Goal: Task Accomplishment & Management: Complete application form

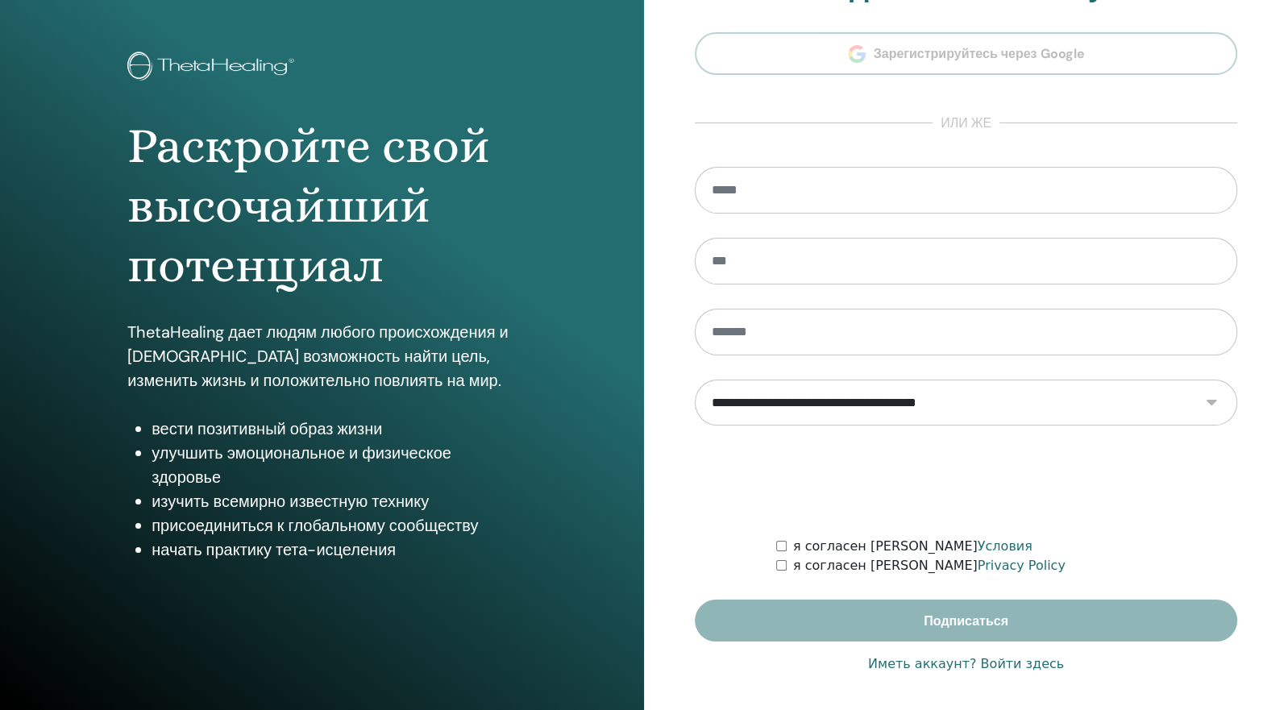
scroll to position [63, 0]
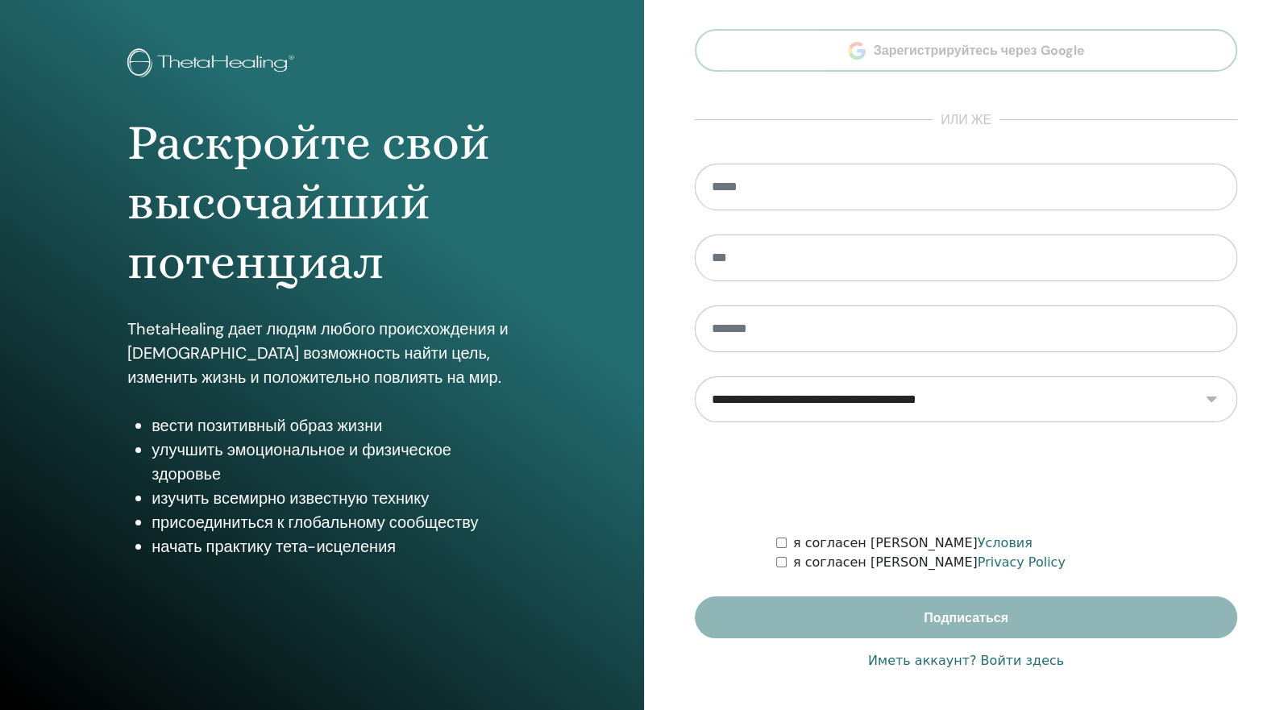
type input "**********"
click at [992, 659] on link "Иметь аккаунт? Войти здесь" at bounding box center [966, 660] width 196 height 19
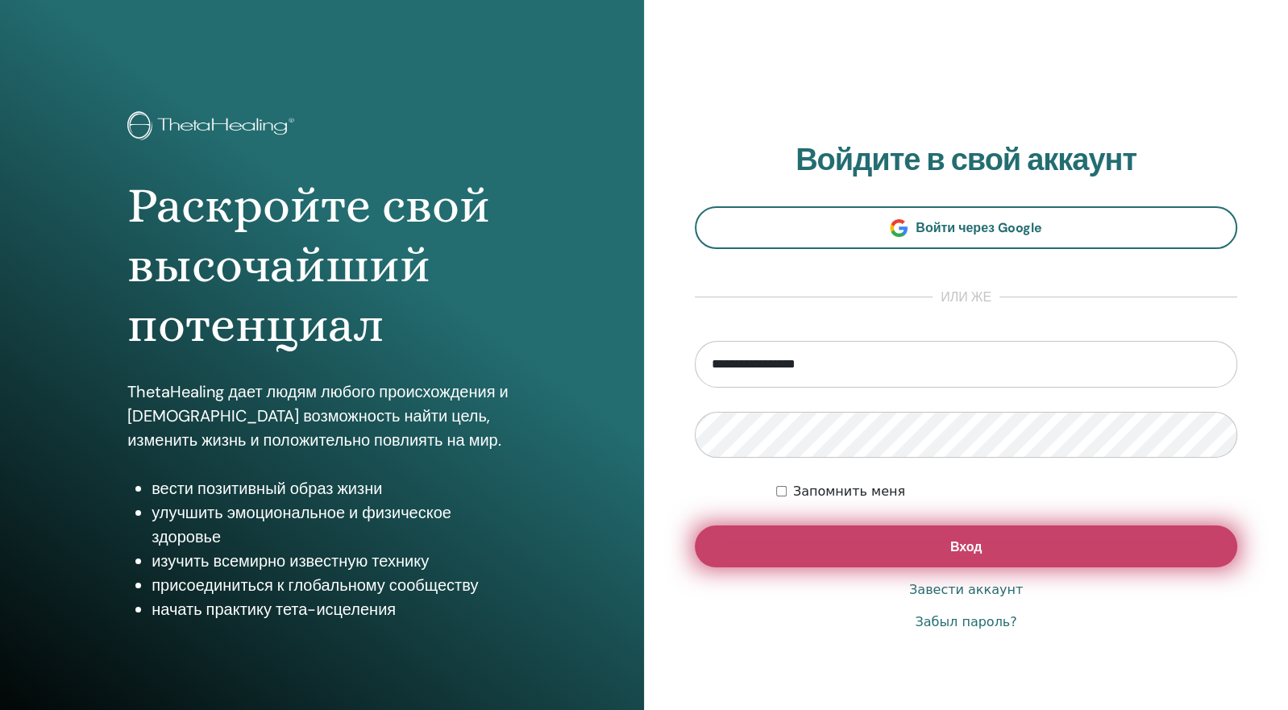
click at [806, 552] on button "Вход" at bounding box center [966, 546] width 542 height 42
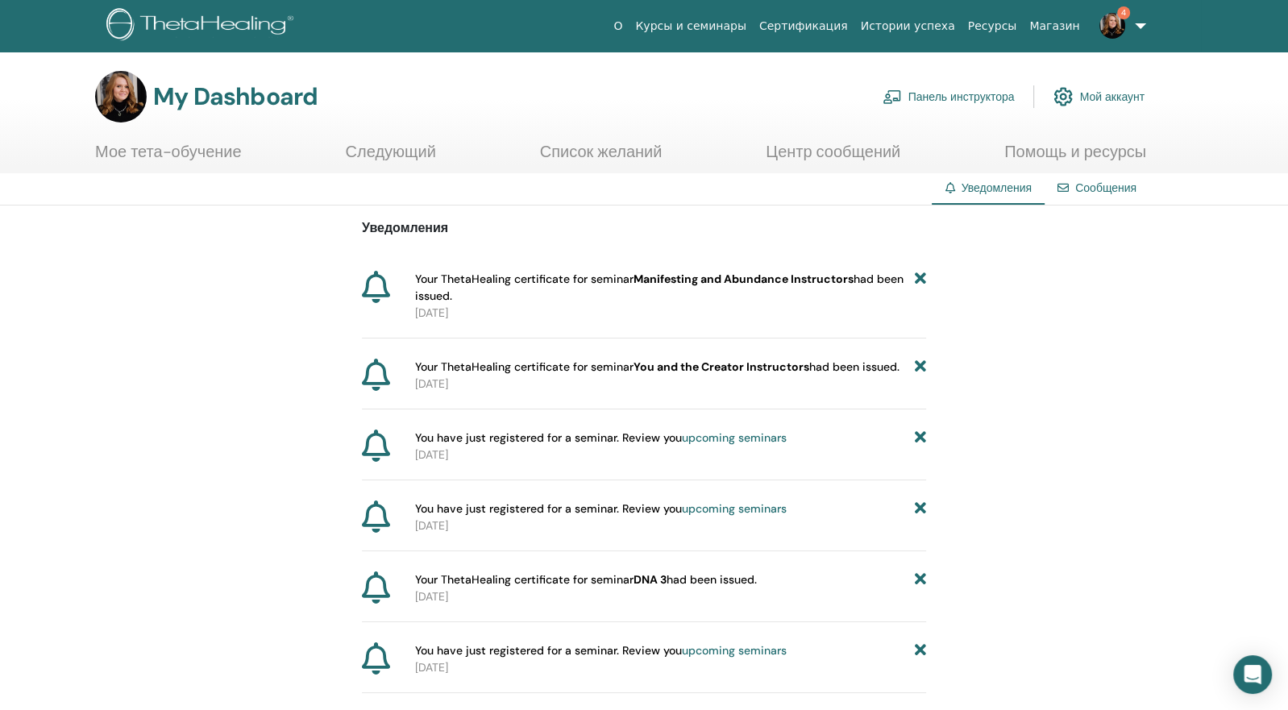
drag, startPoint x: 417, startPoint y: 273, endPoint x: 455, endPoint y: 294, distance: 42.6
click at [455, 294] on span "Your ThetaHealing certificate for seminar Manifesting and Abundance Instructors…" at bounding box center [665, 288] width 500 height 34
click at [467, 319] on p "2025-08-29" at bounding box center [670, 313] width 511 height 17
click at [965, 96] on link "Панель инструктора" at bounding box center [949, 96] width 132 height 35
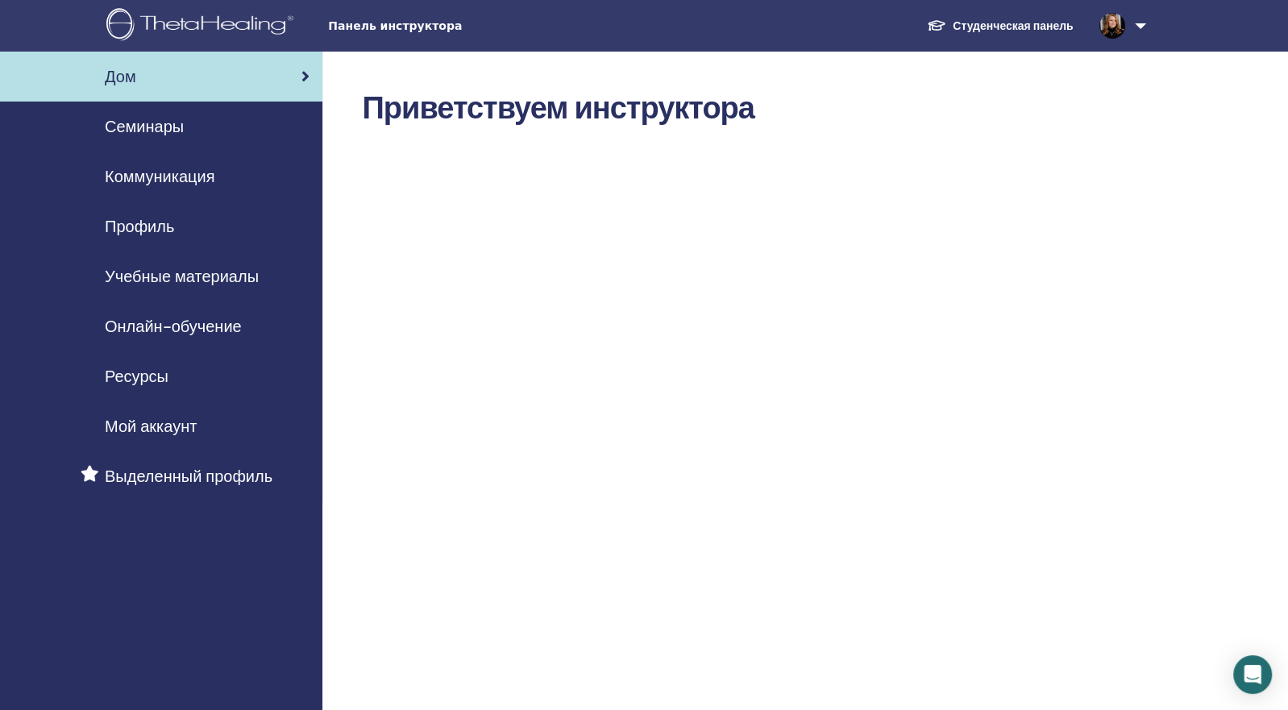
click at [152, 121] on span "Семинары" at bounding box center [144, 126] width 79 height 24
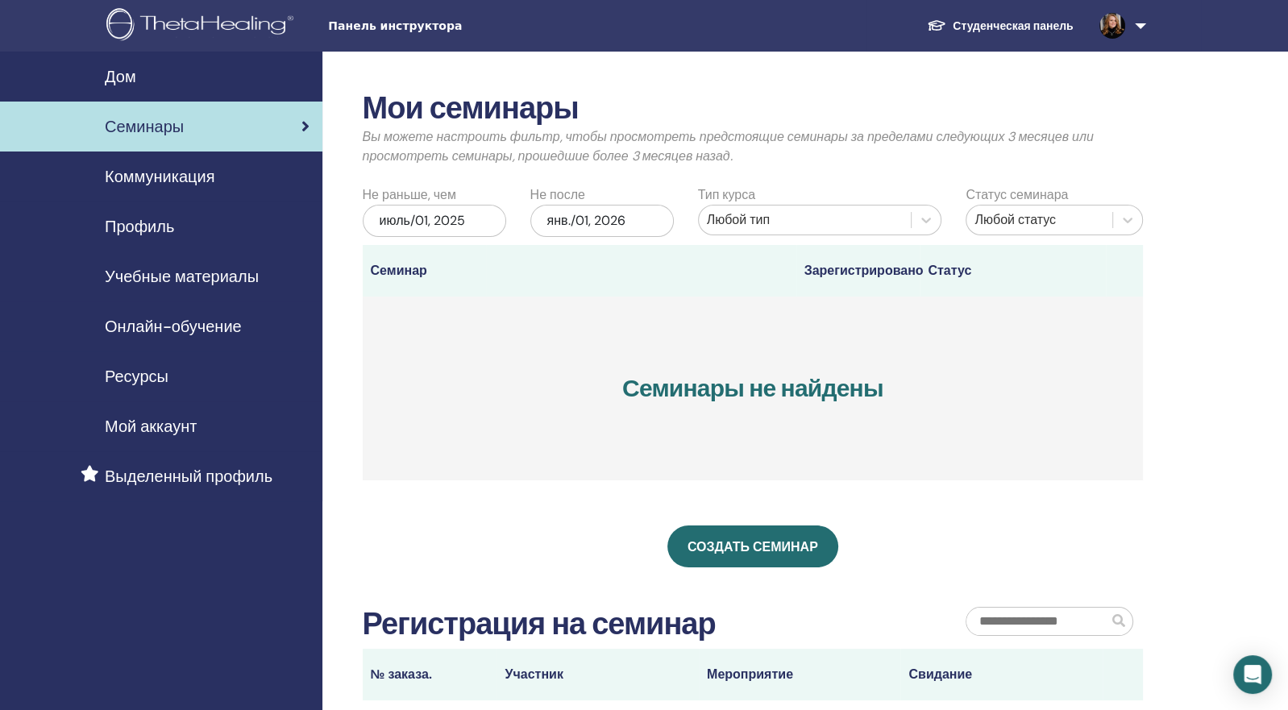
click at [134, 213] on link "Профиль" at bounding box center [161, 226] width 322 height 50
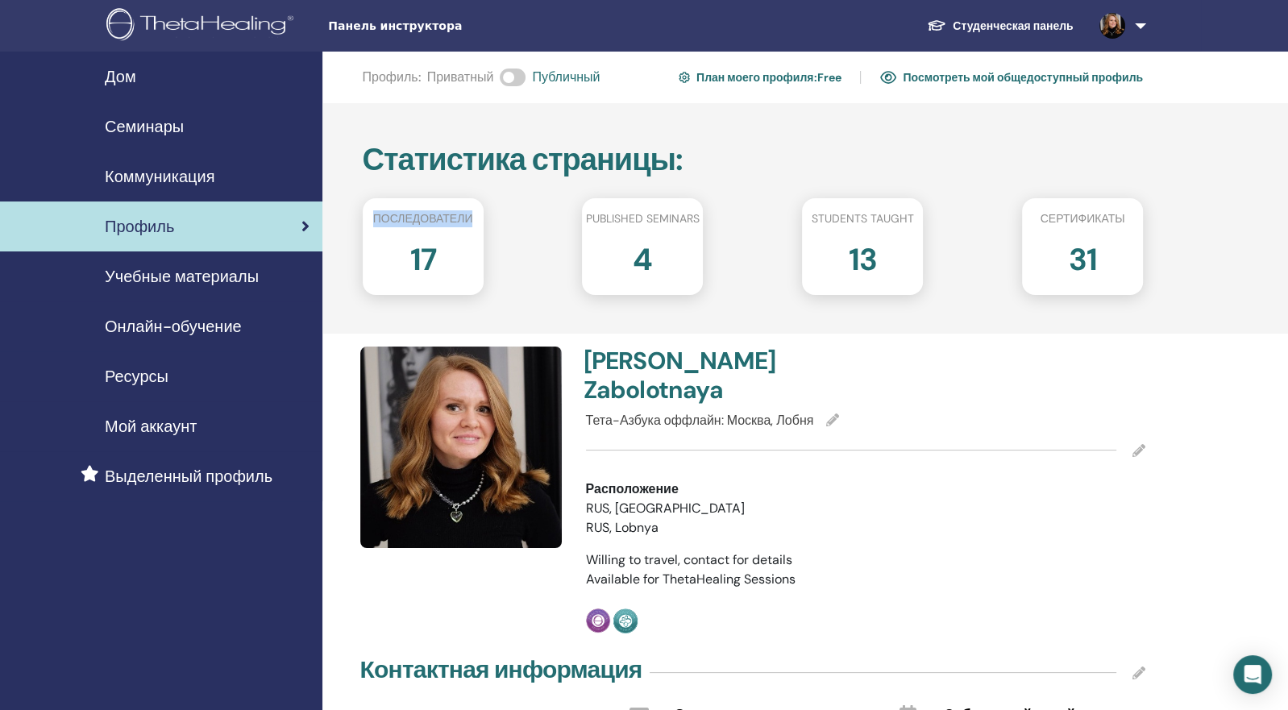
drag, startPoint x: 375, startPoint y: 214, endPoint x: 484, endPoint y: 219, distance: 109.7
click at [484, 219] on div "Последователи" at bounding box center [423, 221] width 145 height 23
click at [503, 262] on div "Последователи 17 Published seminars 4 Students taught 13 Сертификаты 31" at bounding box center [753, 246] width 781 height 97
drag, startPoint x: 588, startPoint y: 213, endPoint x: 705, endPoint y: 223, distance: 117.3
click at [704, 223] on div "Published seminars" at bounding box center [642, 221] width 145 height 23
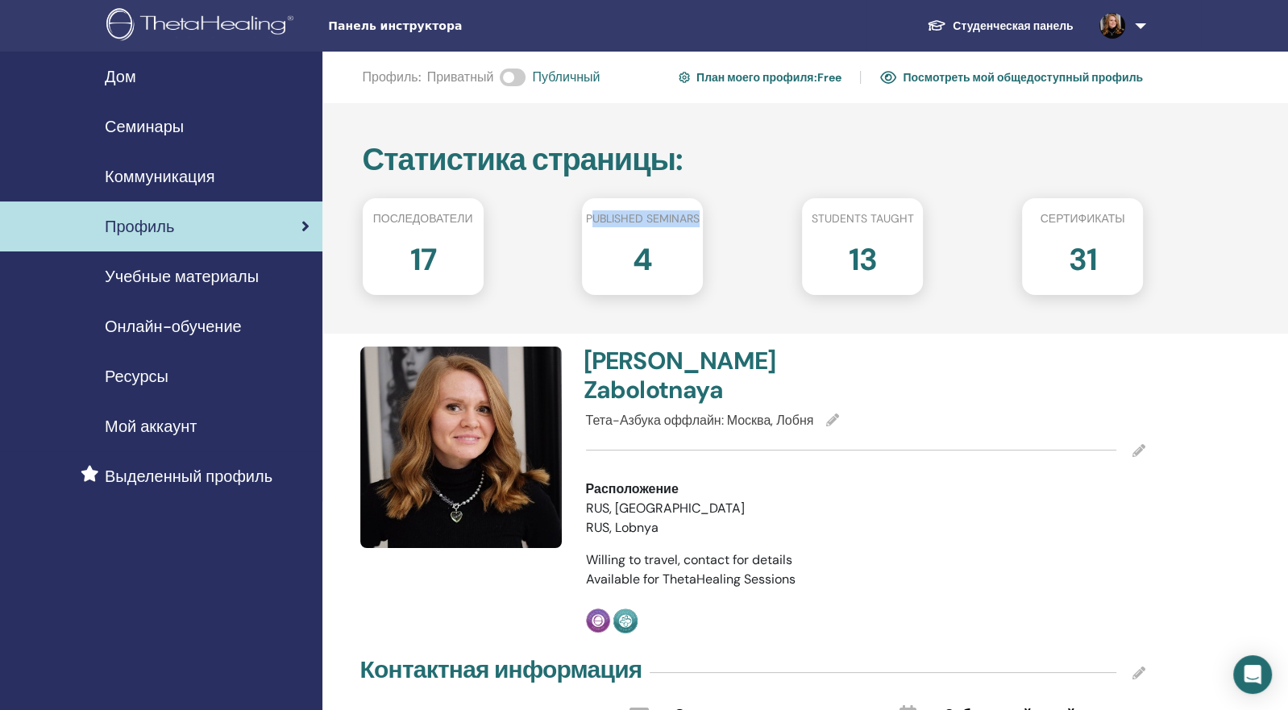
click at [633, 239] on h2 "4" at bounding box center [642, 256] width 19 height 45
drag, startPoint x: 1041, startPoint y: 219, endPoint x: 1143, endPoint y: 221, distance: 101.6
click at [1144, 221] on div "Сертификаты" at bounding box center [1082, 221] width 145 height 23
click at [1074, 254] on h2 "31" at bounding box center [1082, 256] width 28 height 45
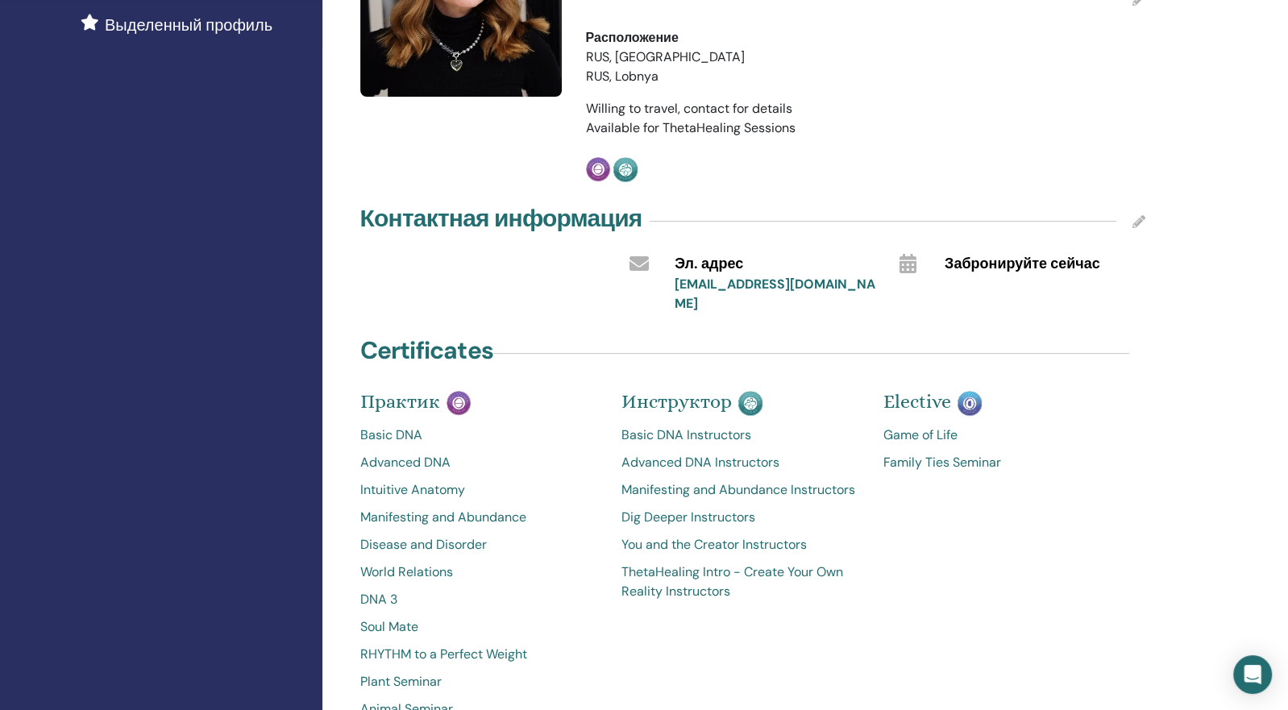
scroll to position [463, 0]
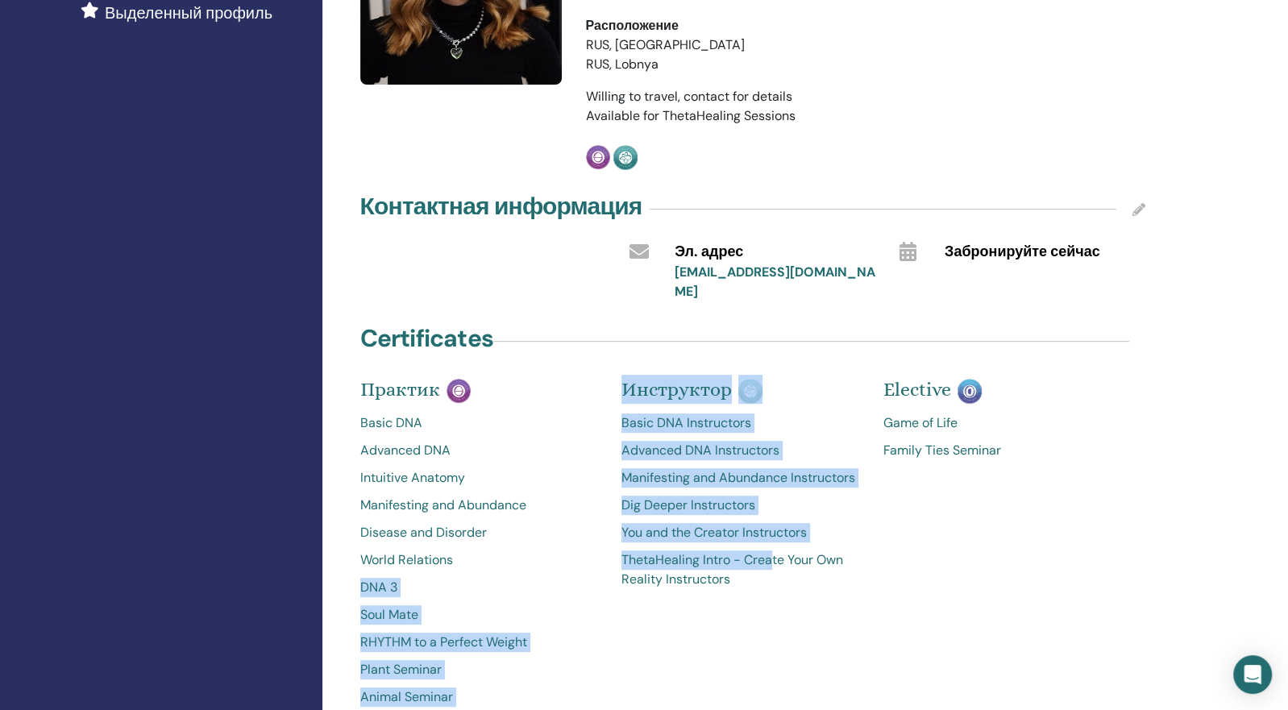
drag, startPoint x: 604, startPoint y: 505, endPoint x: 771, endPoint y: 517, distance: 167.3
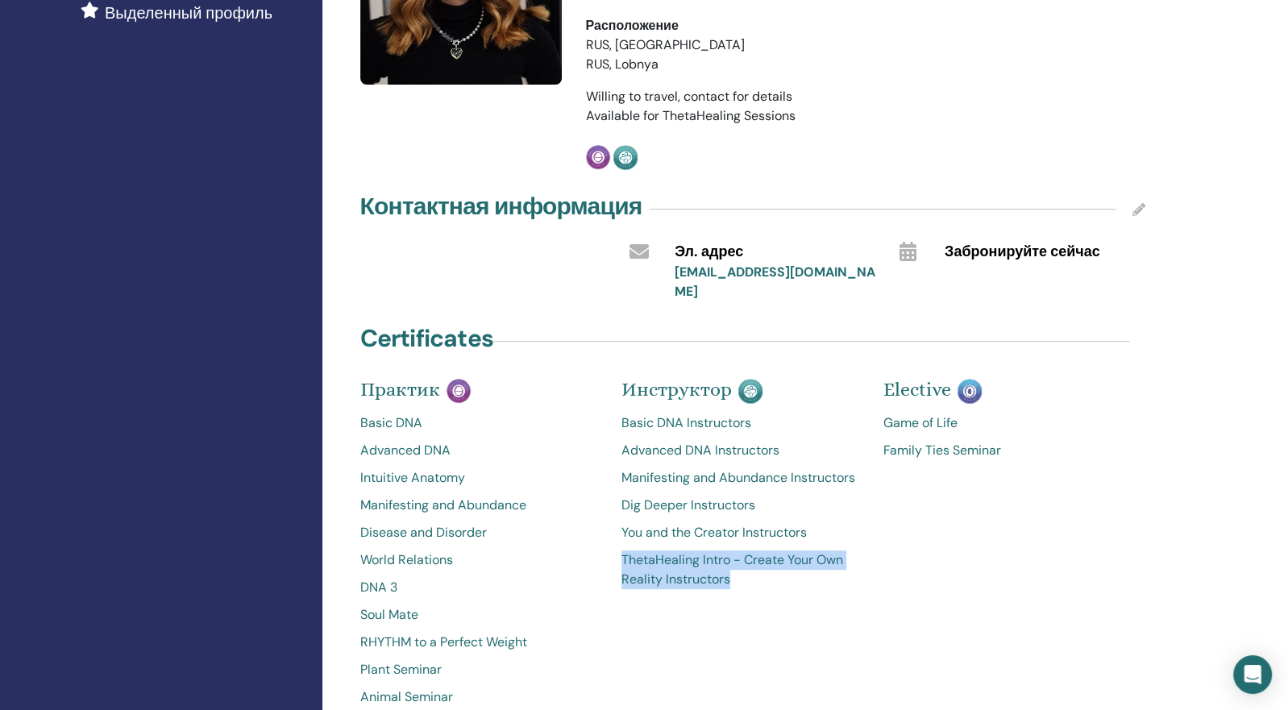
drag, startPoint x: 614, startPoint y: 510, endPoint x: 743, endPoint y: 526, distance: 130.0
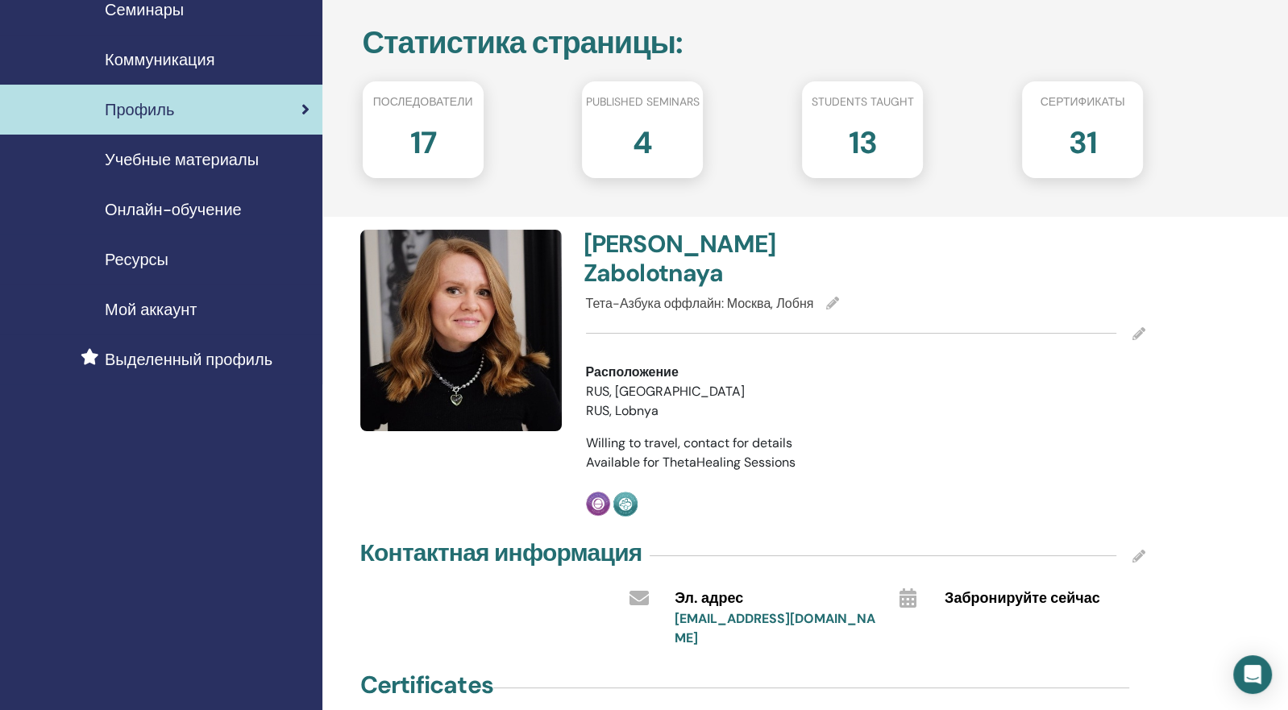
scroll to position [0, 0]
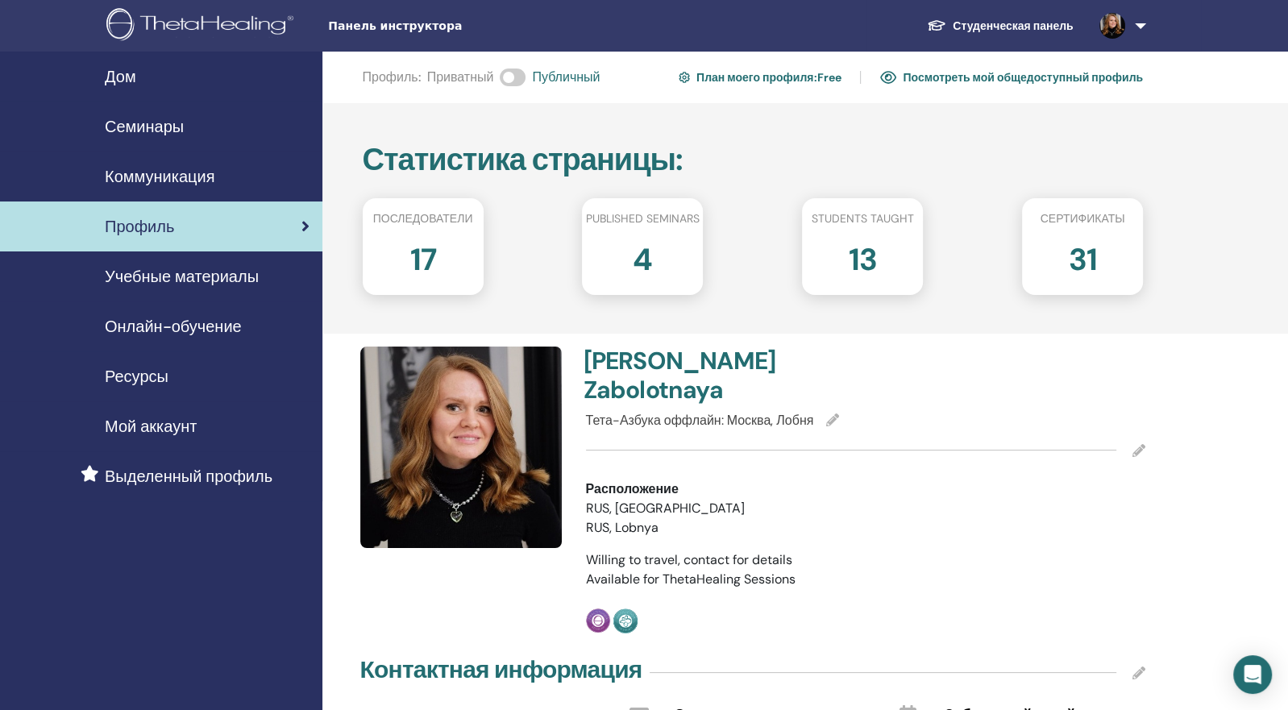
click at [152, 114] on span "Семинары" at bounding box center [144, 126] width 79 height 24
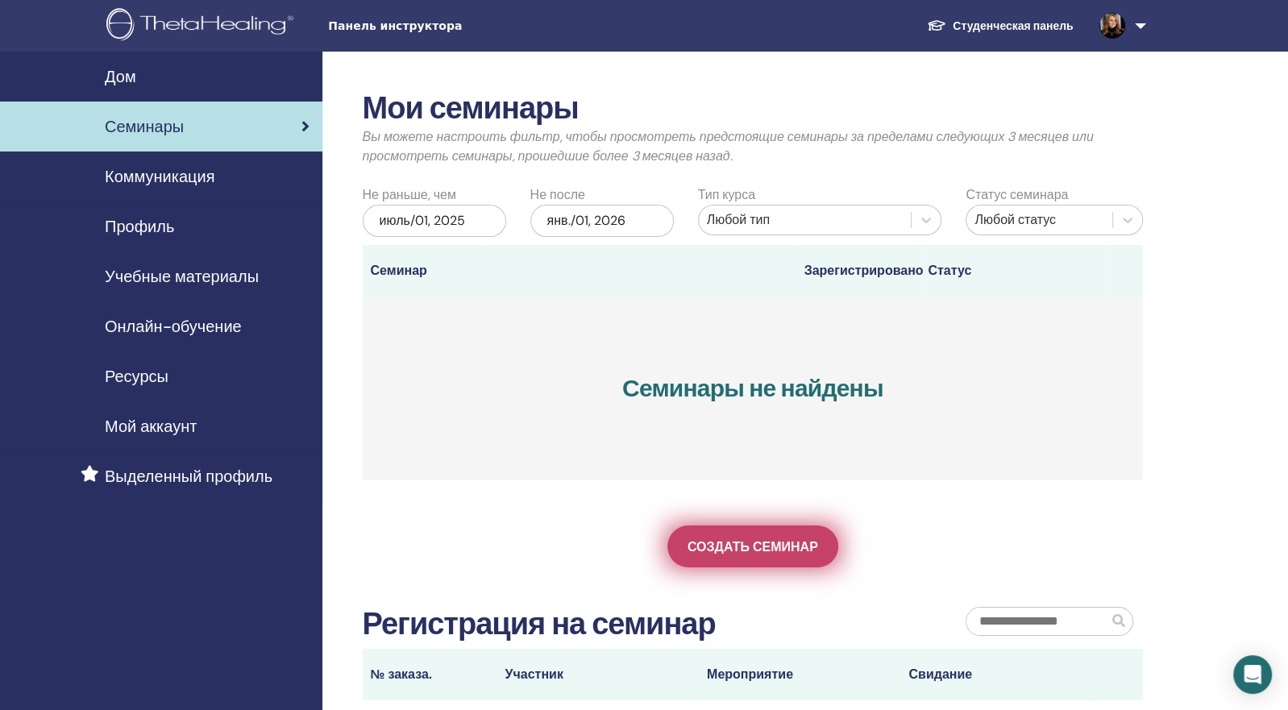
click at [748, 536] on link "Создать семинар" at bounding box center [752, 546] width 171 height 42
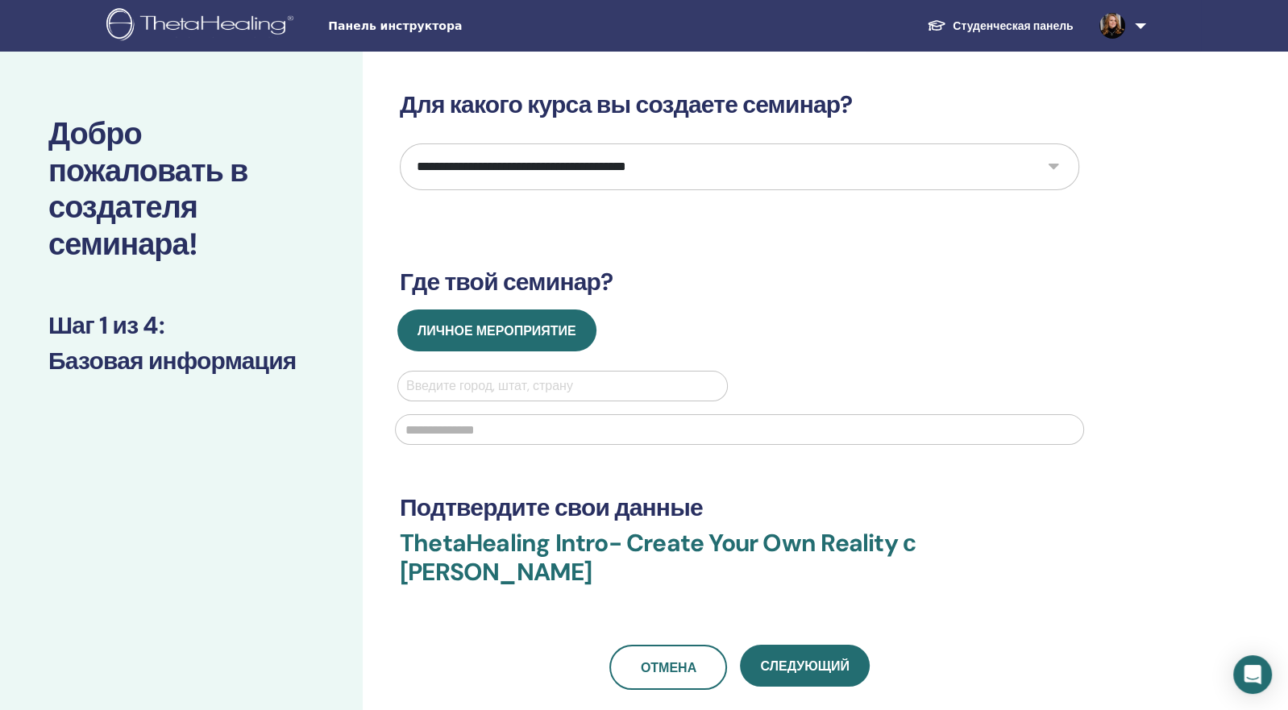
click at [1053, 164] on select "**********" at bounding box center [739, 166] width 679 height 47
select select "*"
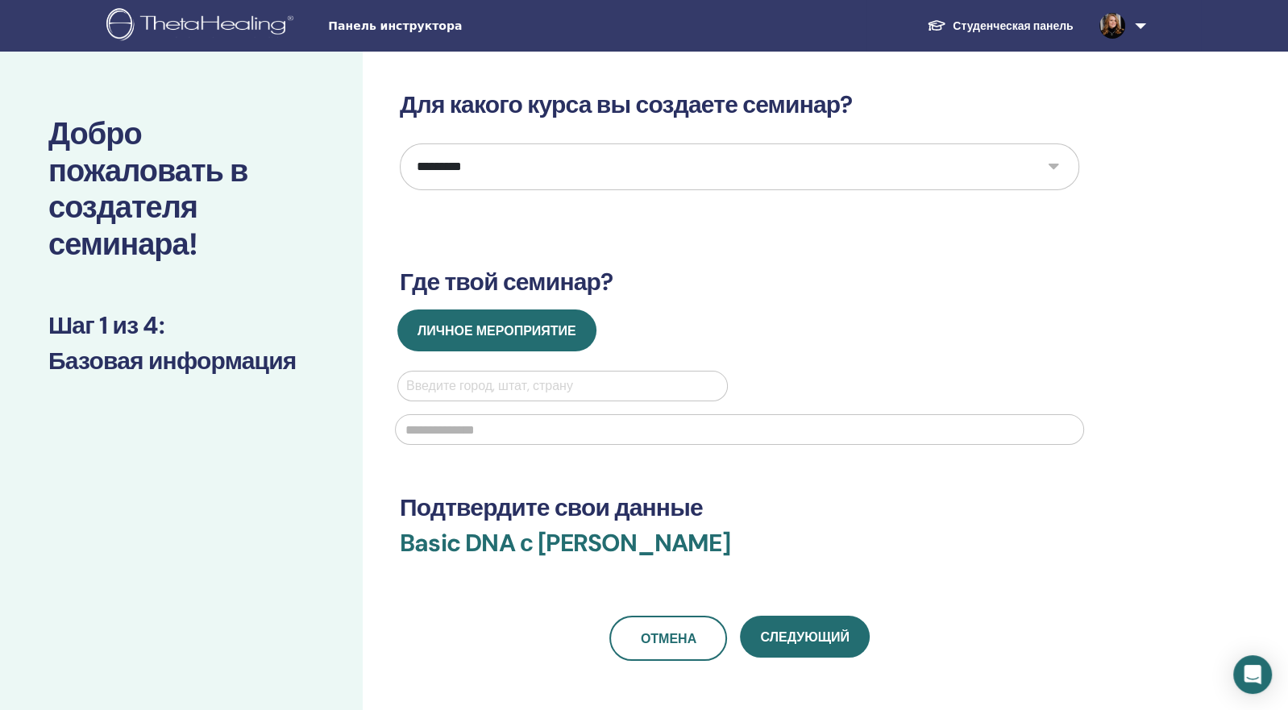
click at [534, 381] on div at bounding box center [562, 386] width 313 height 23
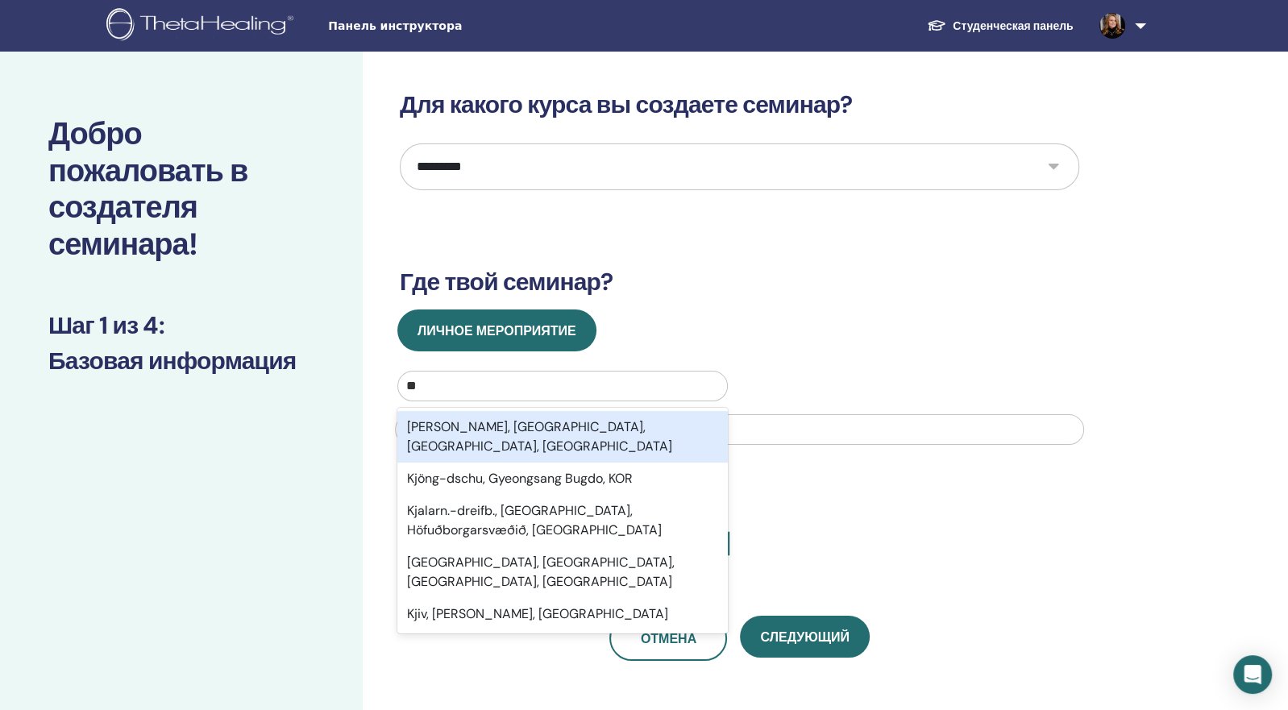
type input "*"
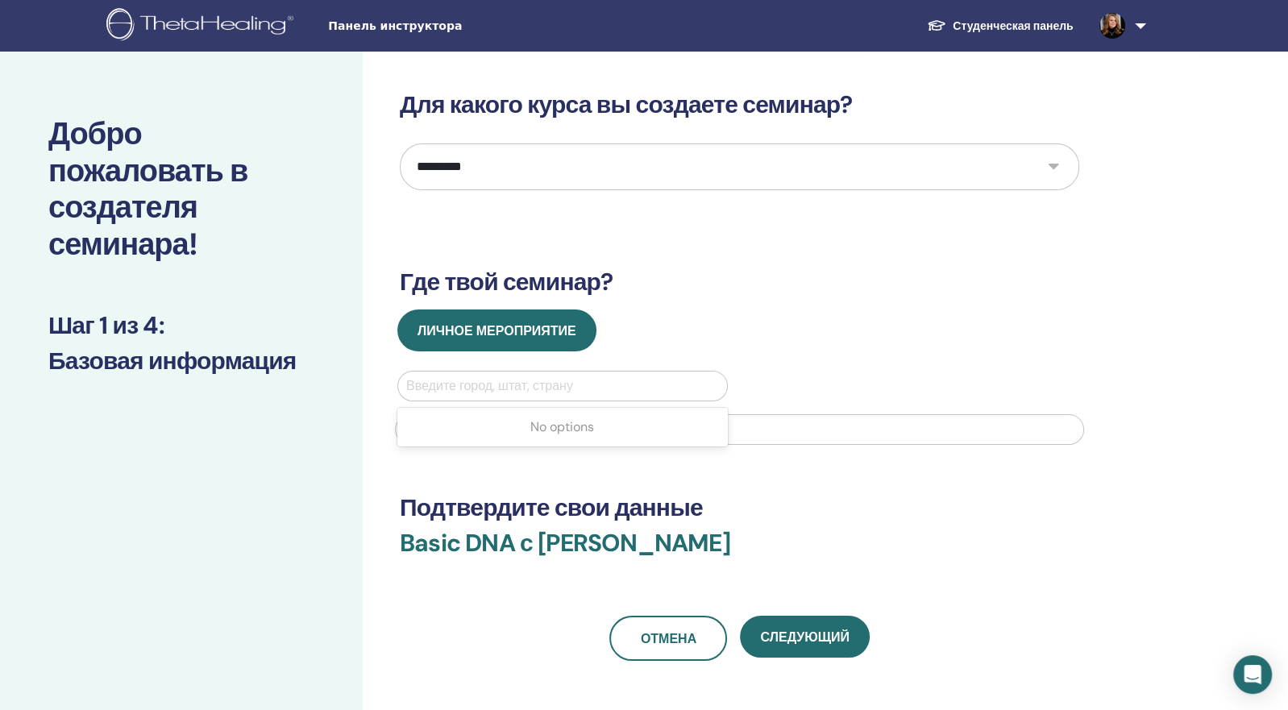
type input "*"
type input "*****"
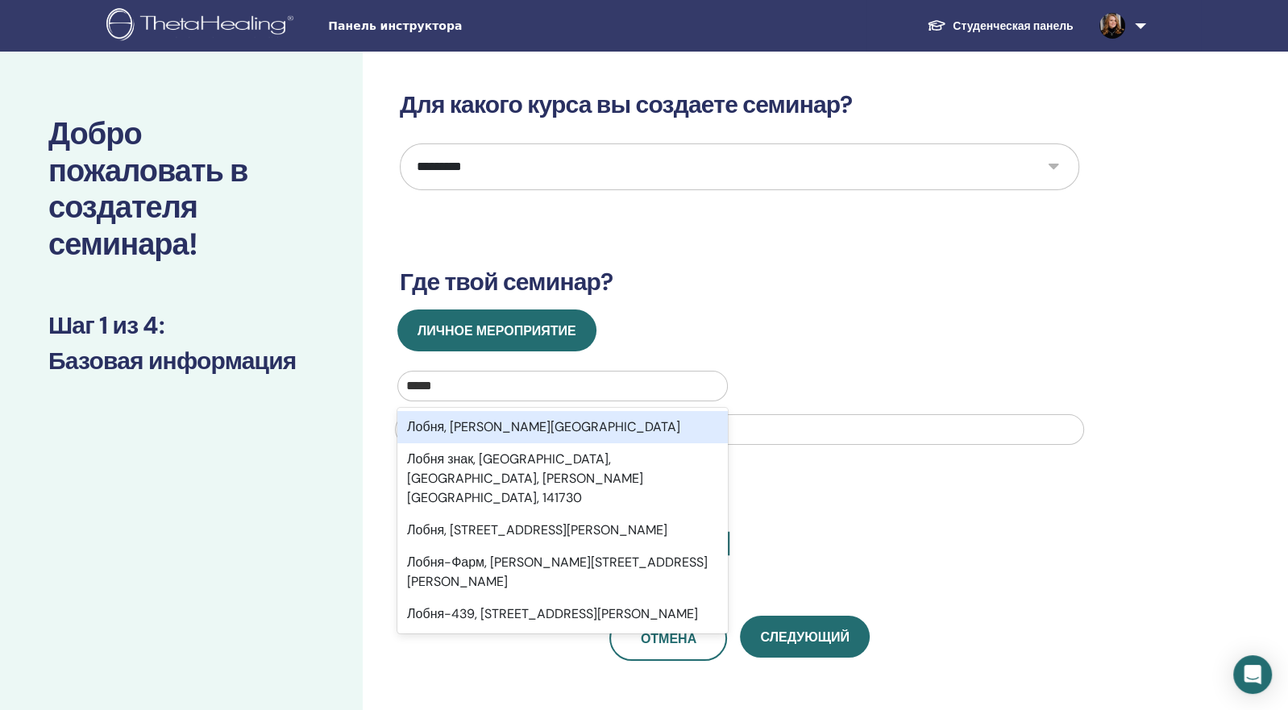
click at [526, 433] on div "Лобня, Московская область" at bounding box center [562, 427] width 330 height 32
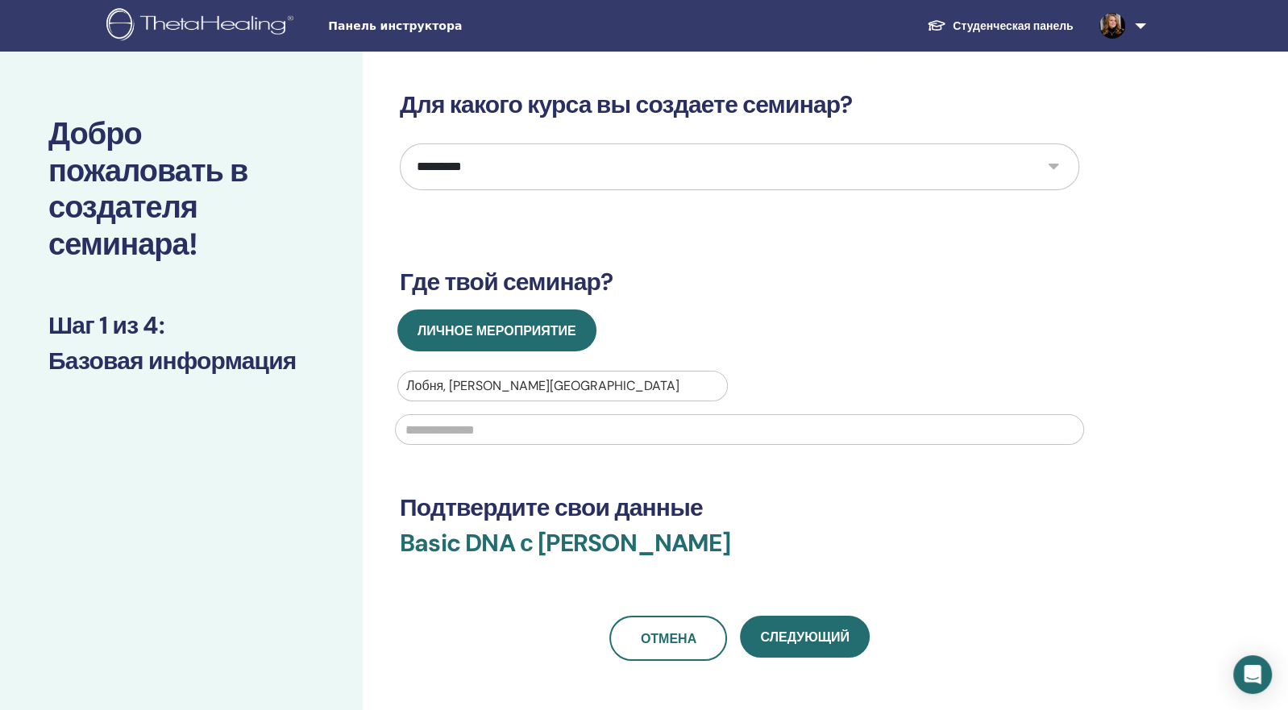
click at [508, 437] on input "text" at bounding box center [739, 429] width 689 height 31
type input "**********"
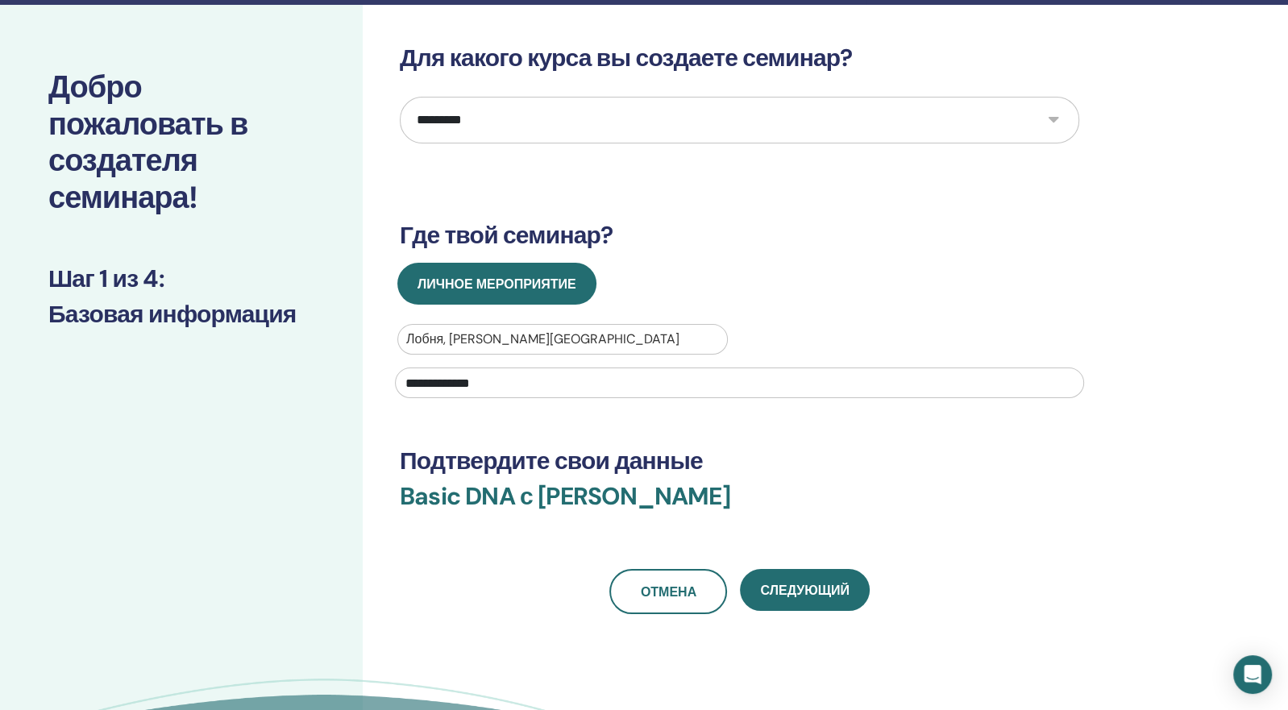
scroll to position [49, 0]
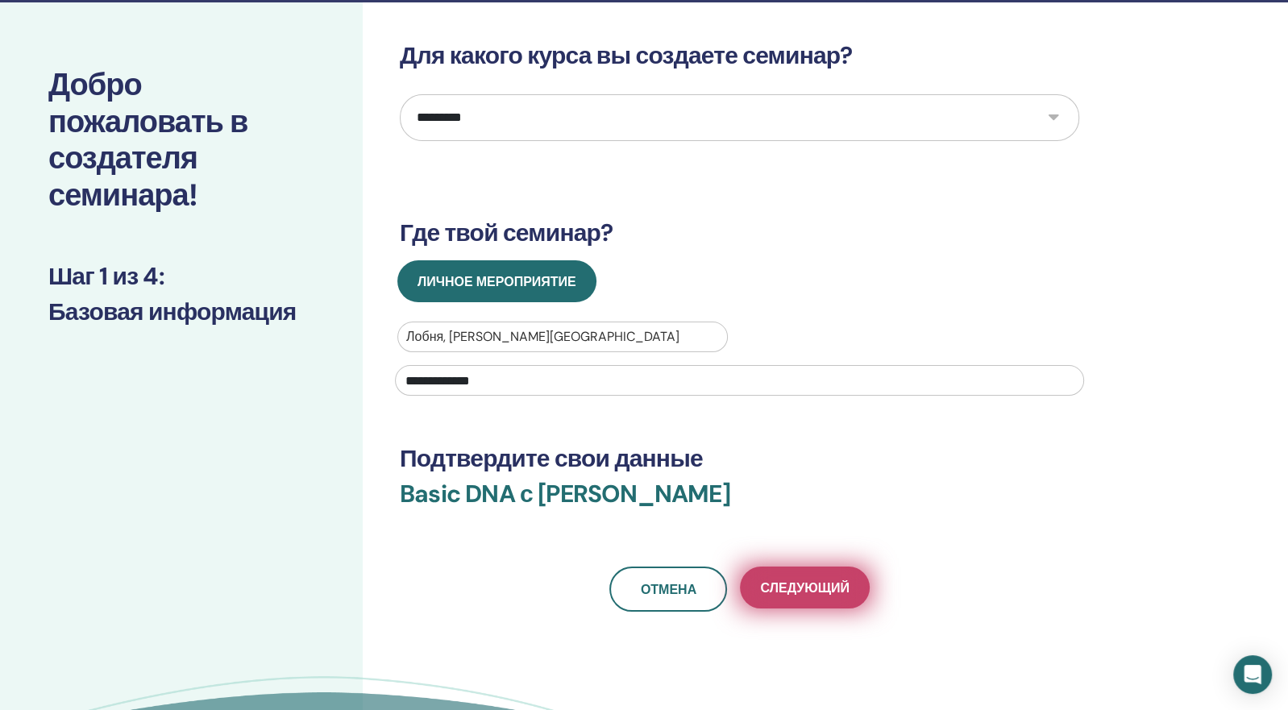
click at [837, 593] on span "Следующий" at bounding box center [804, 587] width 89 height 17
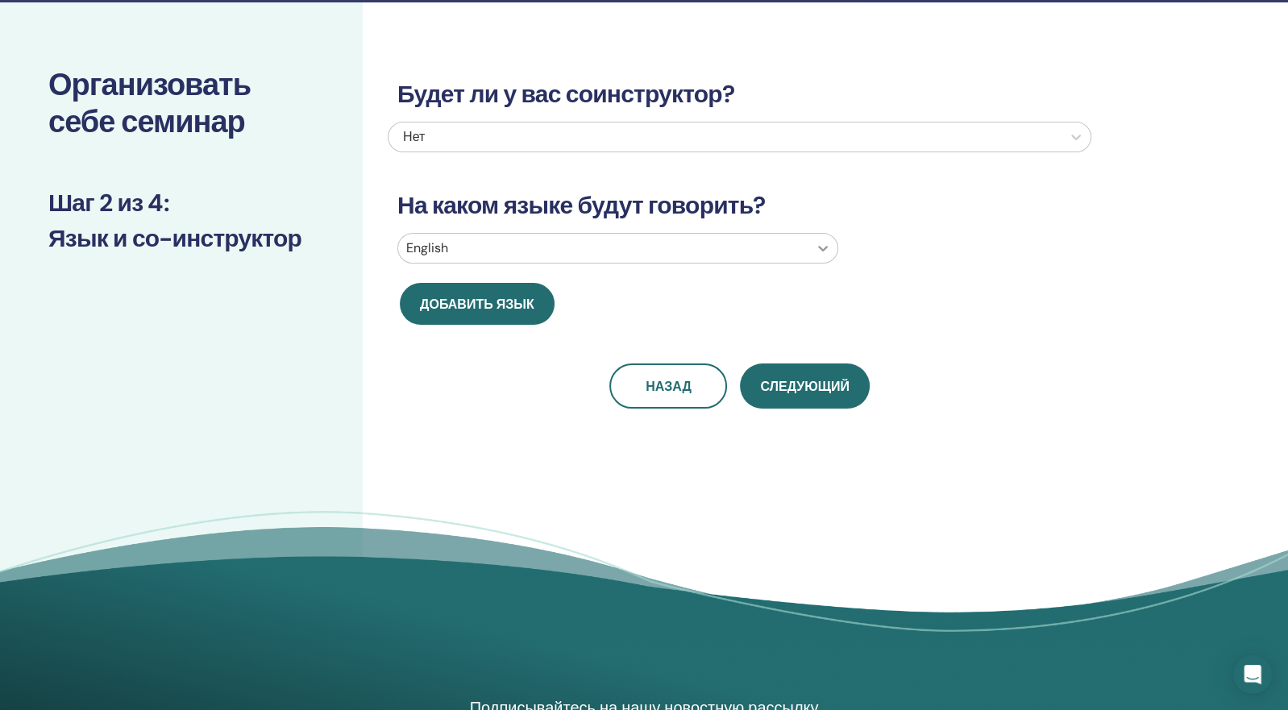
click at [826, 248] on icon at bounding box center [823, 248] width 16 height 16
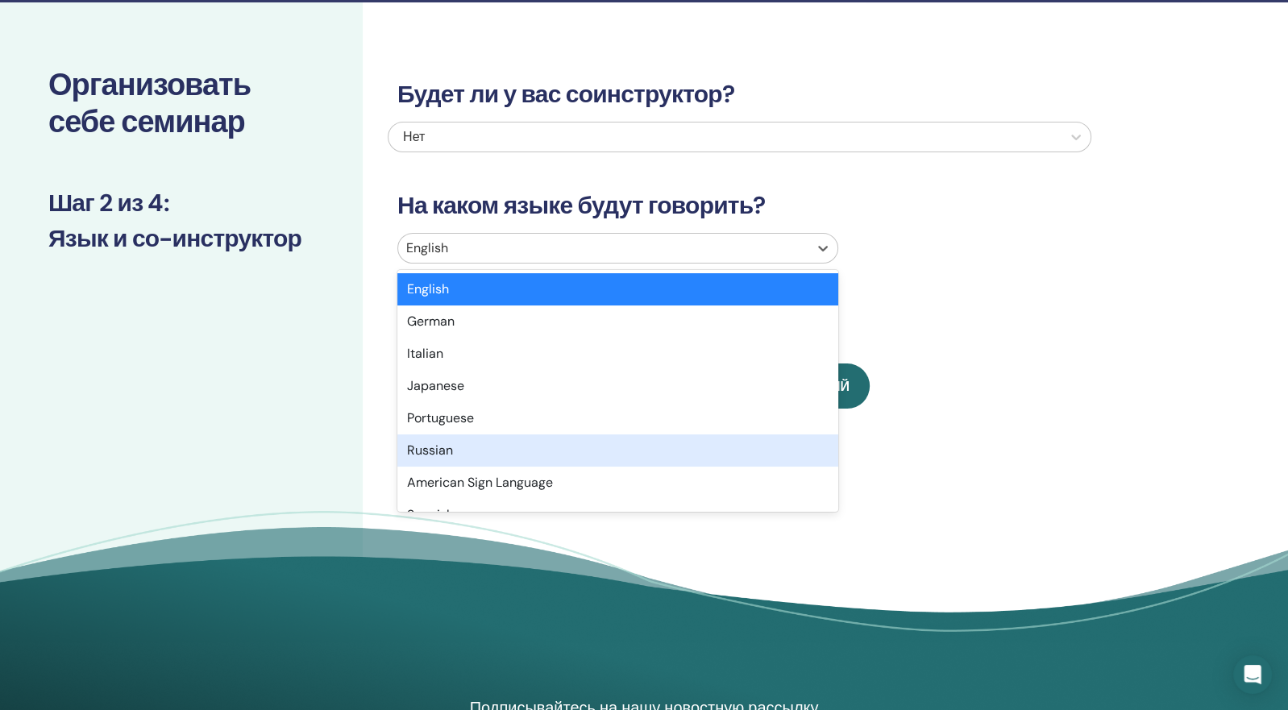
click at [562, 459] on div "Russian" at bounding box center [617, 450] width 441 height 32
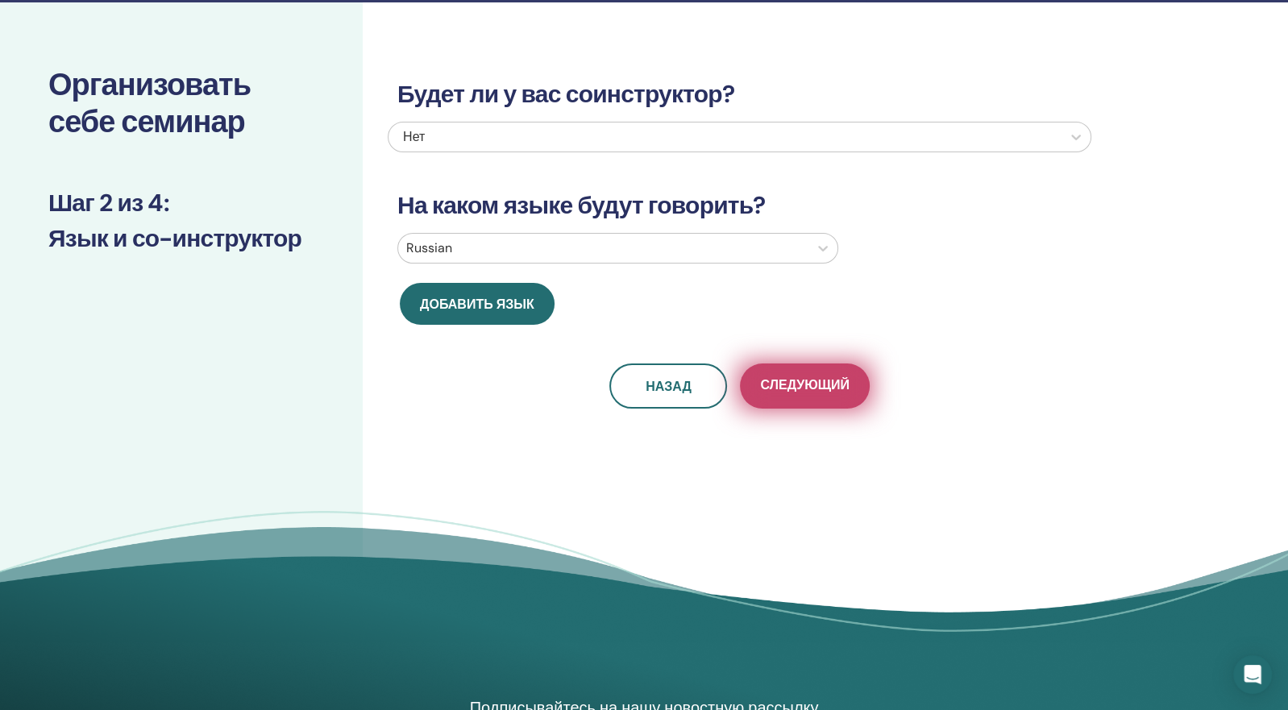
click at [820, 401] on button "Следующий" at bounding box center [804, 385] width 129 height 45
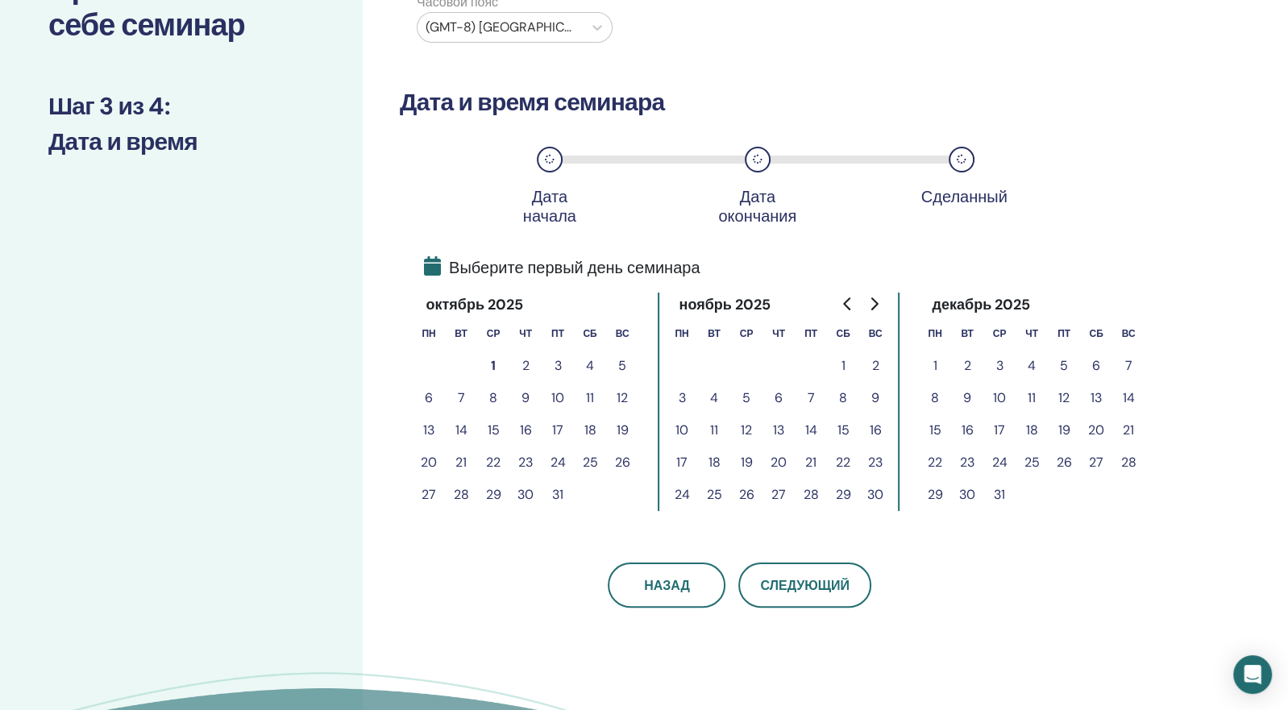
scroll to position [147, 0]
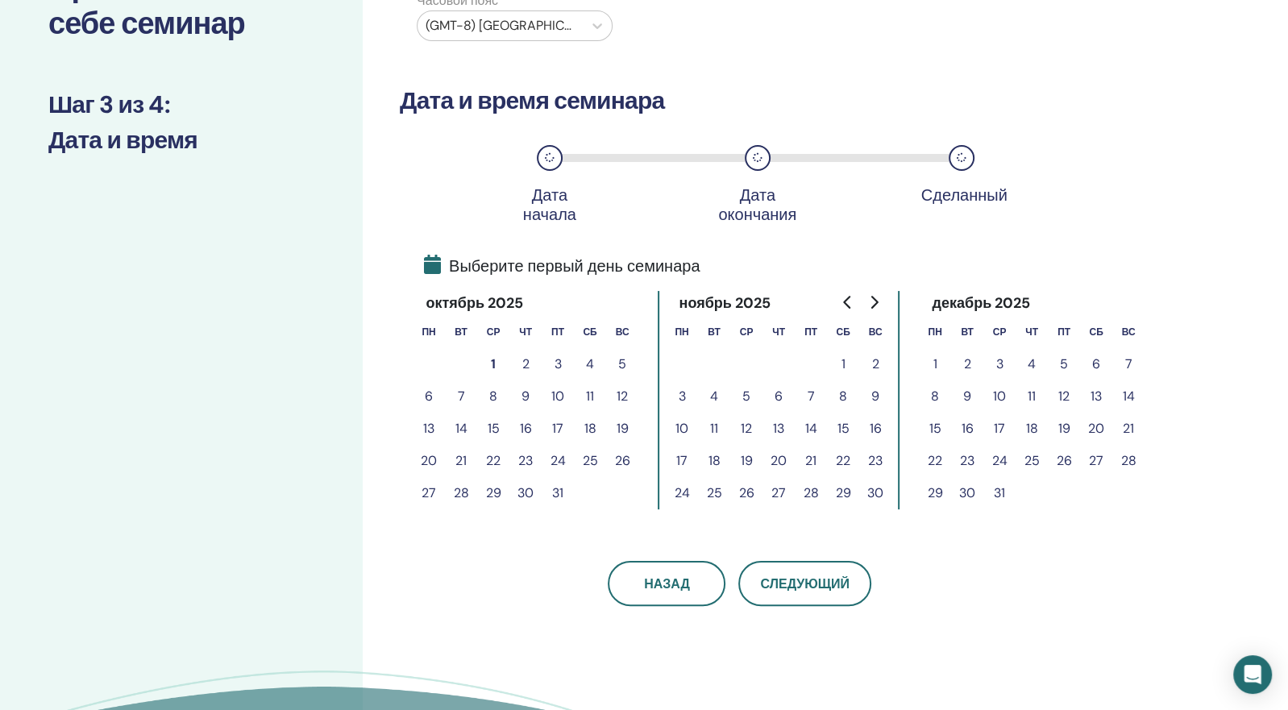
click at [524, 395] on button "9" at bounding box center [525, 396] width 32 height 32
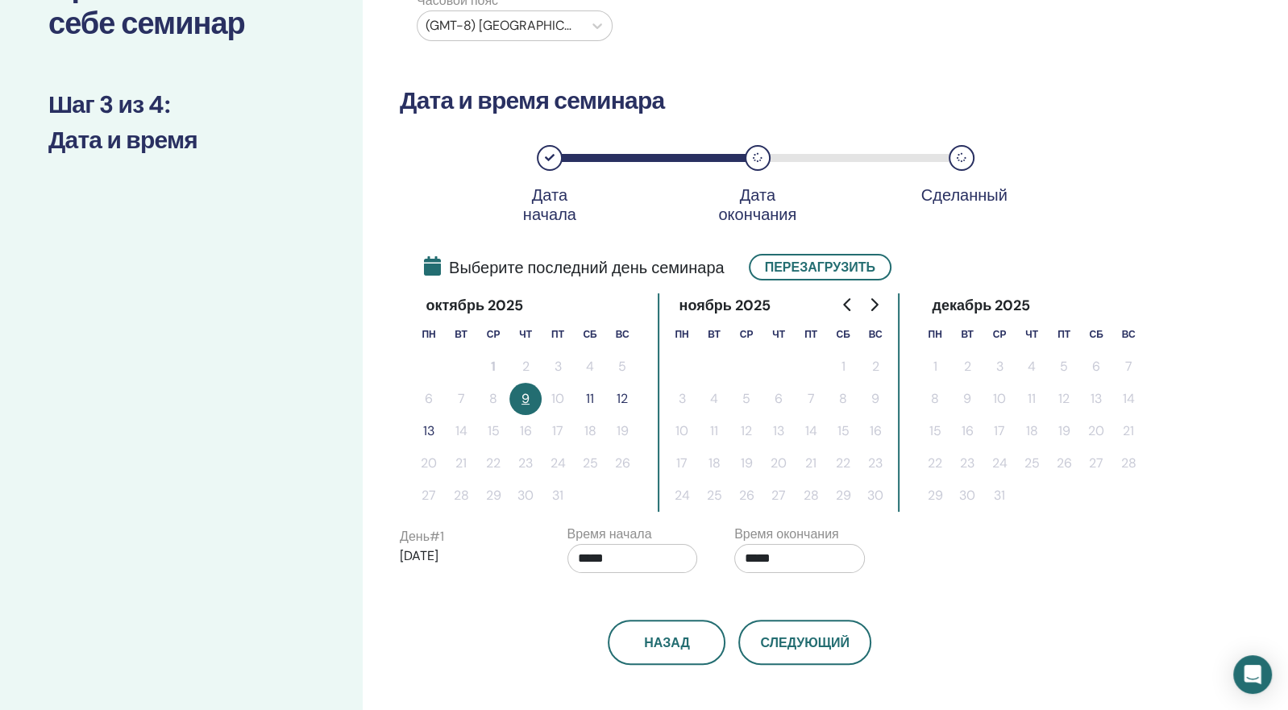
click at [592, 398] on button "11" at bounding box center [590, 399] width 32 height 32
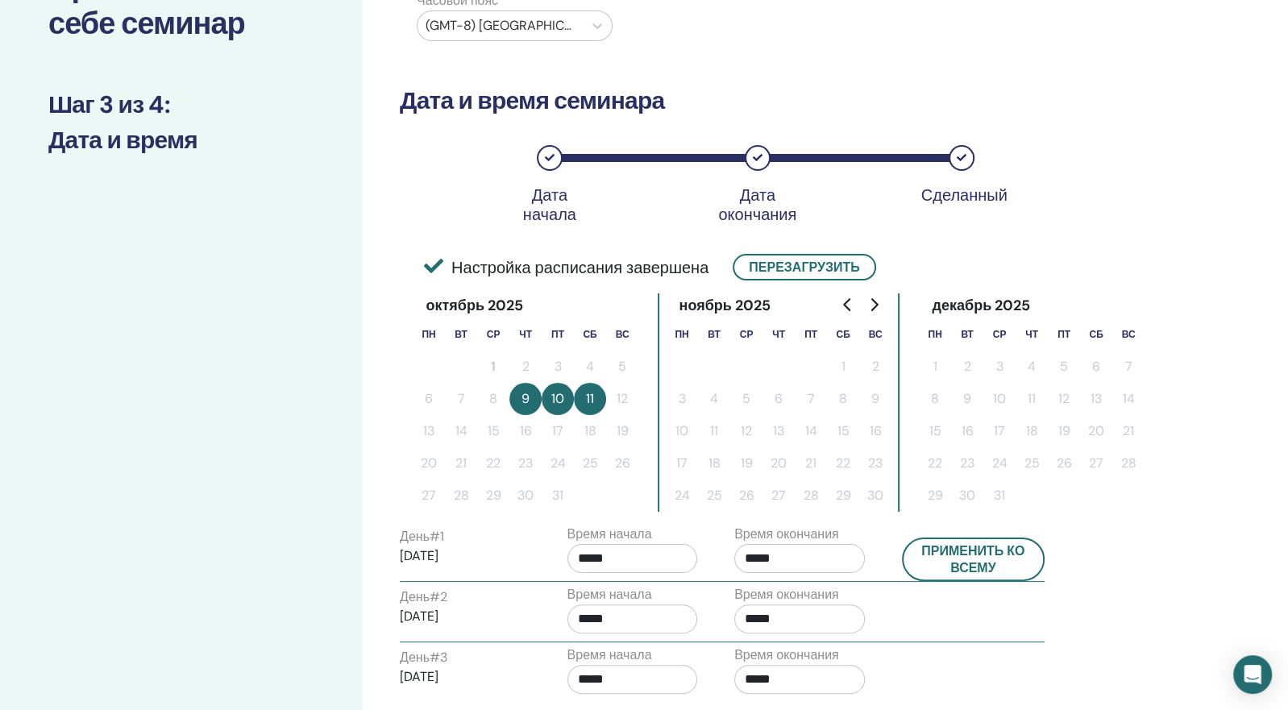
click at [594, 556] on input "*****" at bounding box center [632, 558] width 131 height 29
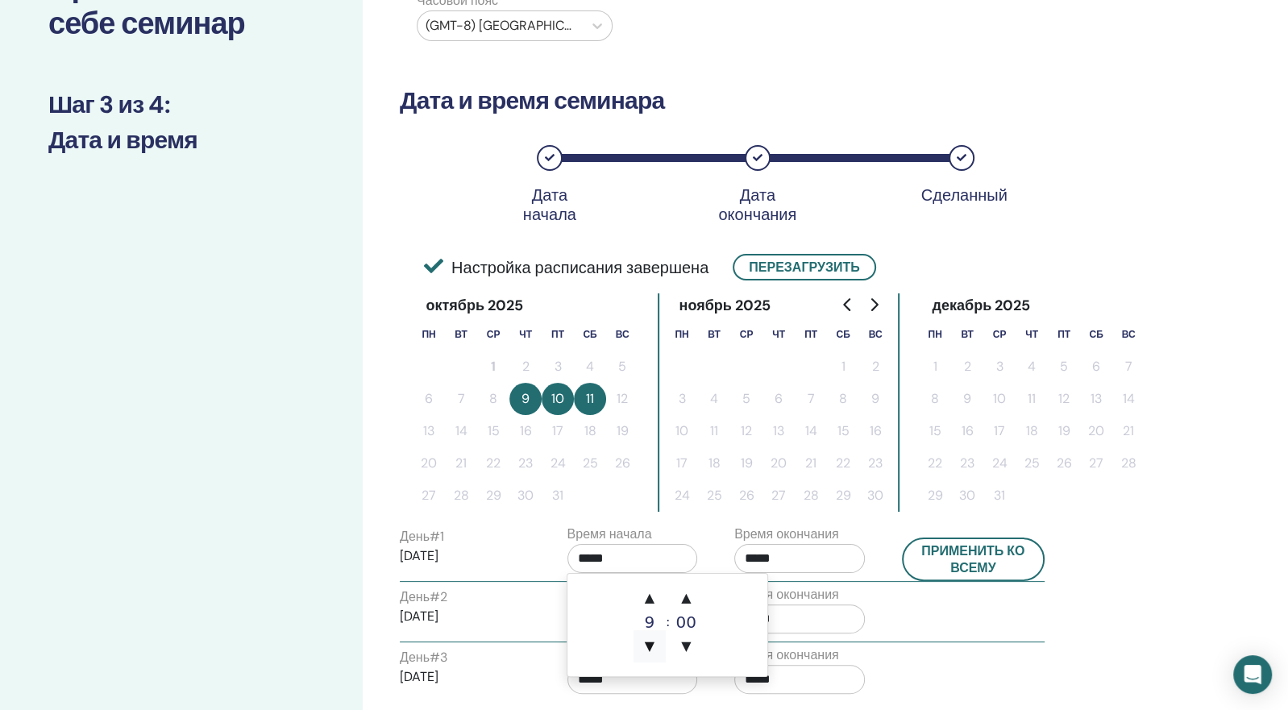
click at [648, 652] on span "▼" at bounding box center [649, 646] width 32 height 32
click at [646, 601] on span "▲" at bounding box center [649, 598] width 32 height 32
type input "*****"
click at [801, 556] on input "*****" at bounding box center [799, 558] width 131 height 29
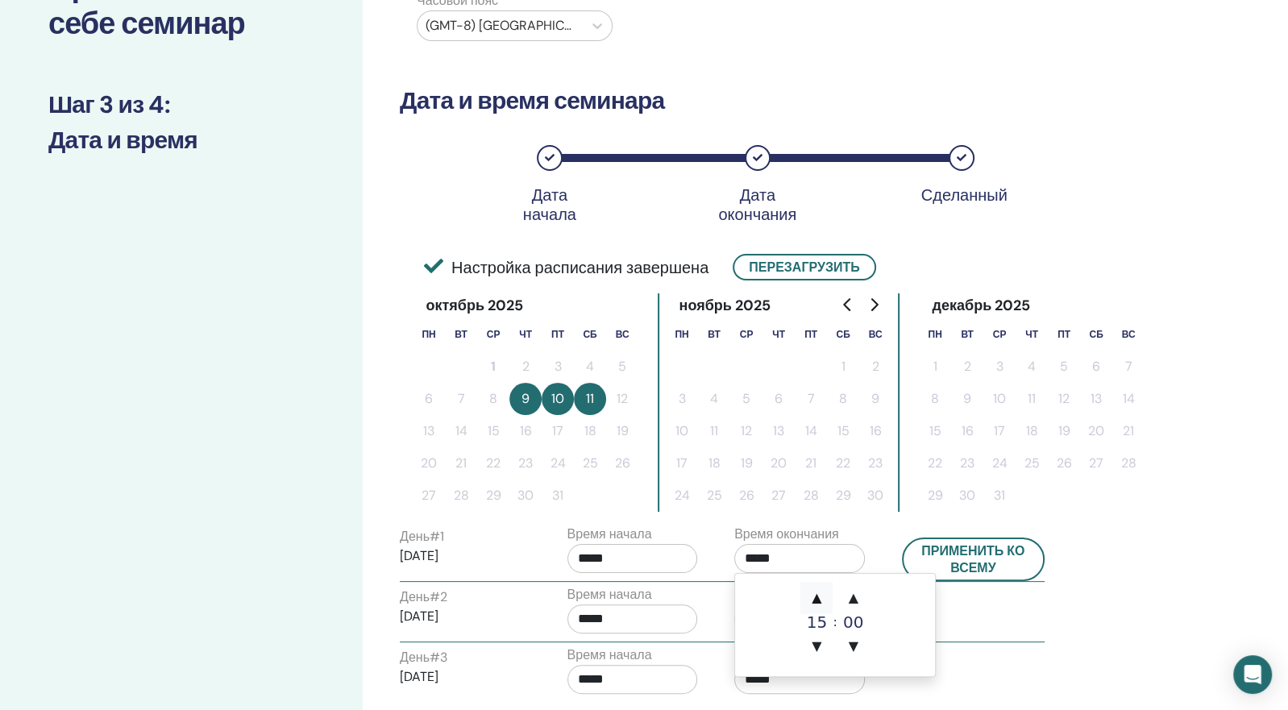
click at [818, 598] on span "▲" at bounding box center [816, 598] width 32 height 32
click at [819, 646] on span "▼" at bounding box center [816, 646] width 32 height 32
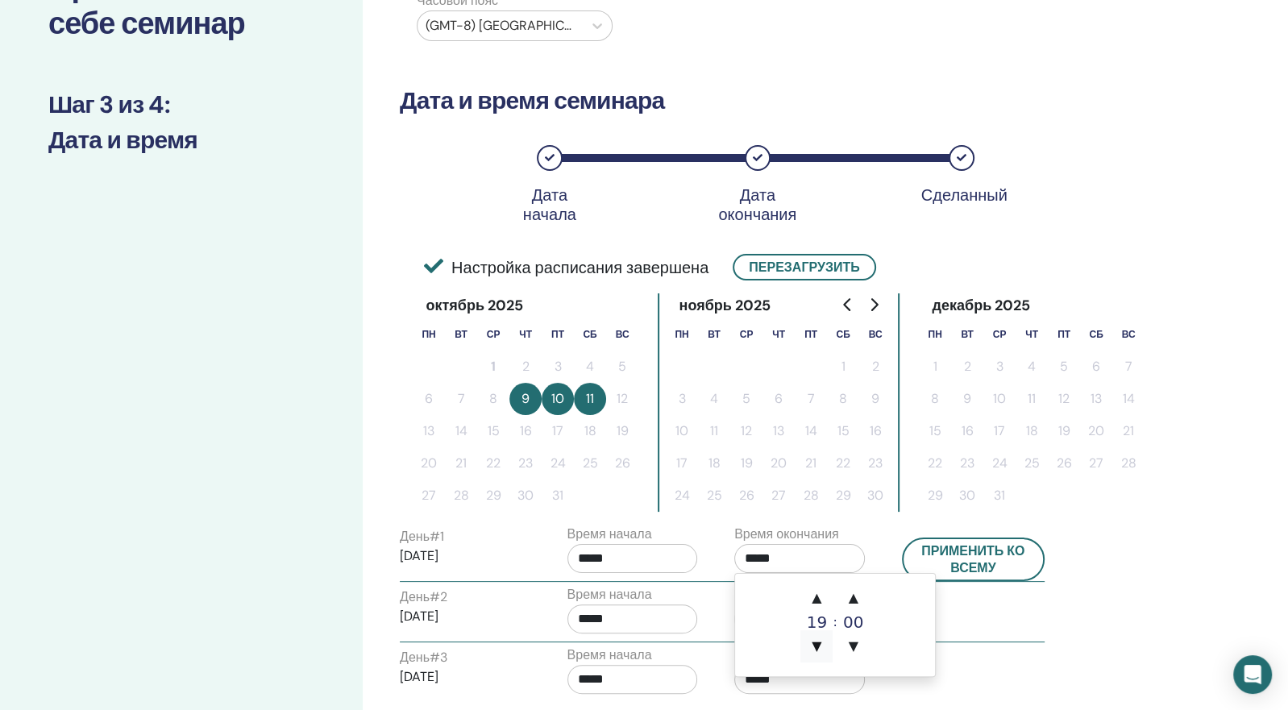
type input "*****"
click at [632, 617] on input "*****" at bounding box center [632, 618] width 131 height 29
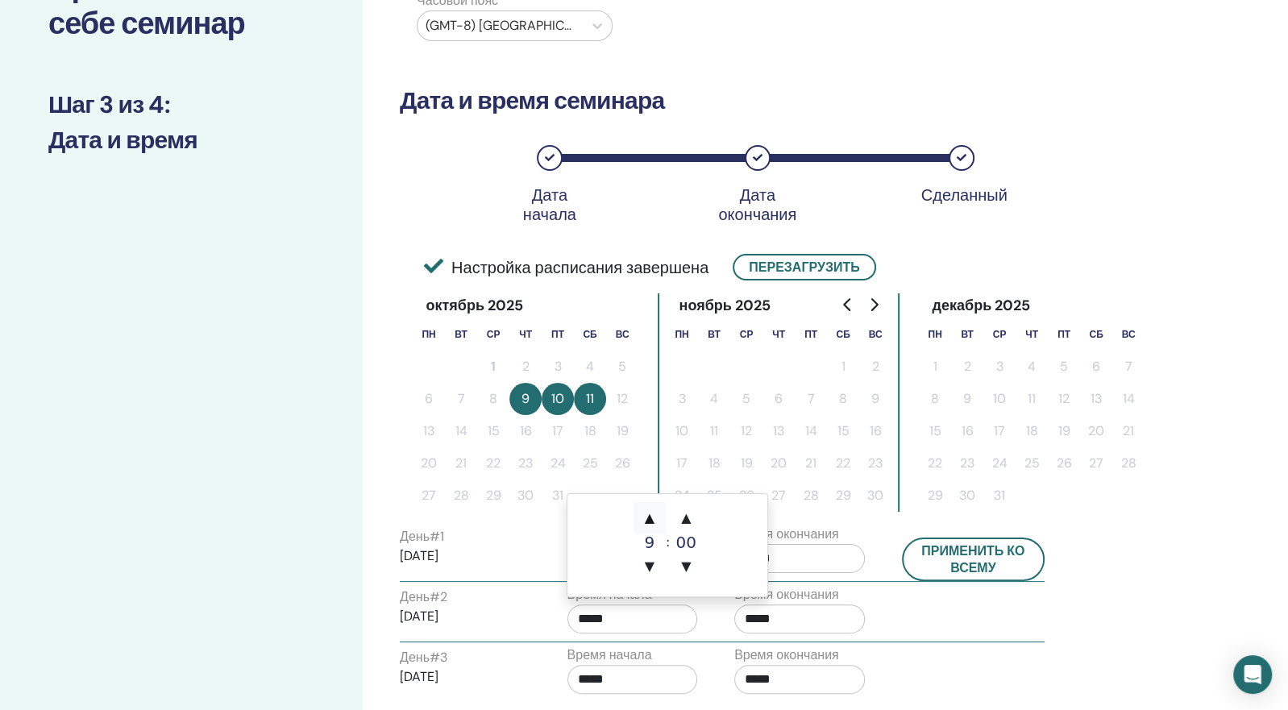
click at [651, 525] on span "▲" at bounding box center [649, 518] width 32 height 32
type input "*****"
click at [787, 615] on input "*****" at bounding box center [799, 618] width 131 height 29
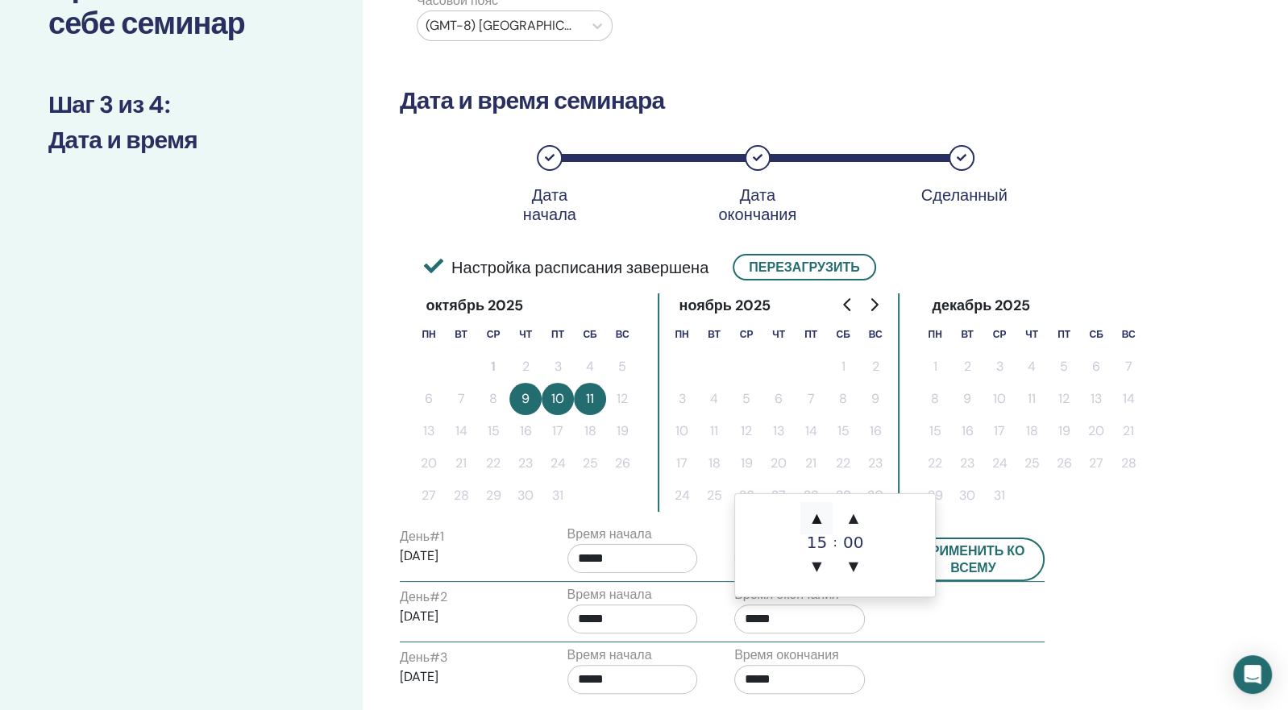
click at [817, 517] on span "▲" at bounding box center [816, 518] width 32 height 32
type input "*****"
click at [612, 676] on input "*****" at bounding box center [632, 679] width 131 height 29
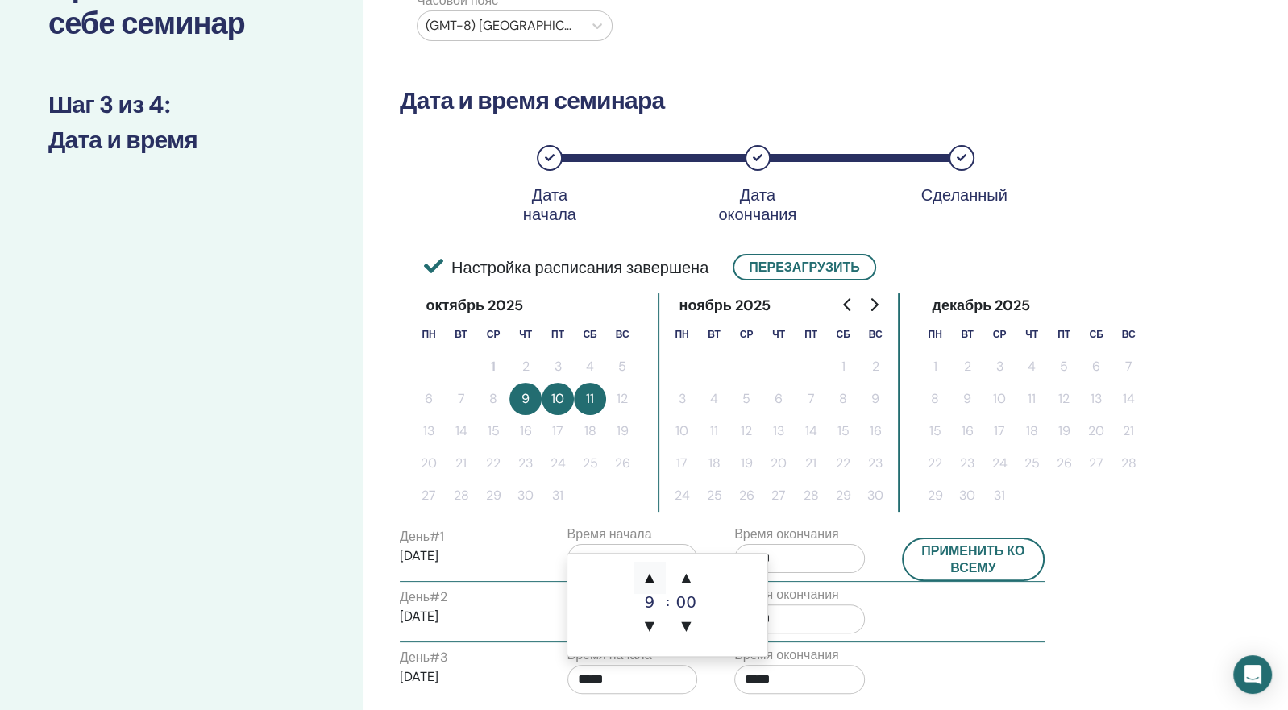
click at [651, 580] on span "▲" at bounding box center [649, 578] width 32 height 32
type input "*****"
click at [790, 687] on input "*****" at bounding box center [799, 679] width 131 height 29
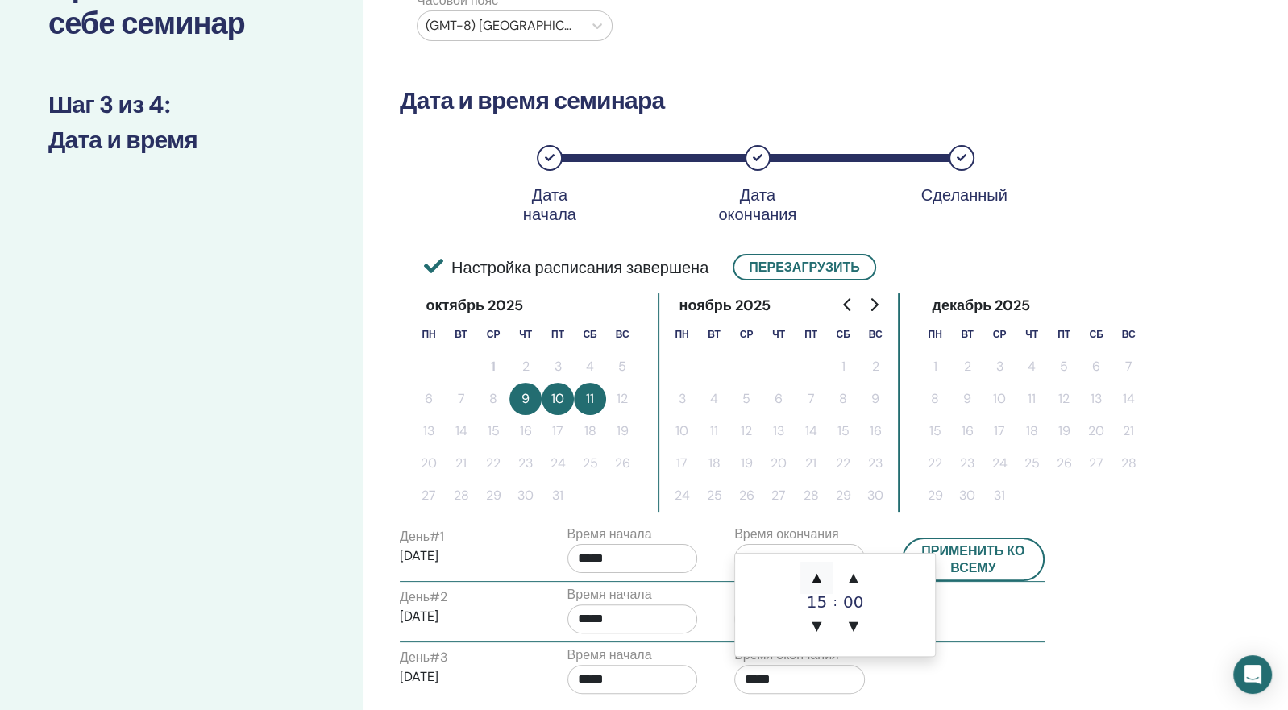
click at [817, 583] on span "▲" at bounding box center [816, 578] width 32 height 32
type input "*****"
click at [1173, 621] on div "Часовой пояс Часовой пояс (GMT-8) US/Alaska Дата и время семинара Дата начала Д…" at bounding box center [792, 457] width 858 height 1107
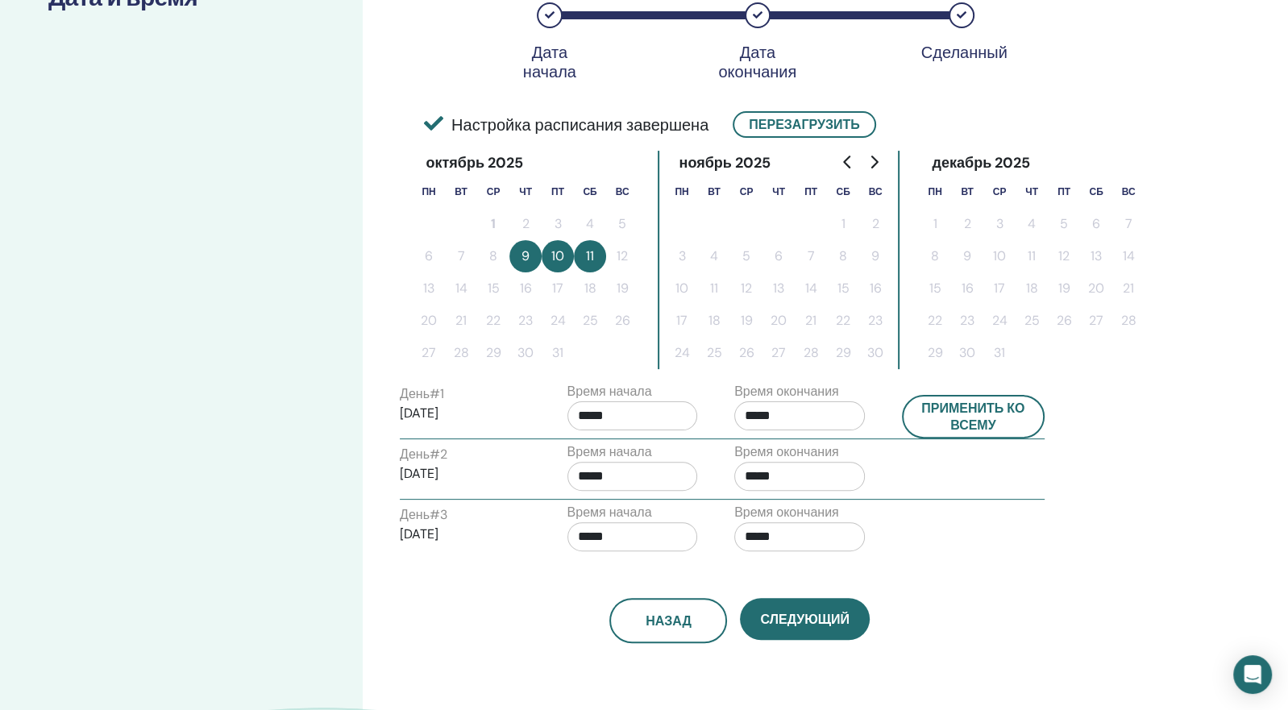
scroll to position [296, 0]
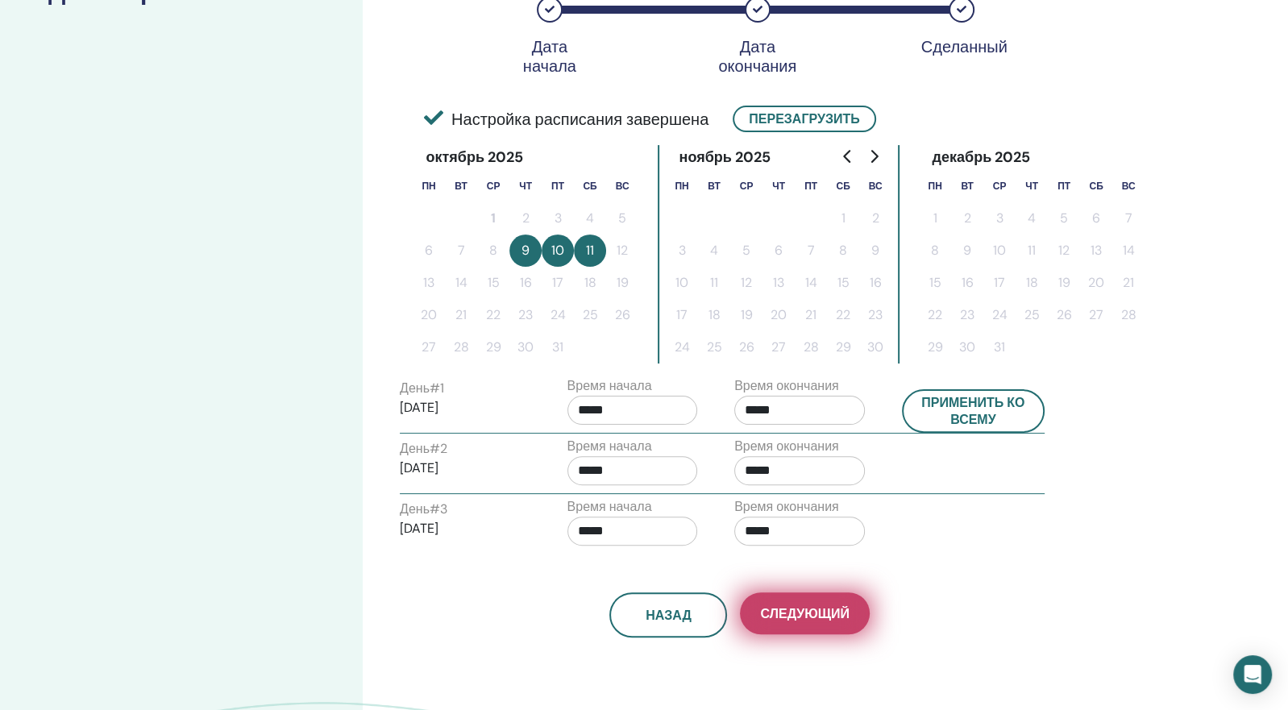
click at [808, 609] on span "Следующий" at bounding box center [804, 613] width 89 height 17
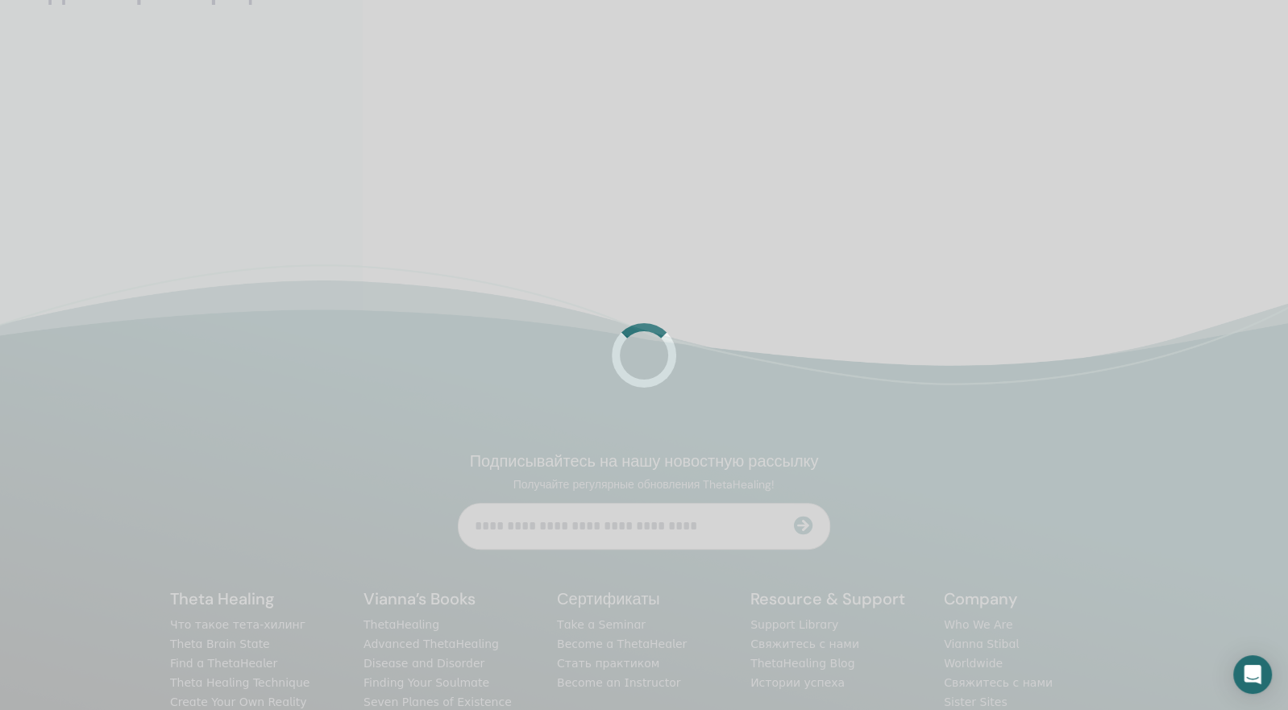
click at [952, 210] on div at bounding box center [644, 355] width 1288 height 710
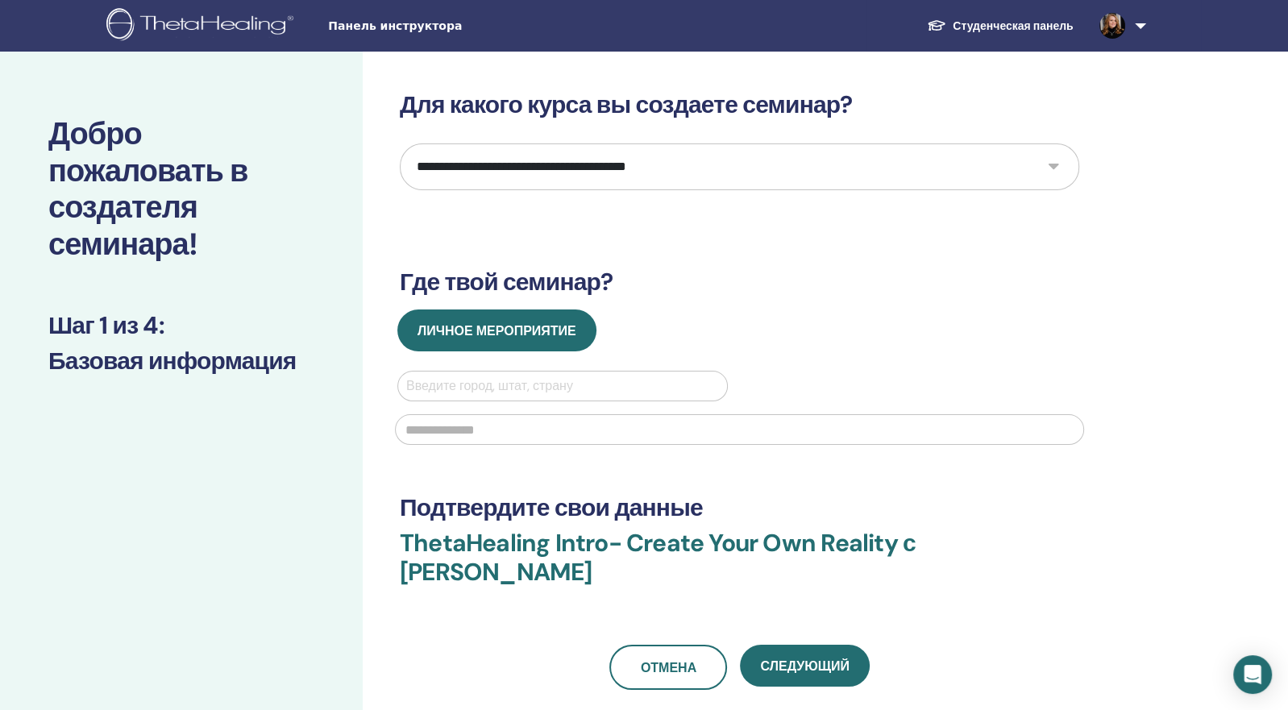
click at [585, 169] on select "**********" at bounding box center [739, 166] width 679 height 47
select select "*"
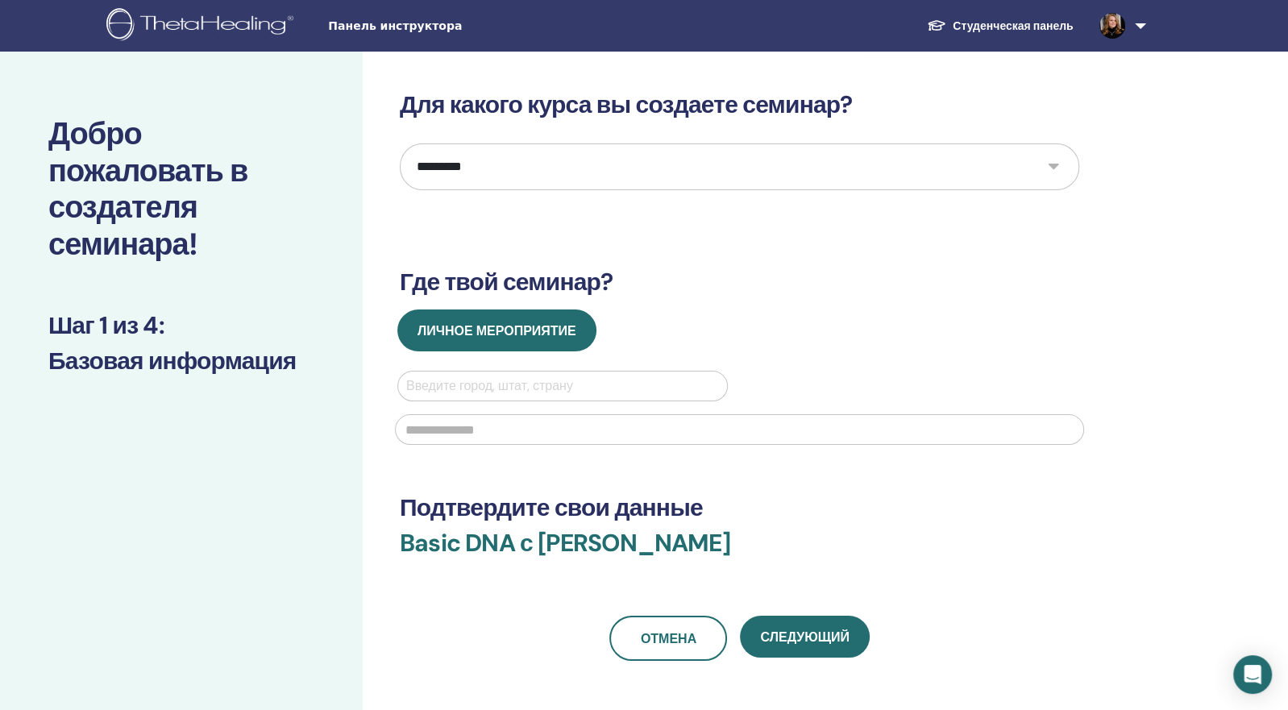
click at [507, 386] on div at bounding box center [562, 386] width 313 height 23
type input "*****"
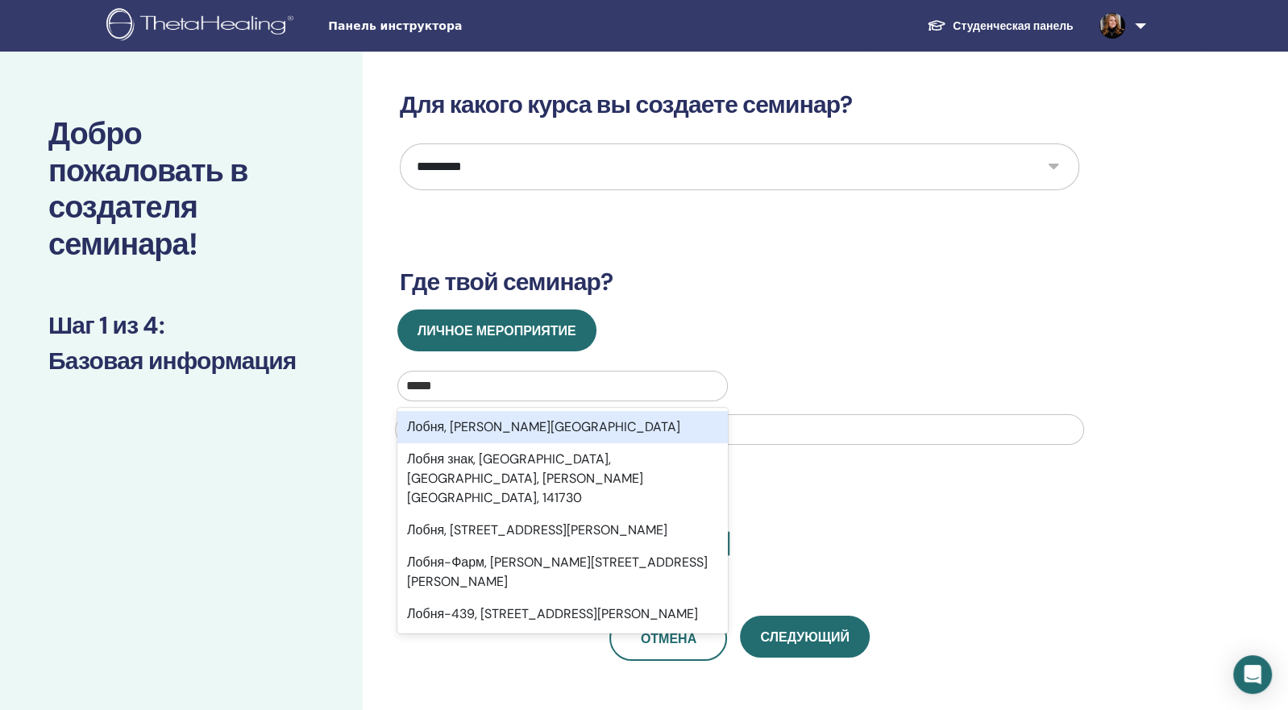
click at [500, 430] on div "Лобня, Московская область" at bounding box center [562, 427] width 330 height 32
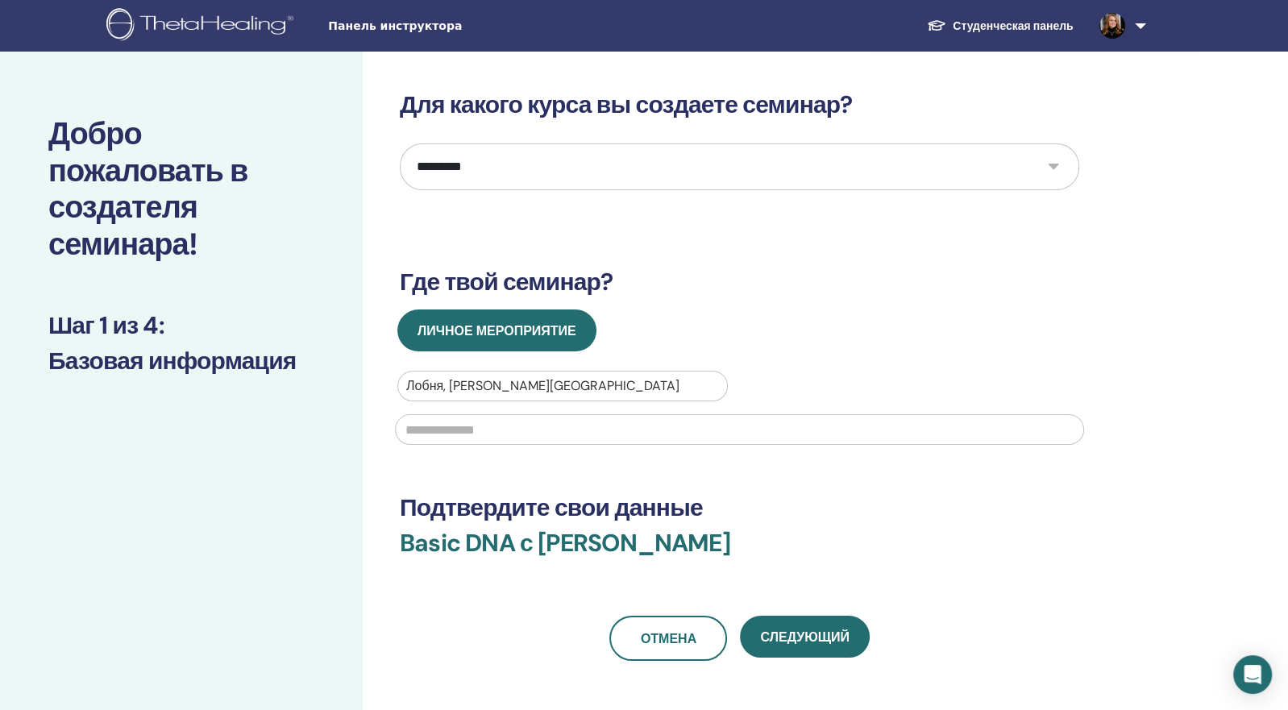
click at [504, 423] on input "text" at bounding box center [739, 429] width 689 height 31
click at [525, 422] on input "text" at bounding box center [739, 429] width 689 height 31
type input "**********"
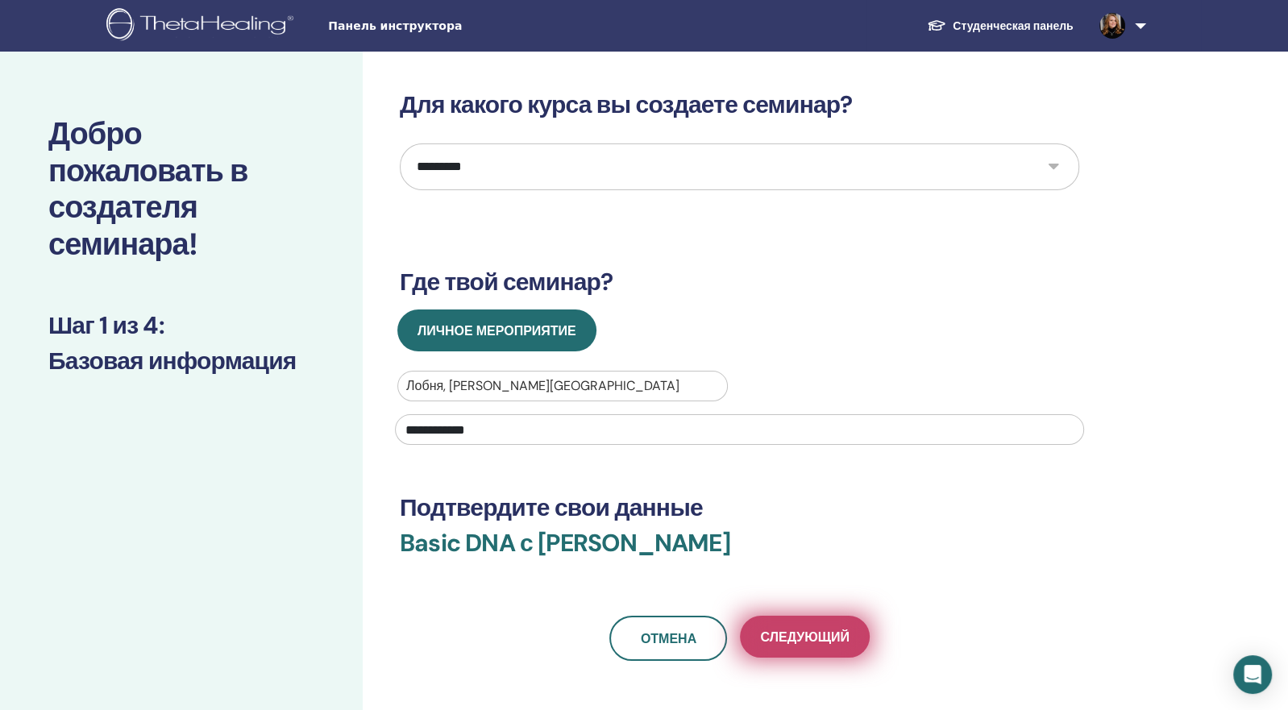
click at [784, 622] on button "Следующий" at bounding box center [804, 637] width 129 height 42
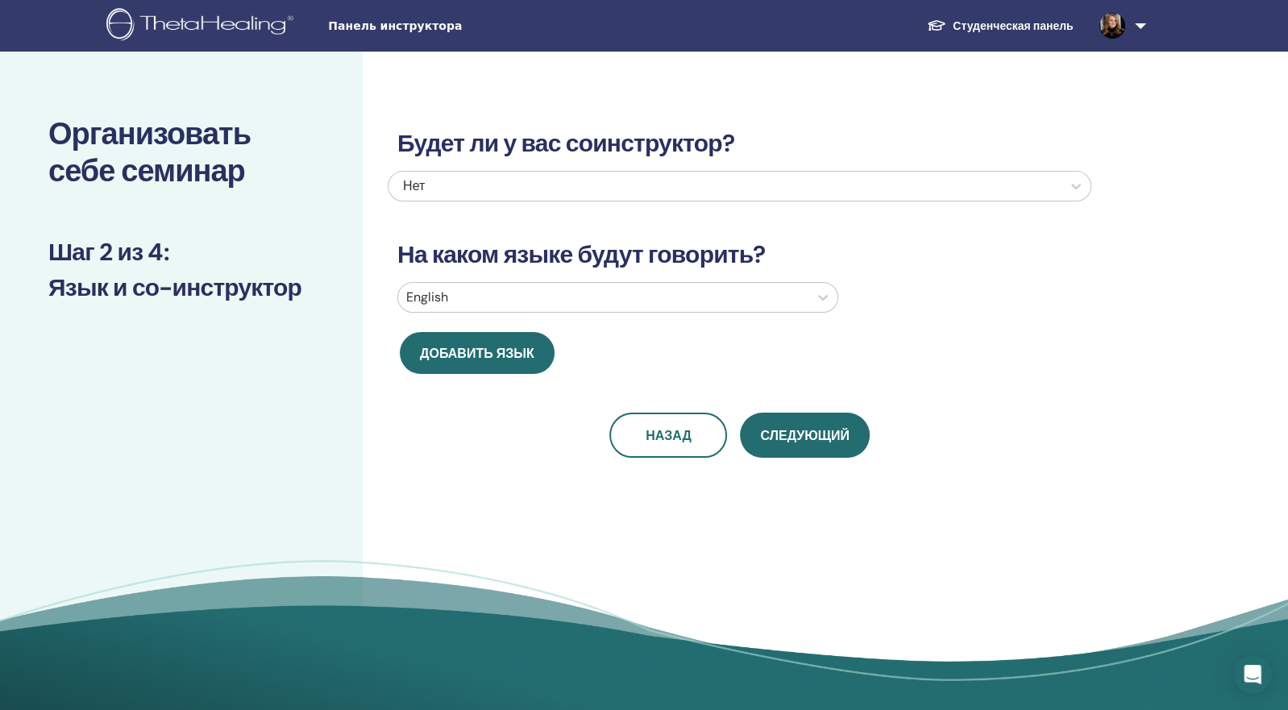
click at [551, 286] on div at bounding box center [603, 297] width 394 height 23
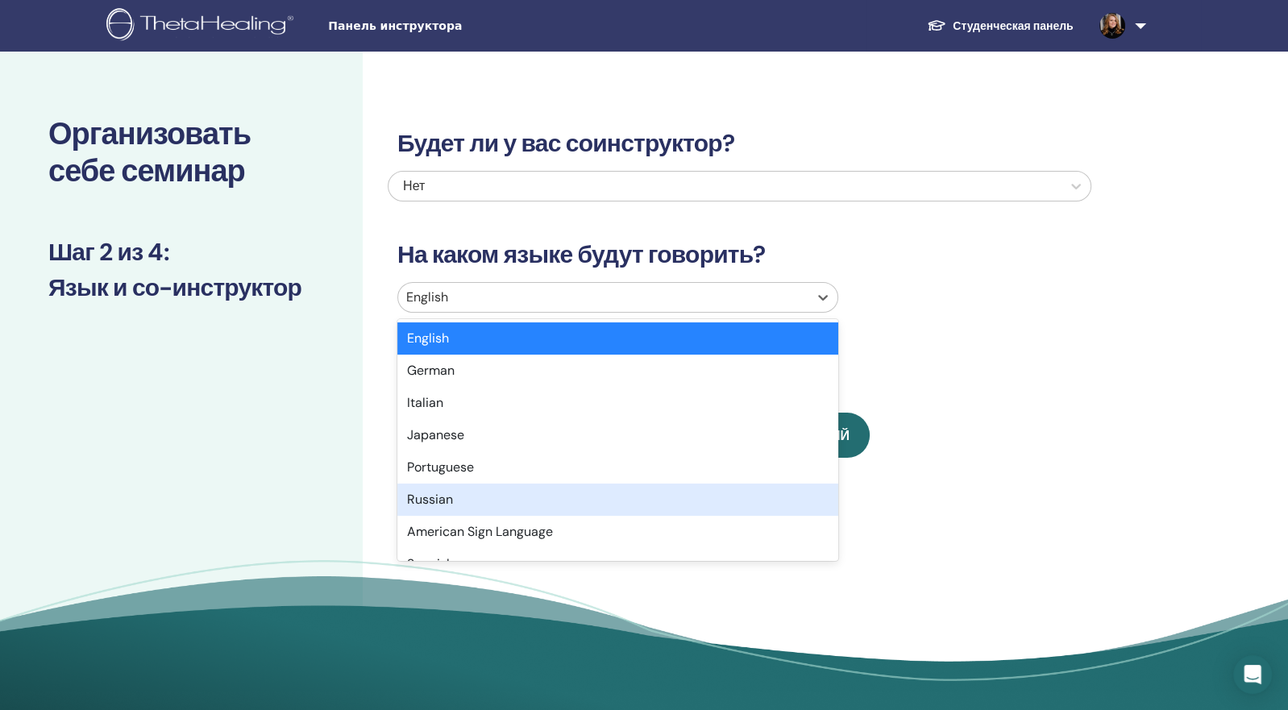
click at [488, 488] on div "Russian" at bounding box center [617, 500] width 441 height 32
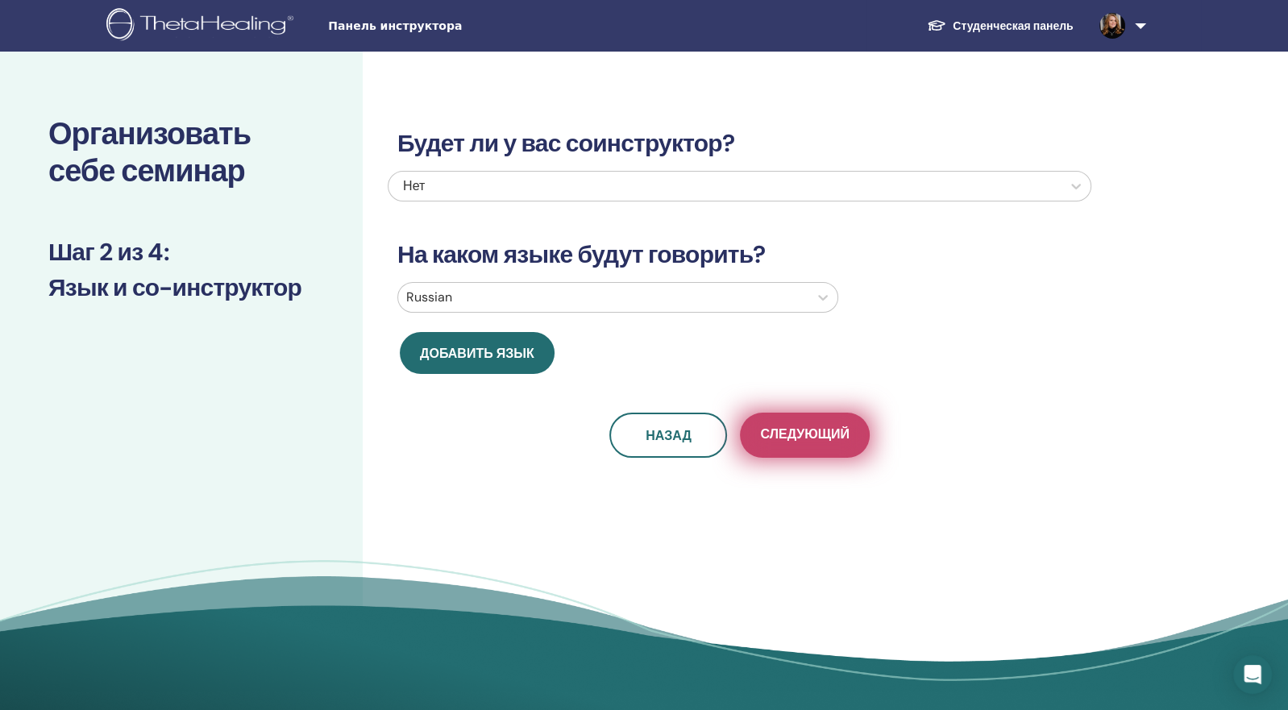
click at [787, 439] on span "Следующий" at bounding box center [804, 436] width 89 height 20
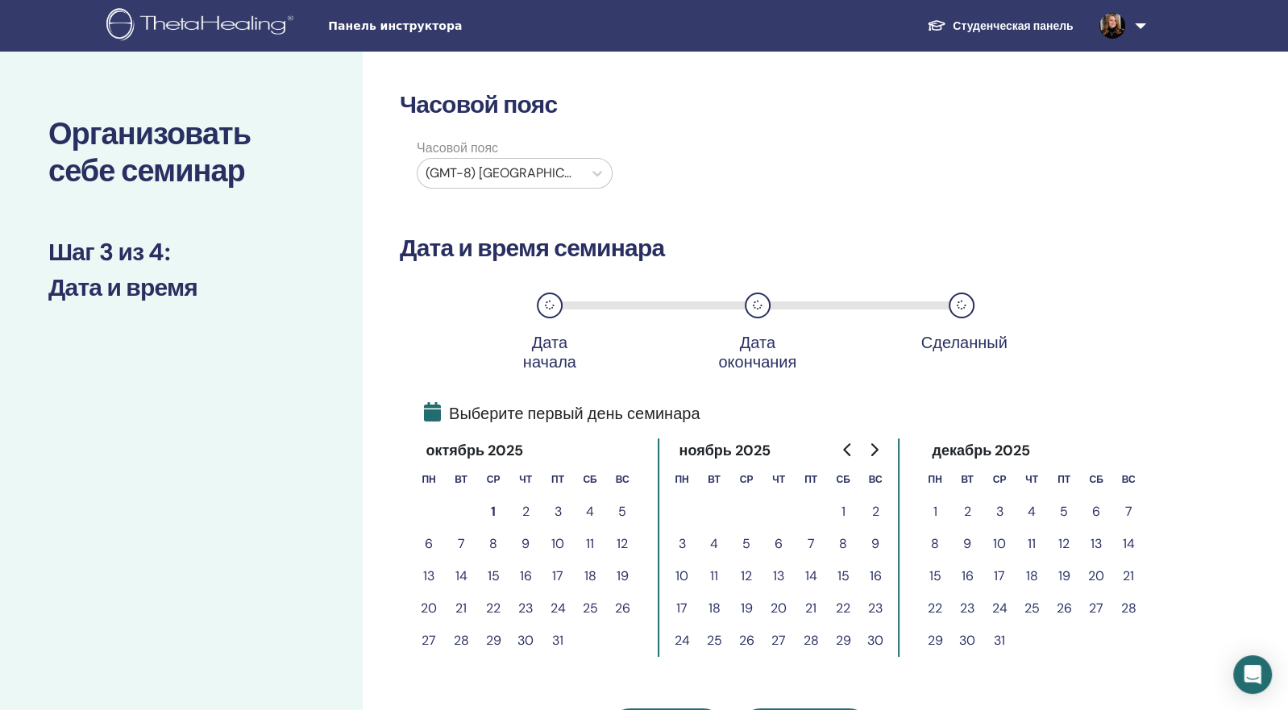
click at [527, 542] on button "9" at bounding box center [525, 544] width 32 height 32
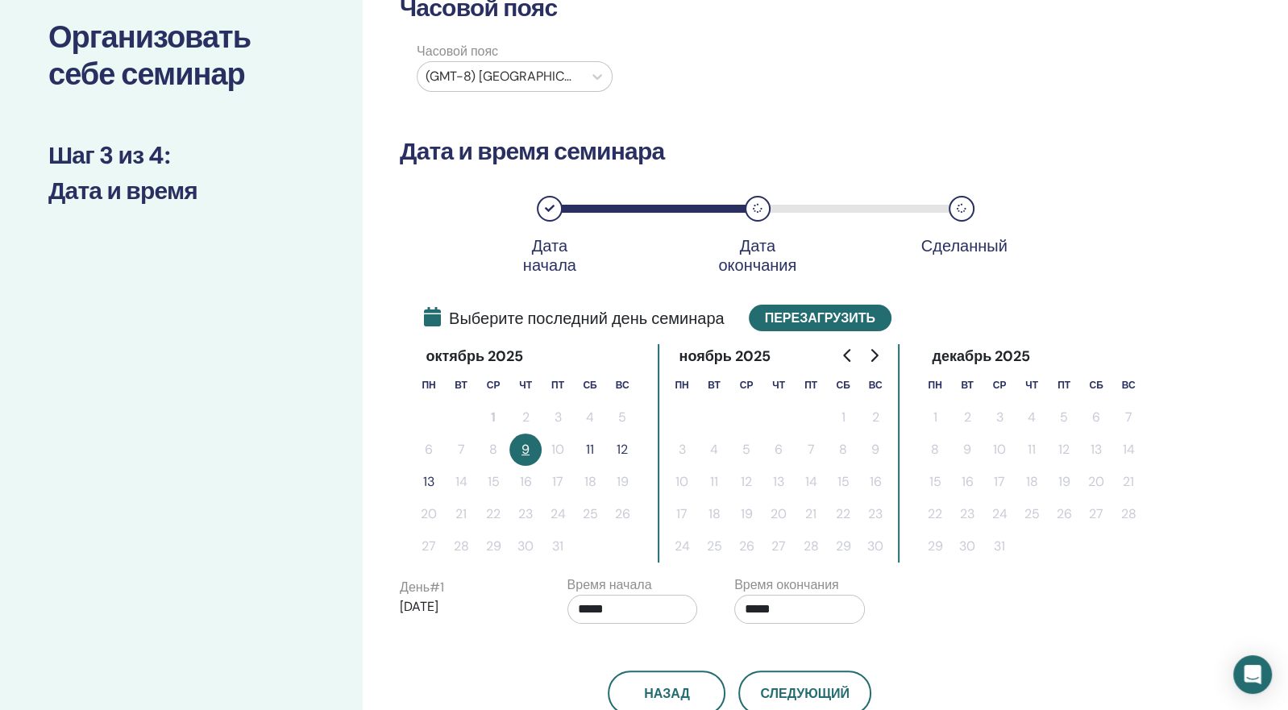
scroll to position [124, 0]
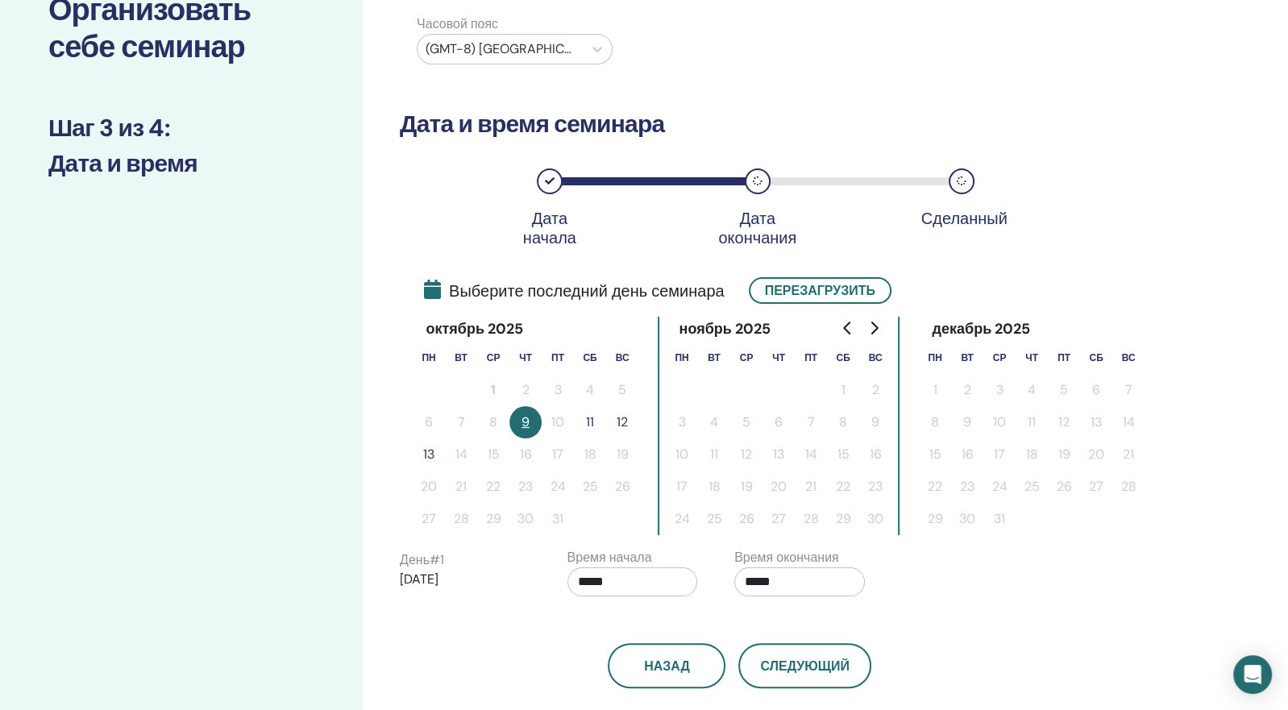
click at [588, 413] on button "11" at bounding box center [590, 422] width 32 height 32
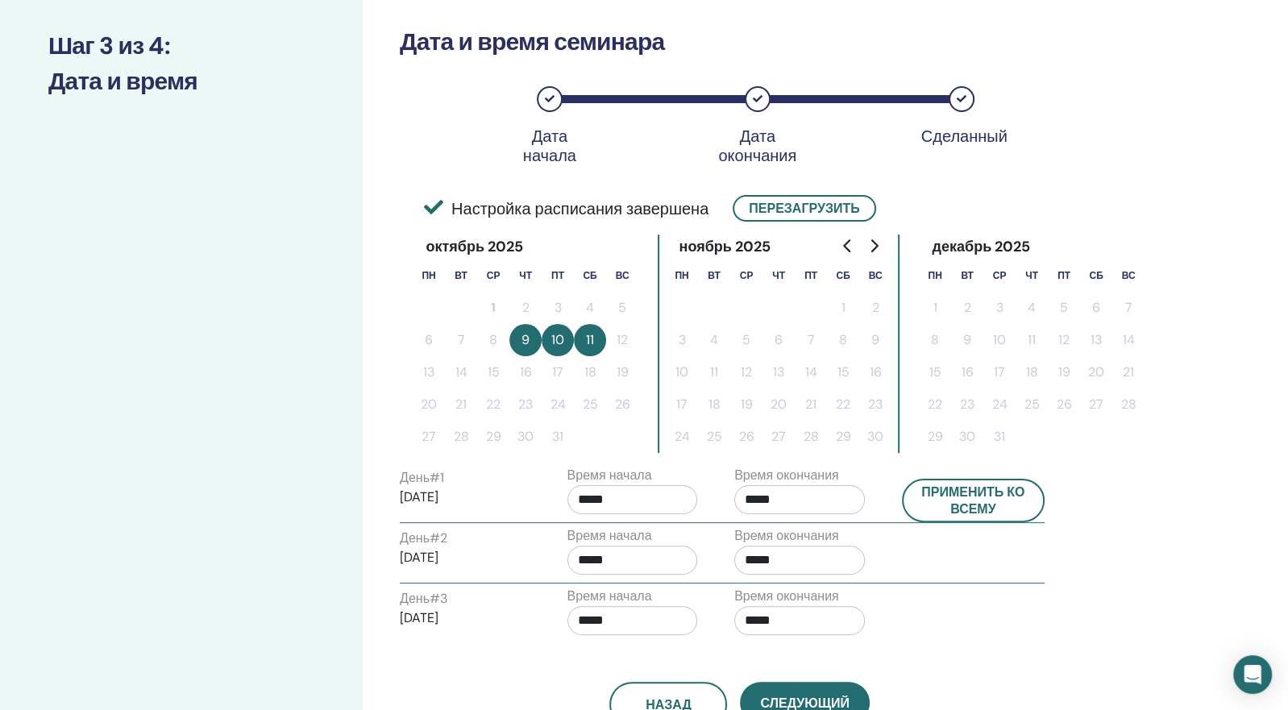
scroll to position [237, 0]
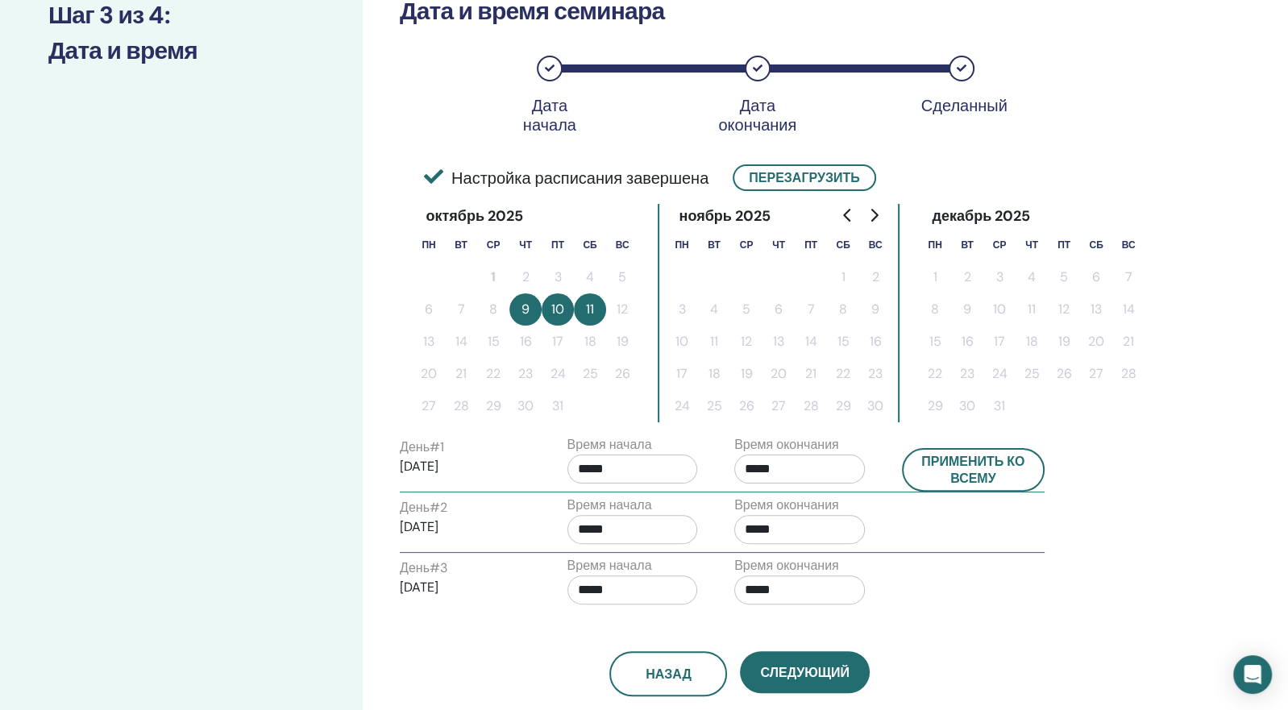
click at [653, 462] on input "*****" at bounding box center [632, 469] width 131 height 29
click at [653, 505] on span "▲" at bounding box center [649, 508] width 32 height 32
type input "*****"
click at [812, 468] on input "*****" at bounding box center [799, 469] width 131 height 29
click at [810, 505] on span "▲" at bounding box center [816, 508] width 32 height 32
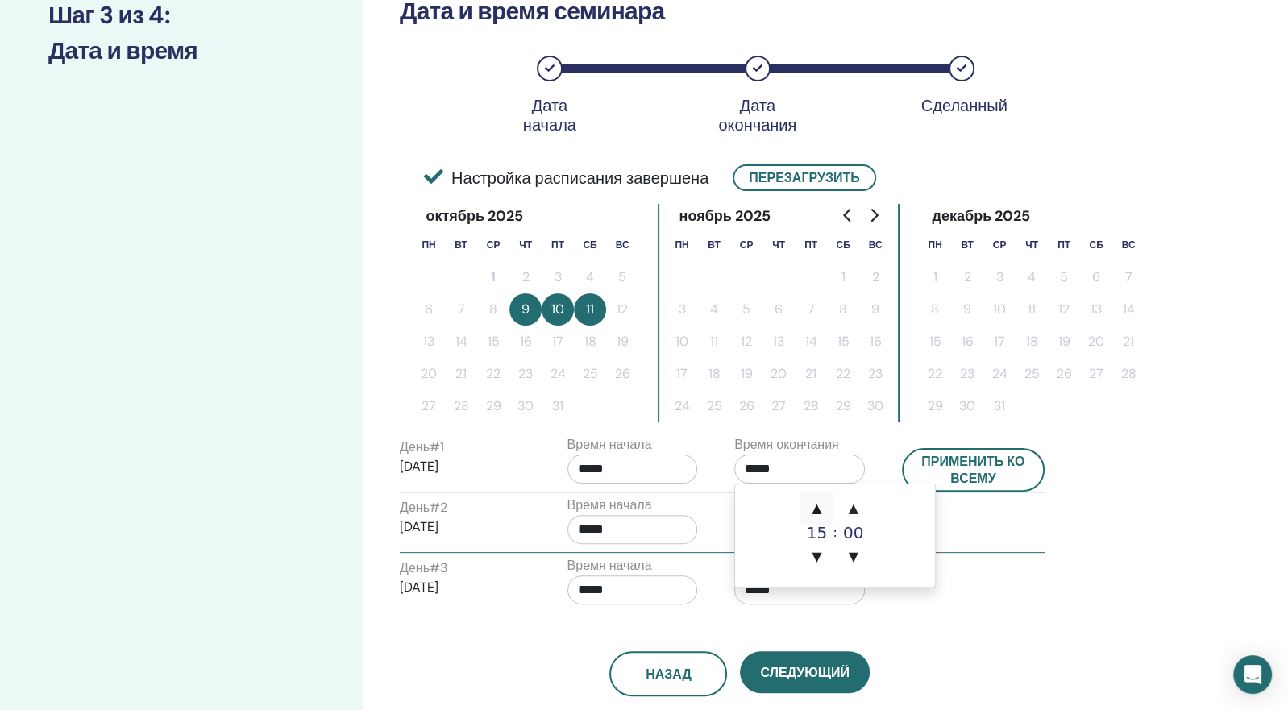
click at [810, 505] on span "▲" at bounding box center [816, 508] width 32 height 32
type input "*****"
click at [980, 464] on button "Применить ко всему" at bounding box center [973, 470] width 143 height 44
type input "*****"
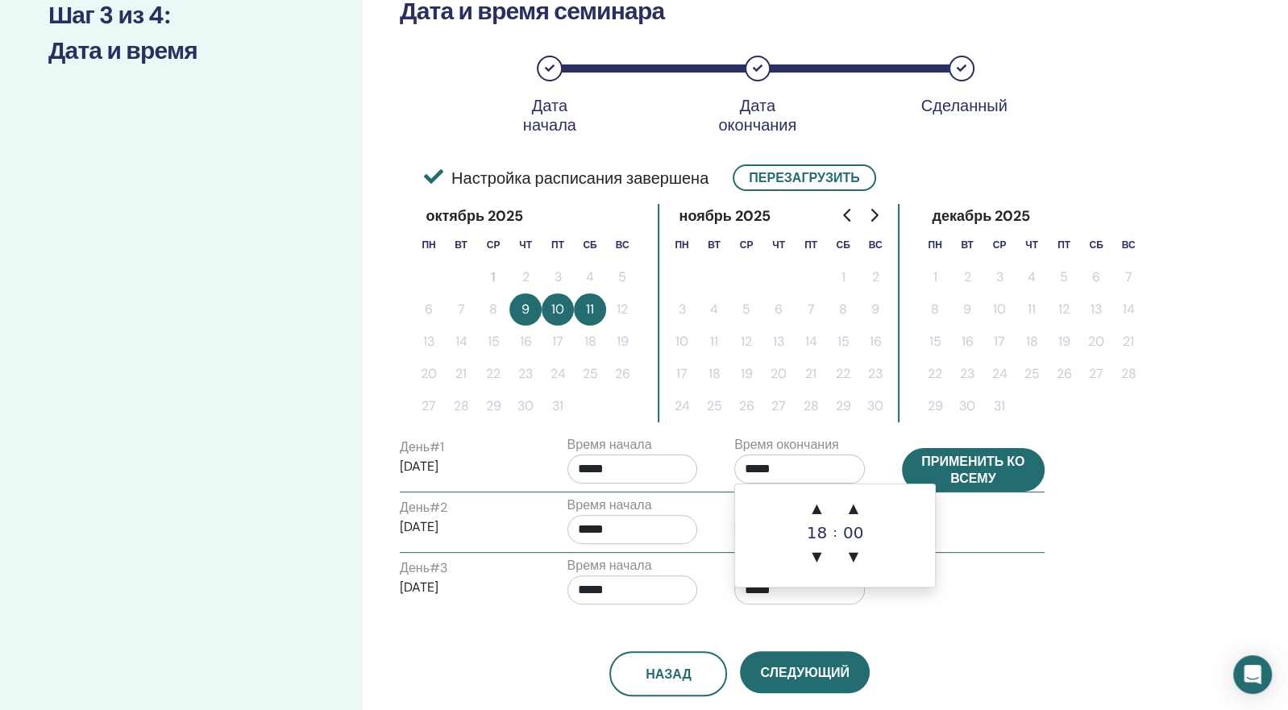
type input "*****"
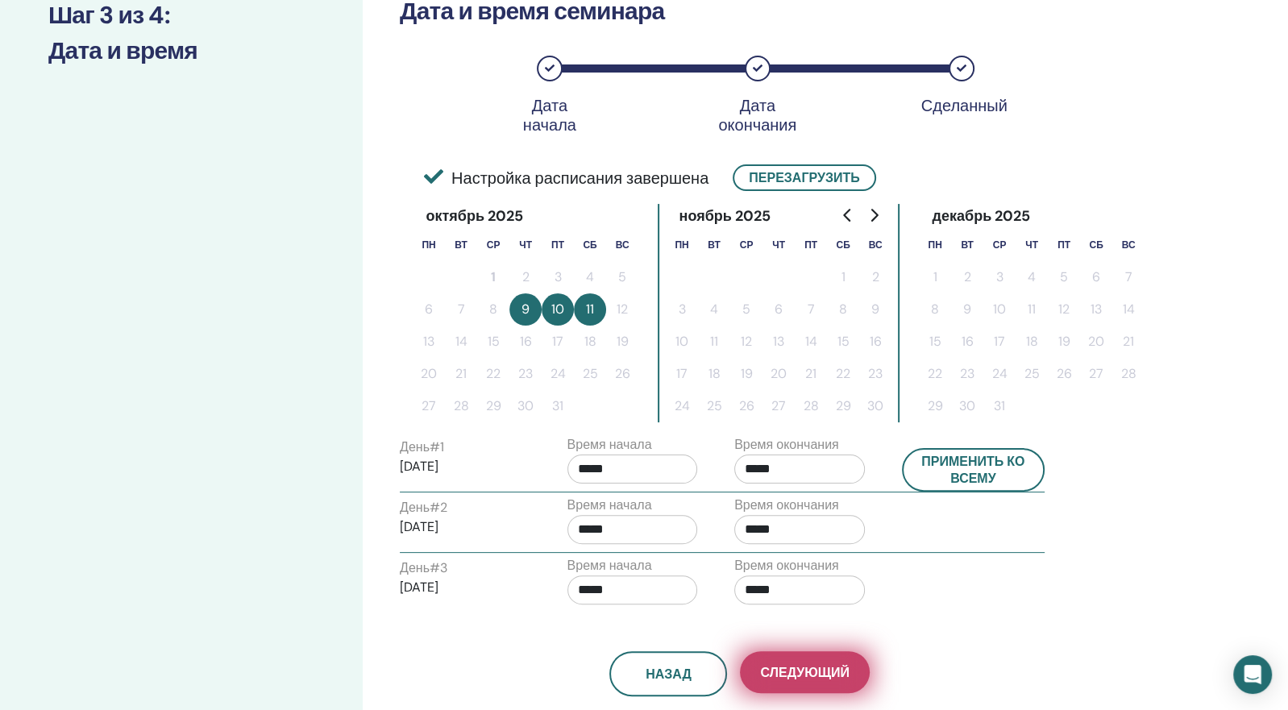
click at [792, 654] on button "Следующий" at bounding box center [804, 672] width 129 height 42
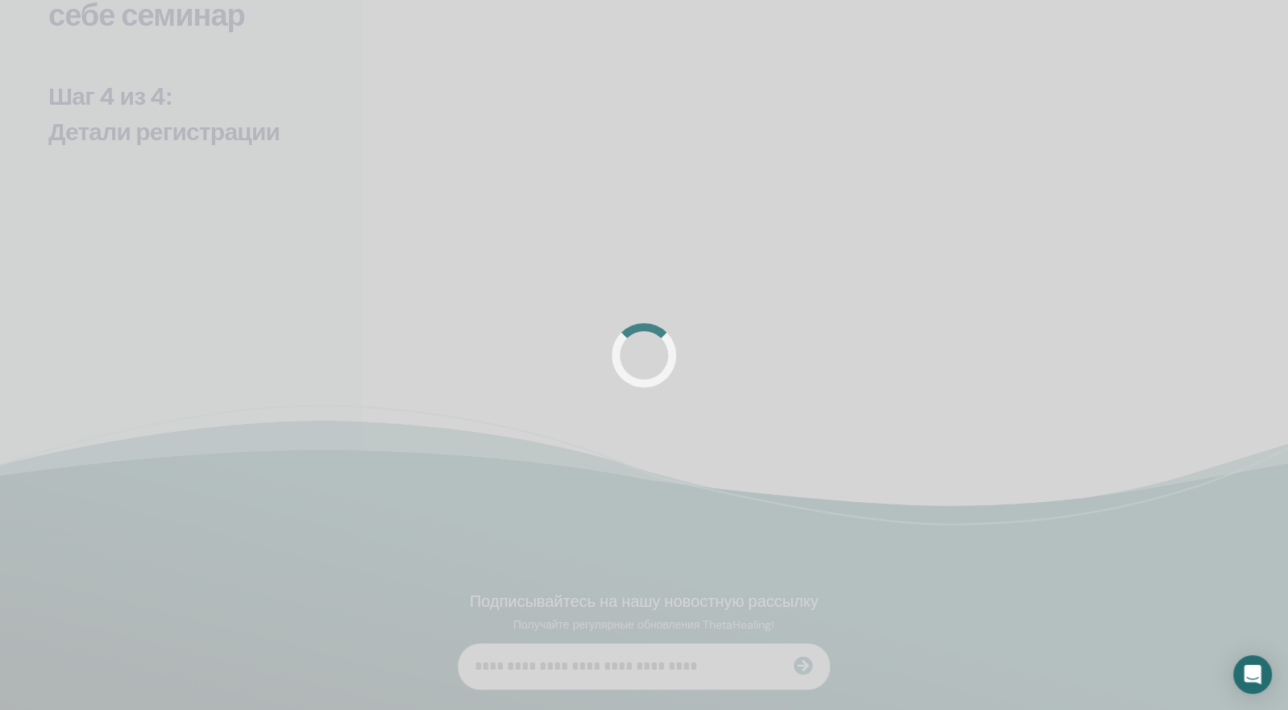
scroll to position [0, 0]
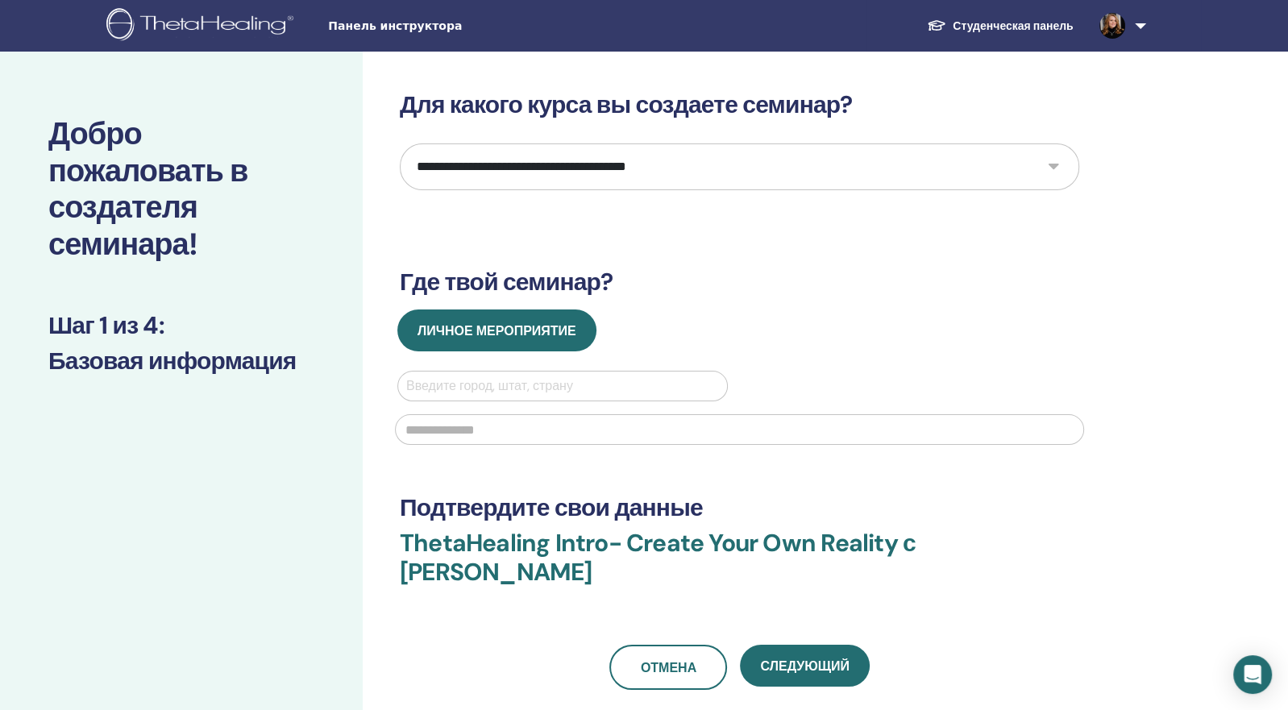
click at [1133, 32] on link at bounding box center [1119, 26] width 66 height 52
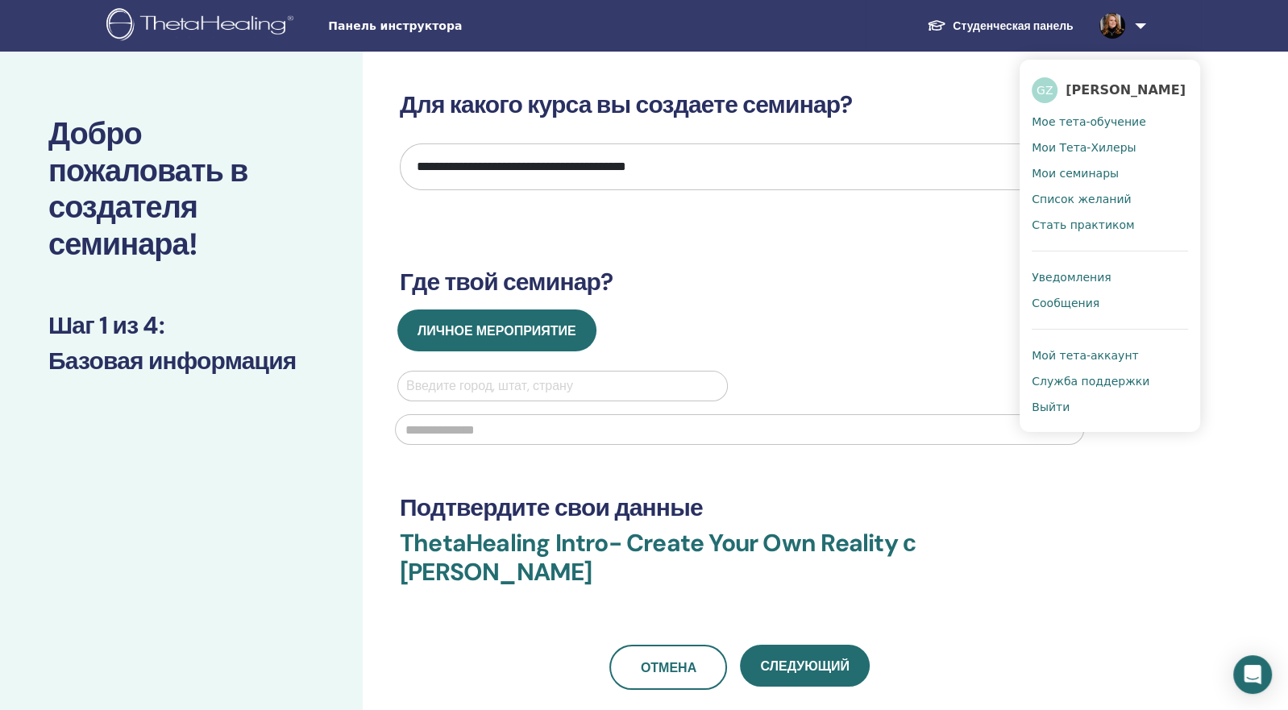
click at [1089, 173] on span "Мои семинары" at bounding box center [1075, 173] width 87 height 15
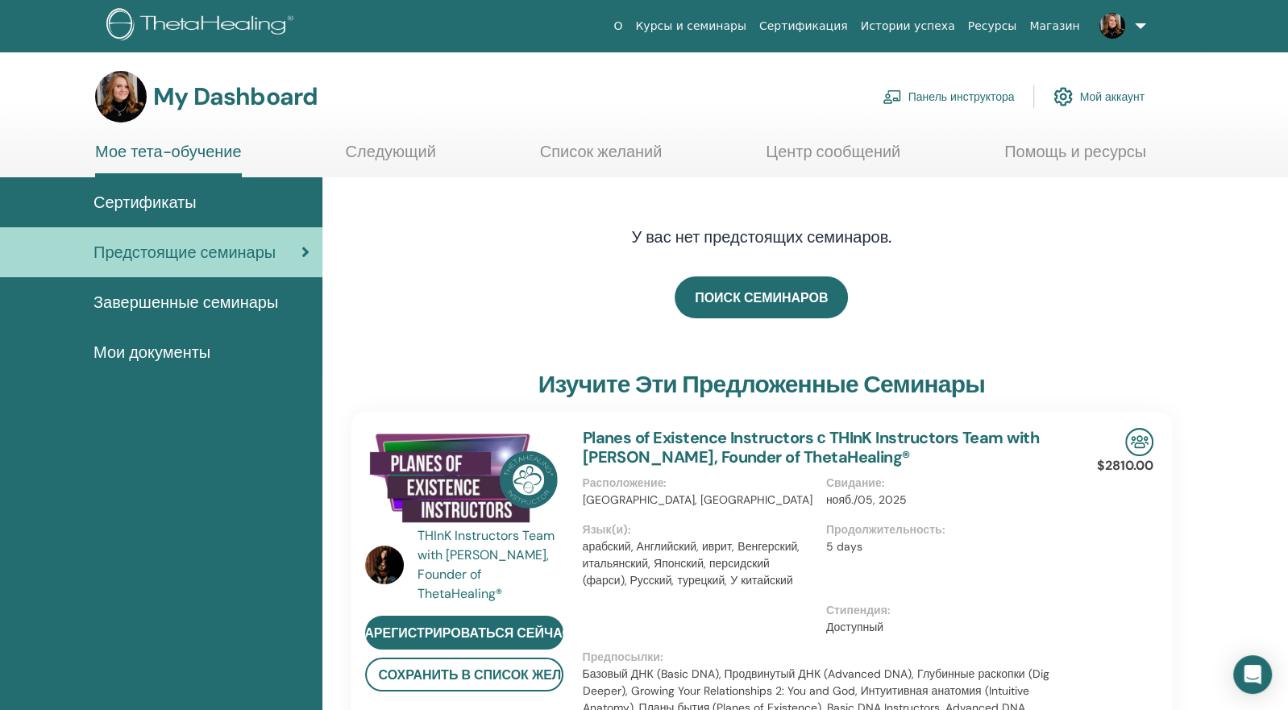
click at [934, 93] on link "Панель инструктора" at bounding box center [949, 96] width 132 height 35
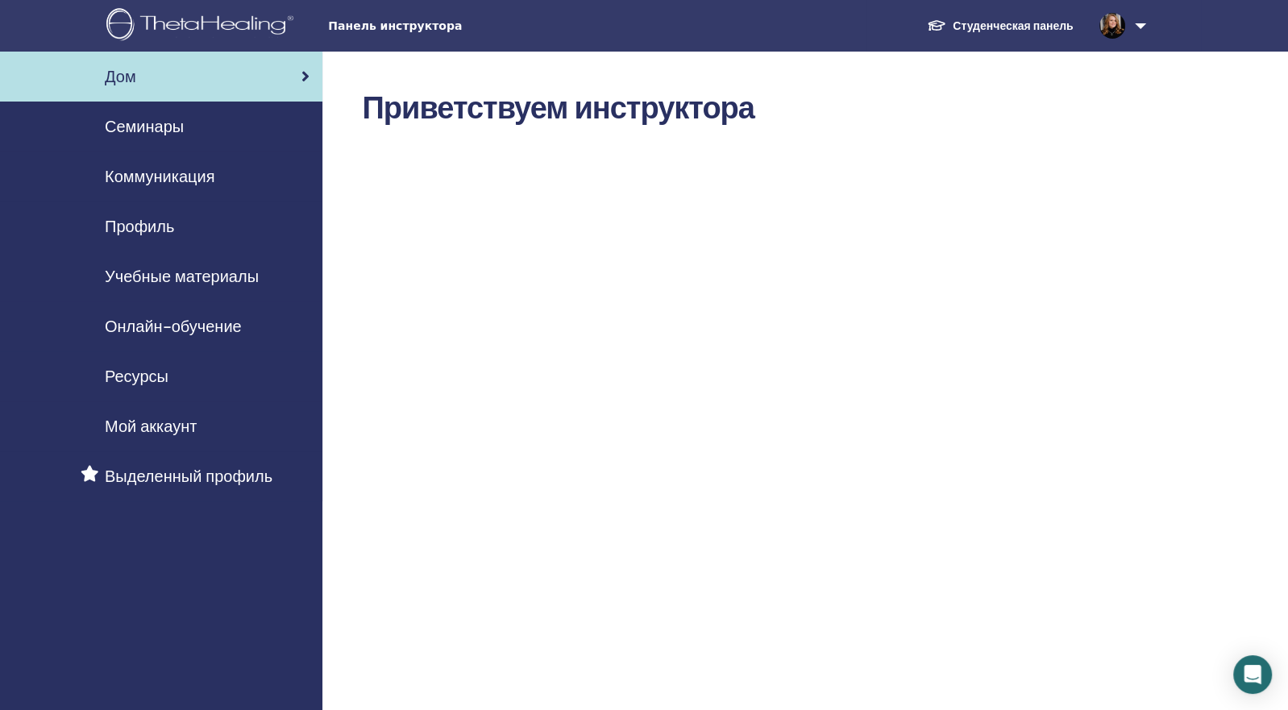
click at [145, 128] on span "Семинары" at bounding box center [144, 126] width 79 height 24
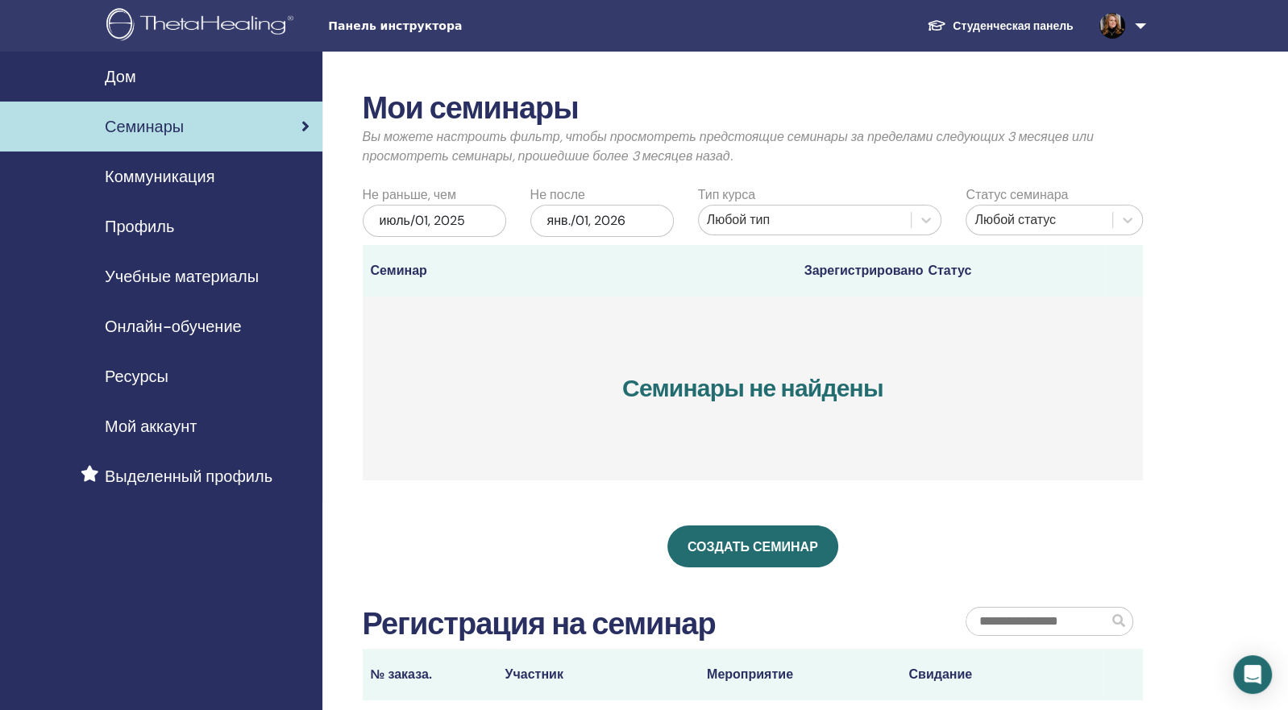
click at [153, 181] on span "Коммуникация" at bounding box center [160, 176] width 110 height 24
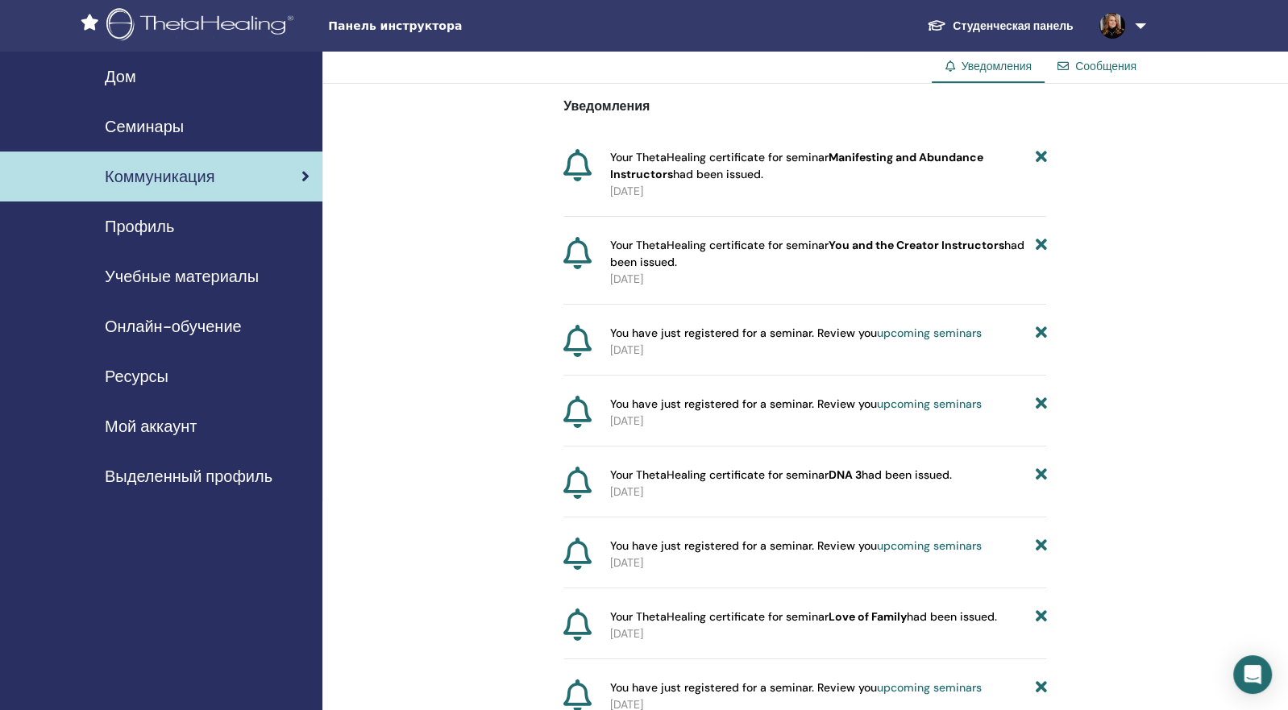
click at [194, 207] on link "Профиль" at bounding box center [161, 226] width 322 height 50
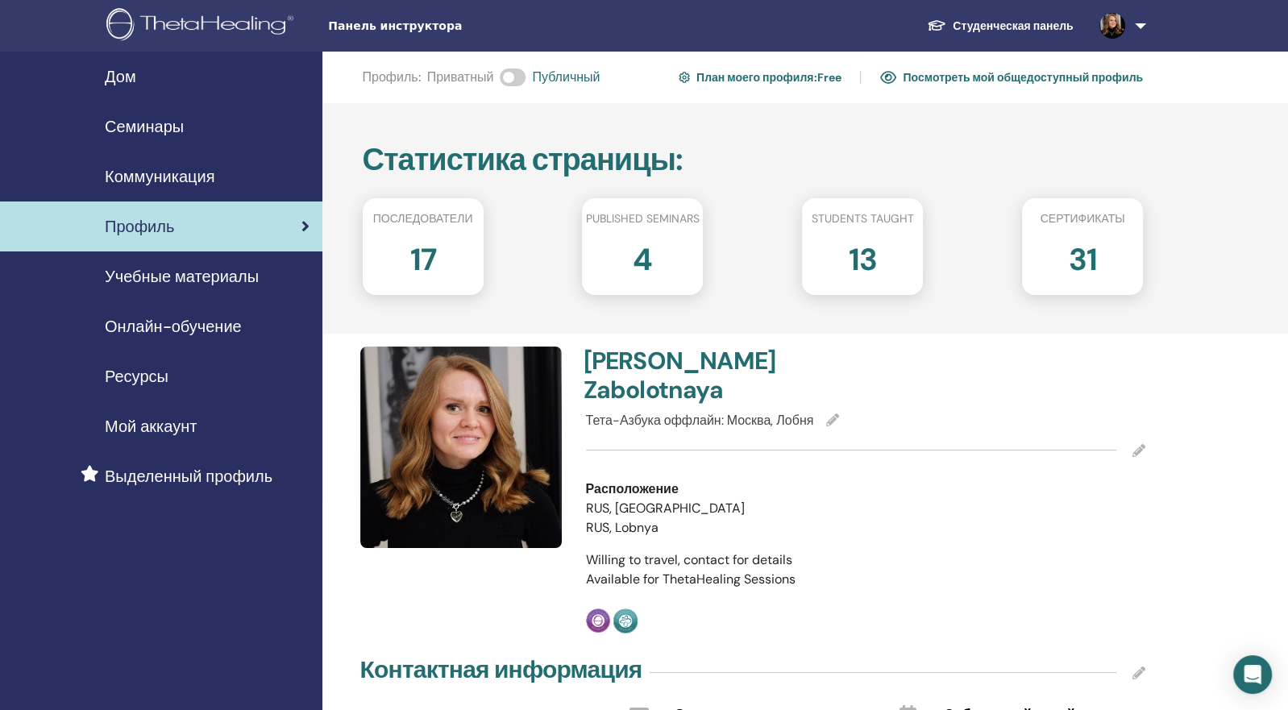
click at [163, 285] on span "Учебные материалы" at bounding box center [182, 276] width 154 height 24
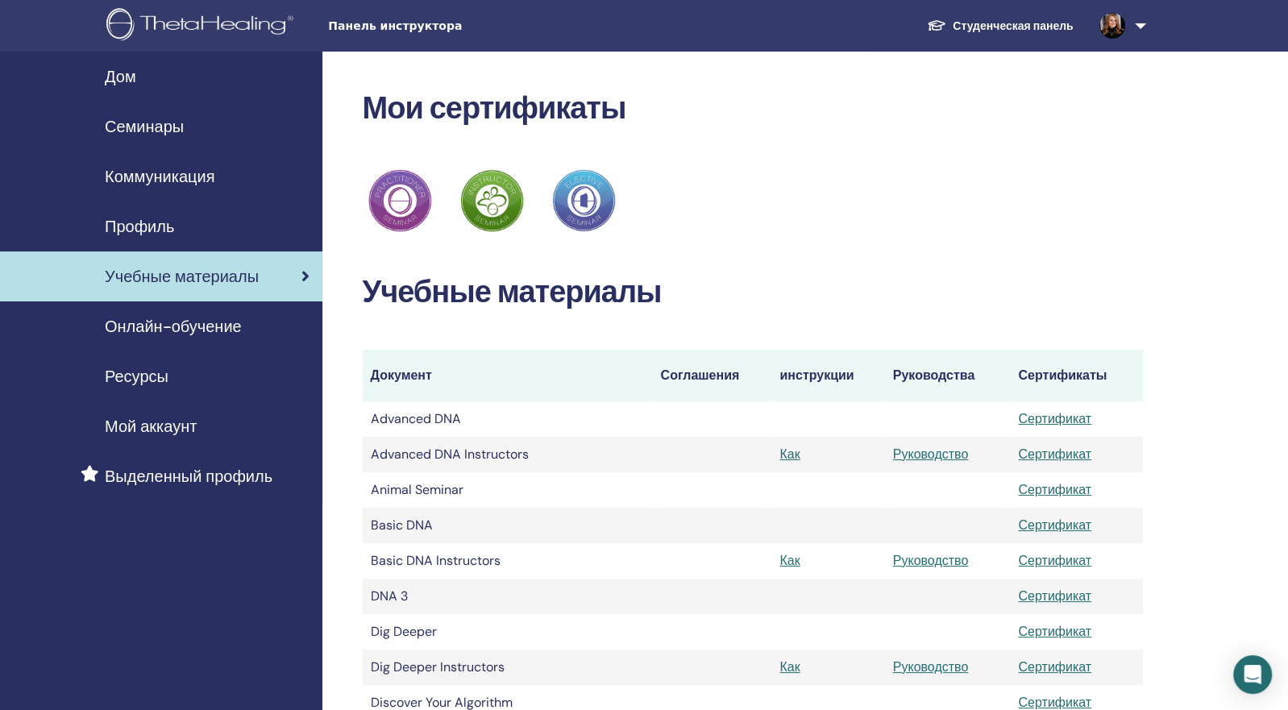
click at [159, 324] on span "Онлайн-обучение" at bounding box center [173, 326] width 137 height 24
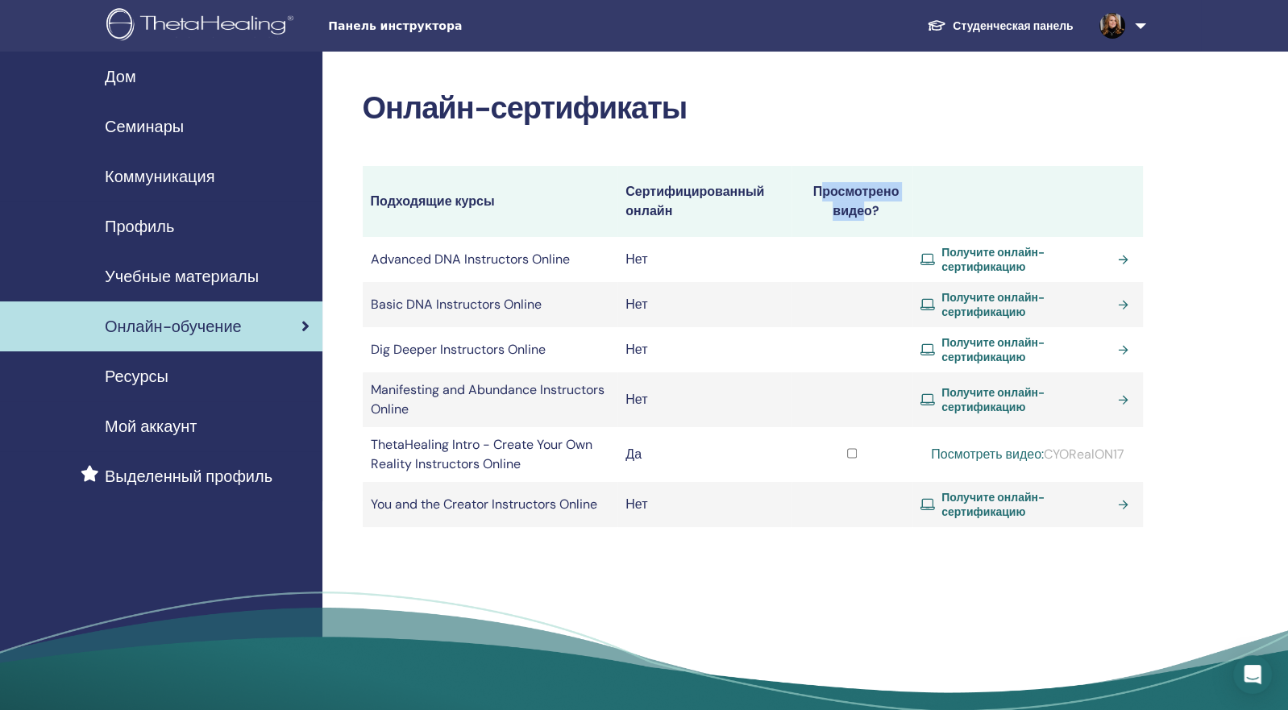
drag, startPoint x: 816, startPoint y: 192, endPoint x: 861, endPoint y: 218, distance: 52.0
click at [861, 218] on th "Просмотрено видео?" at bounding box center [851, 201] width 121 height 71
click at [1031, 177] on th at bounding box center [1027, 201] width 231 height 71
click at [149, 384] on span "Ресурсы" at bounding box center [137, 376] width 64 height 24
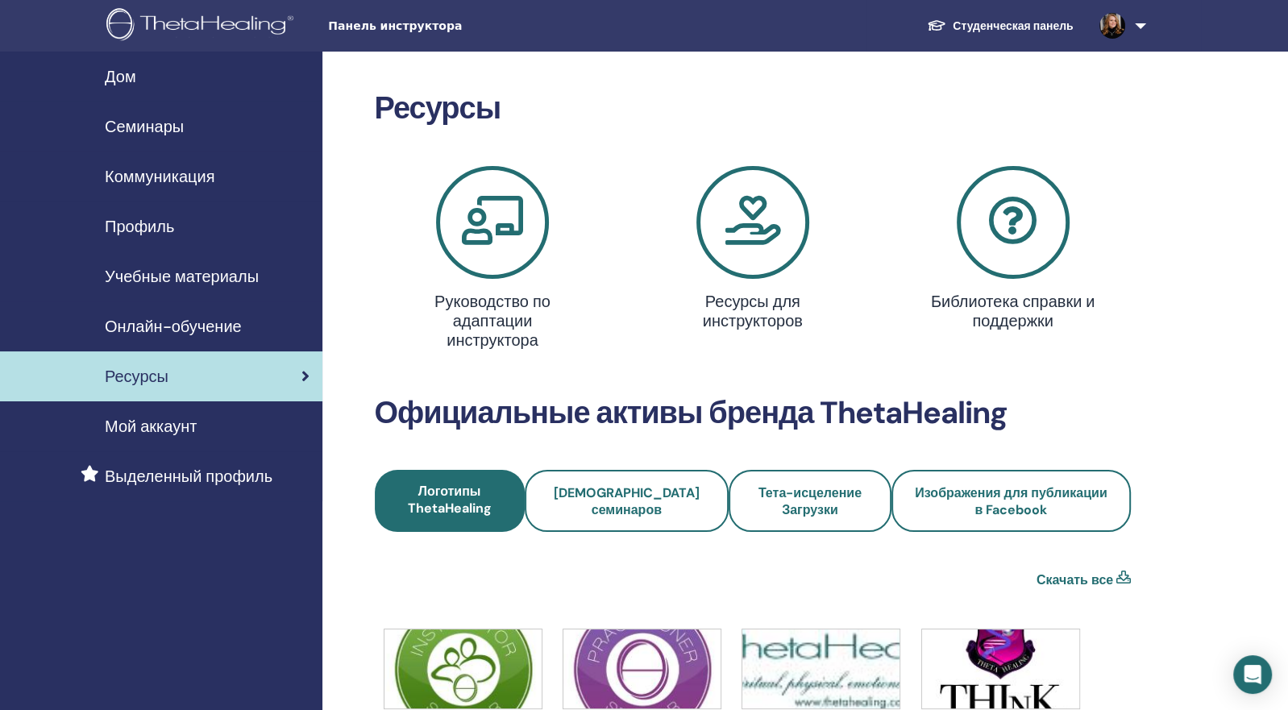
click at [239, 326] on span "Онлайн-обучение" at bounding box center [173, 326] width 137 height 24
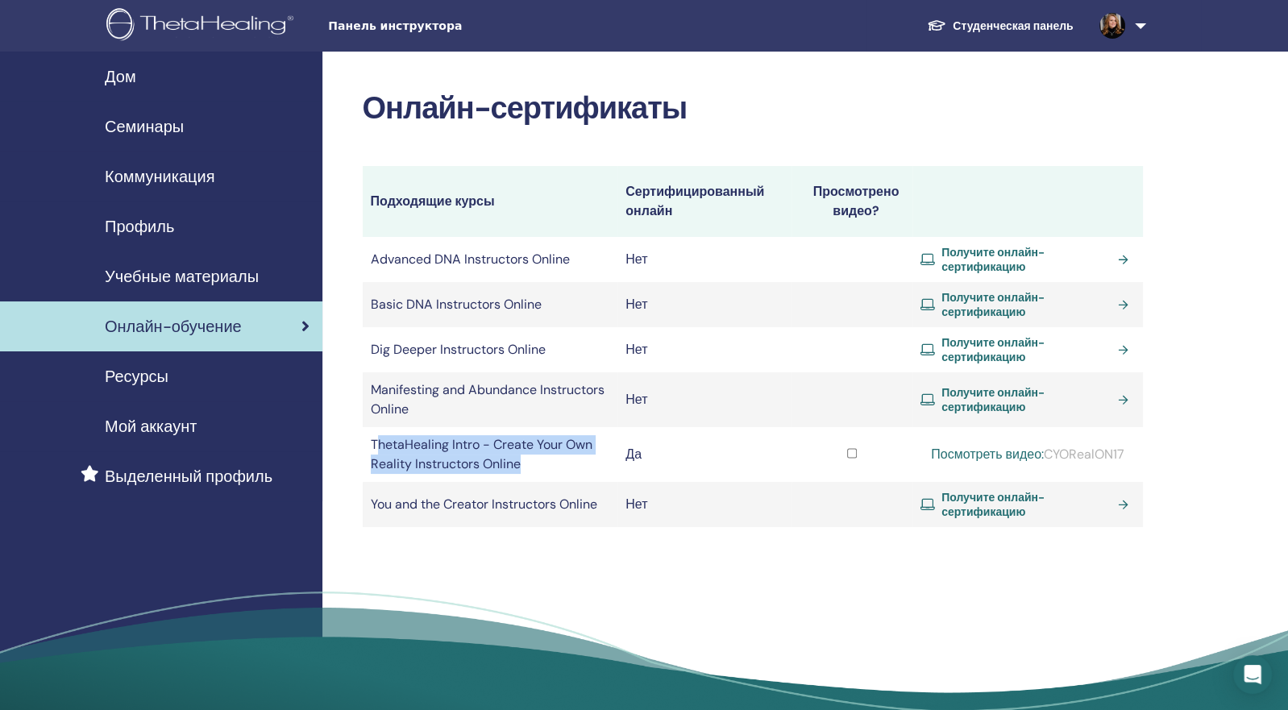
drag, startPoint x: 518, startPoint y: 462, endPoint x: 375, endPoint y: 439, distance: 145.2
click at [375, 439] on td "ThetaHealing Intro - Create Your Own Reality Instructors Online" at bounding box center [490, 454] width 255 height 55
click at [953, 453] on link "Посмотреть видео:" at bounding box center [987, 454] width 113 height 17
drag, startPoint x: 1049, startPoint y: 453, endPoint x: 1145, endPoint y: 456, distance: 96.8
click at [1145, 456] on div "Онлайн-сертификаты Подходящие курсы Сертифицированный онлайн Просмотрено видео?…" at bounding box center [805, 402] width 966 height 701
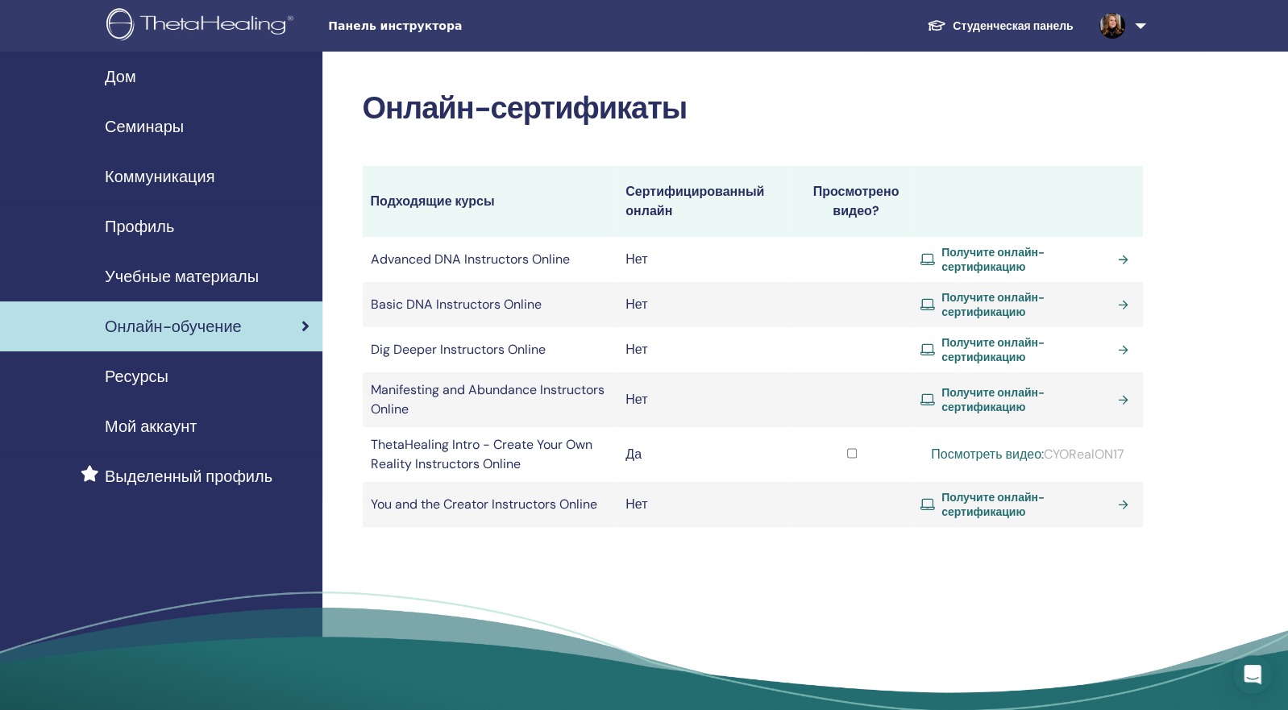
click at [1154, 457] on div "Онлайн-сертификаты Подходящие курсы Сертифицированный онлайн Просмотрено видео?…" at bounding box center [805, 402] width 966 height 701
click at [1094, 451] on div "Посмотреть видео: CYORealON17" at bounding box center [1027, 454] width 214 height 19
copy div "CYORealON17"
click at [957, 448] on link "Посмотреть видео:" at bounding box center [987, 454] width 113 height 17
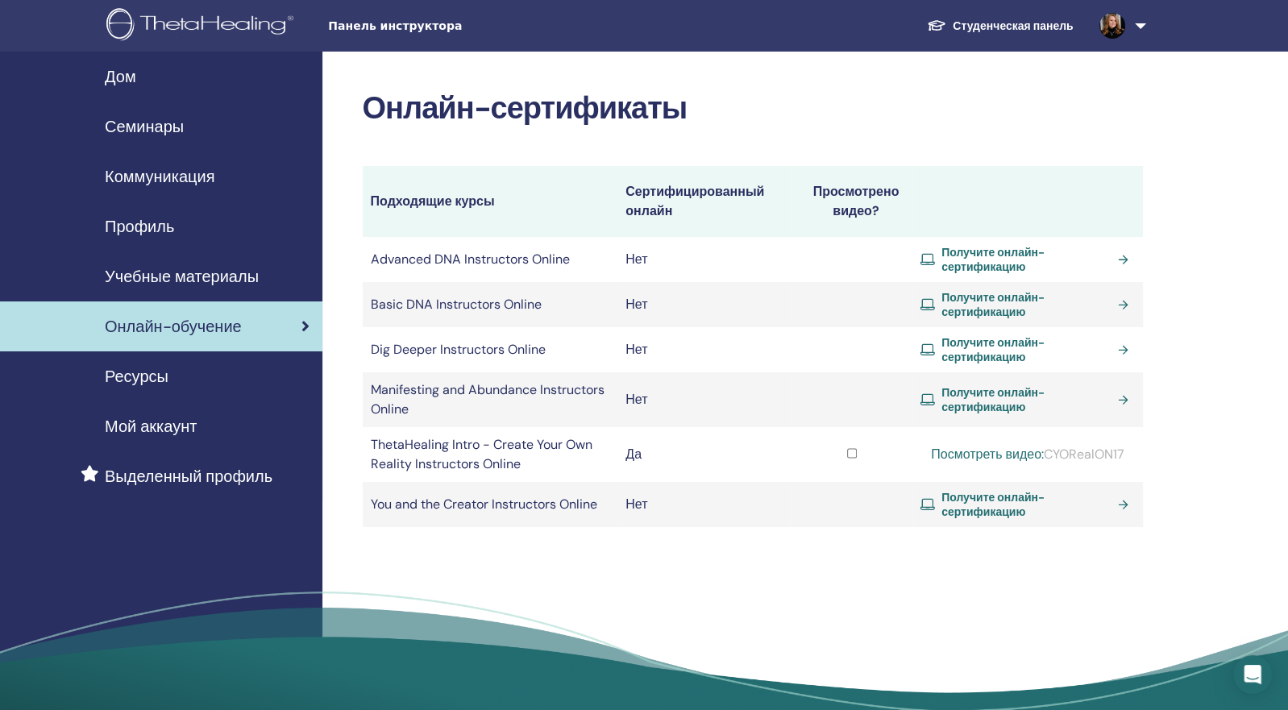
click at [811, 554] on div "Онлайн-сертификаты Подходящие курсы Сертифицированный онлайн Просмотрено видео?…" at bounding box center [805, 402] width 966 height 701
click at [985, 300] on span "Получите онлайн-сертификацию" at bounding box center [1026, 304] width 170 height 29
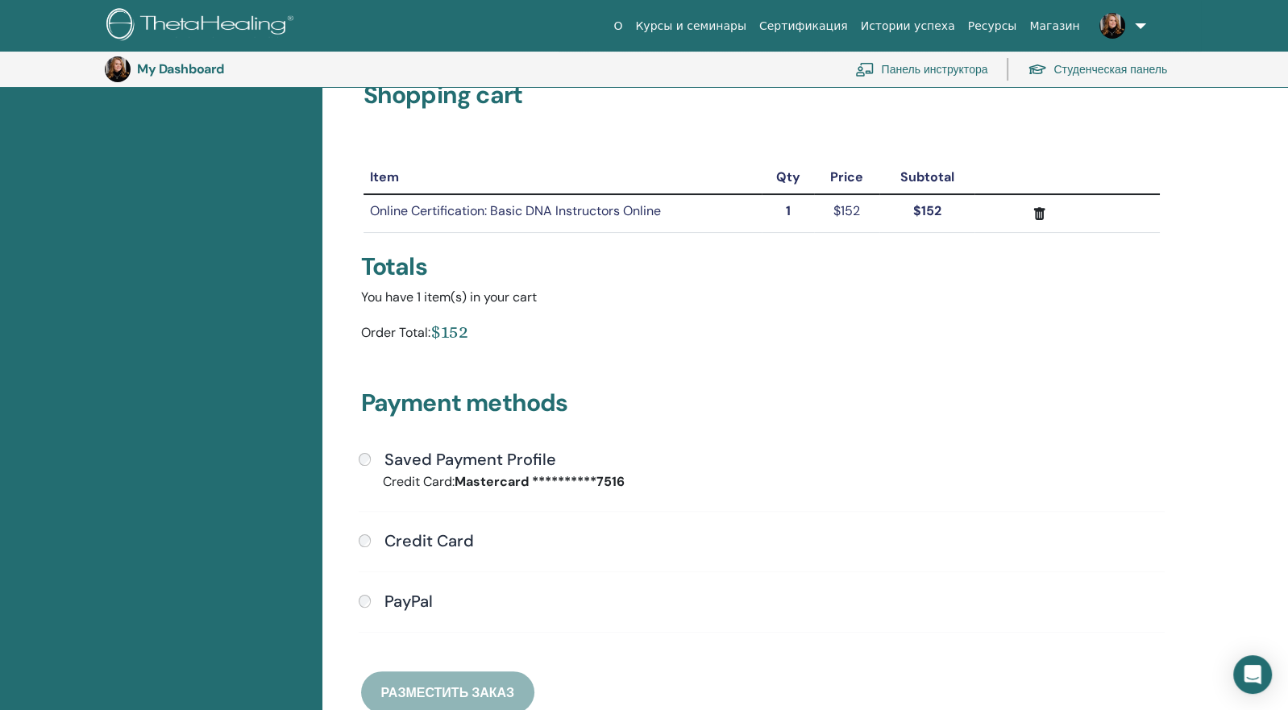
scroll to position [114, 0]
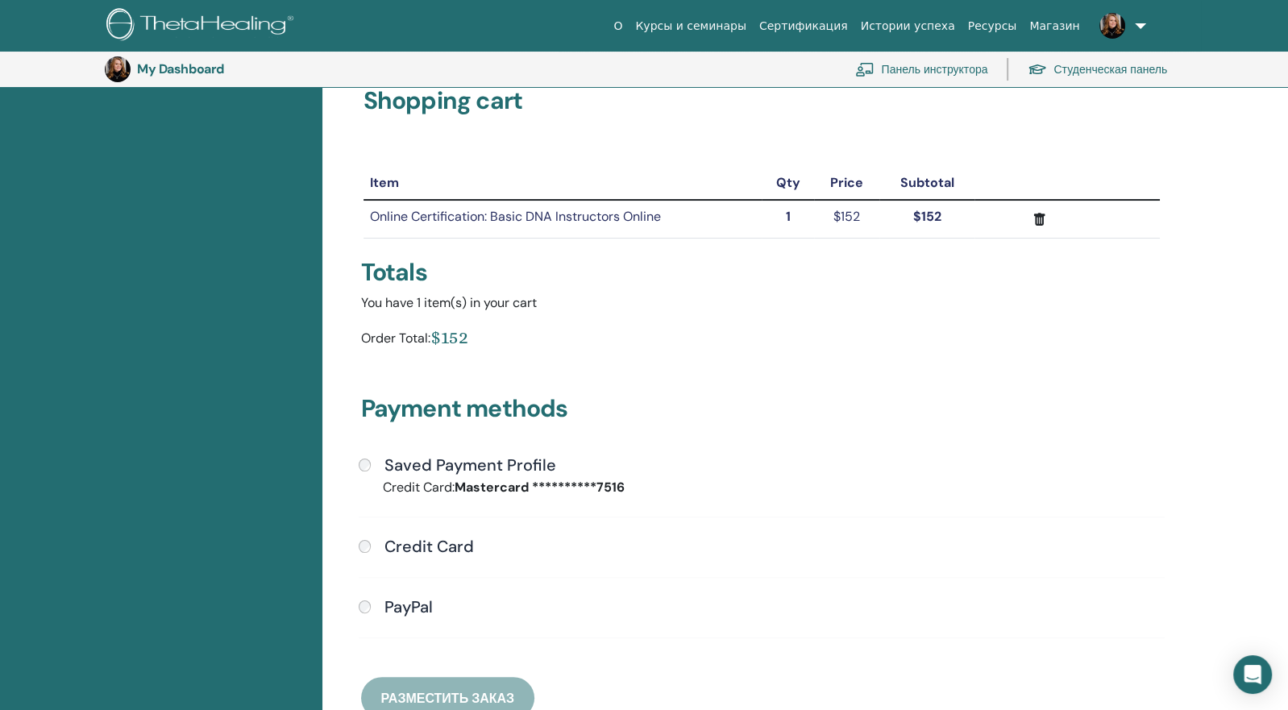
drag, startPoint x: 440, startPoint y: 338, endPoint x: 501, endPoint y: 342, distance: 61.4
click at [501, 342] on div "Order Total: $152" at bounding box center [762, 341] width 802 height 30
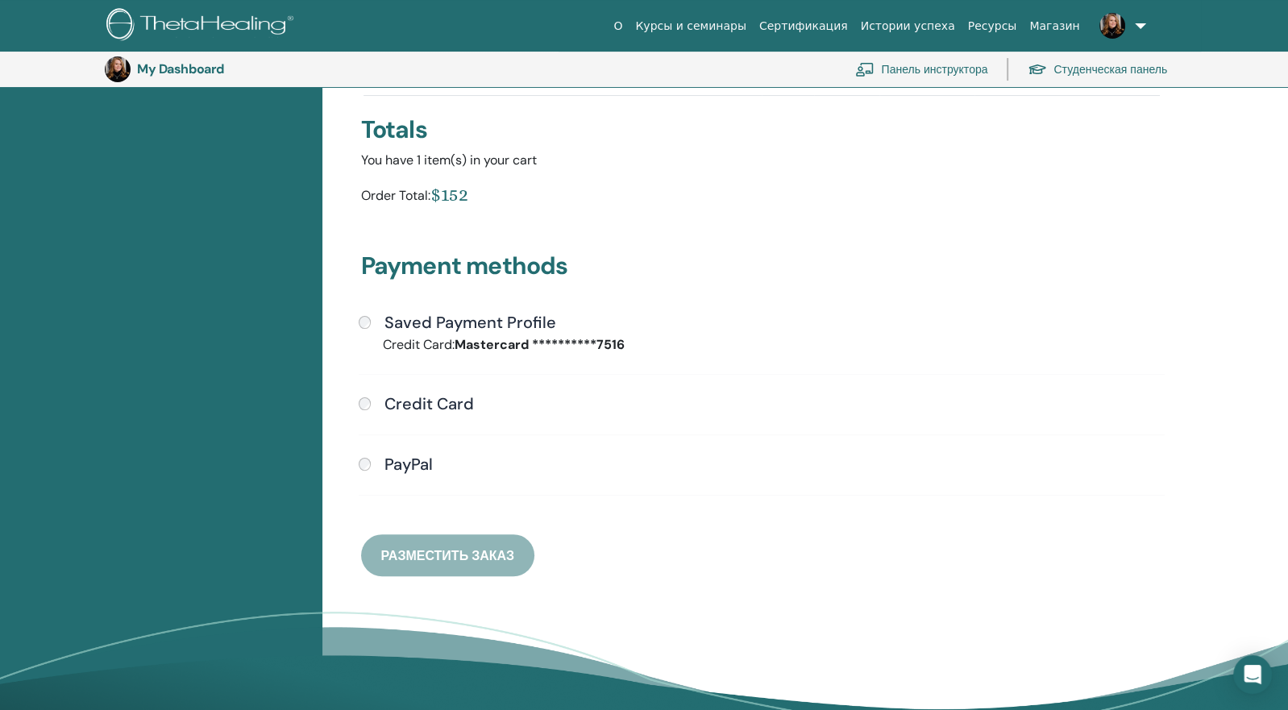
scroll to position [0, 0]
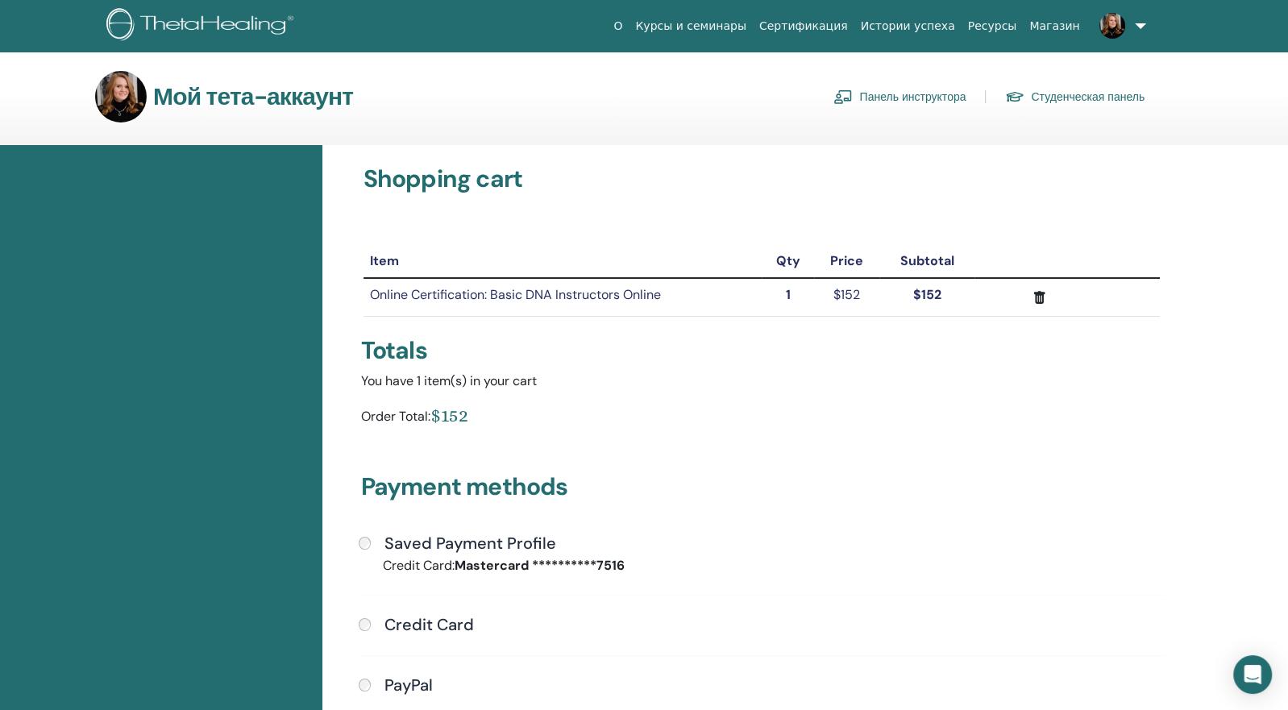
click at [723, 25] on link "Курсы и семинары" at bounding box center [691, 26] width 124 height 30
click at [1042, 13] on link "Магазин" at bounding box center [1054, 26] width 63 height 30
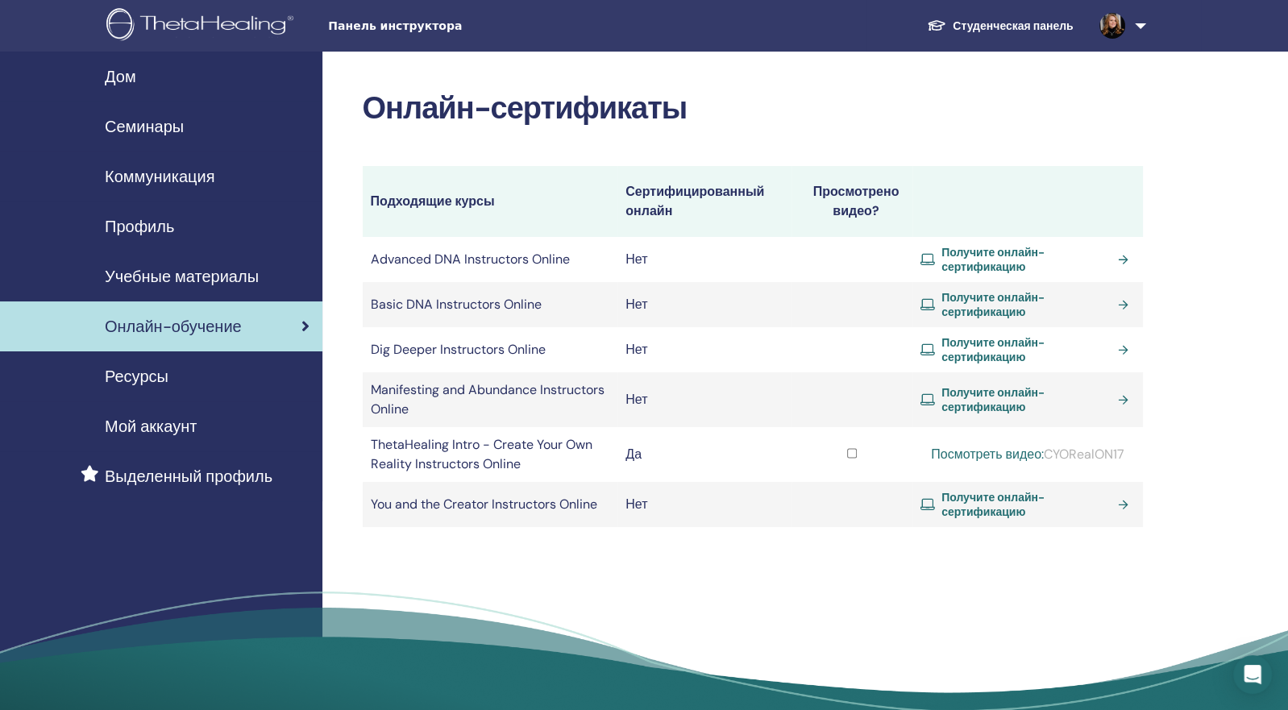
click at [143, 384] on span "Ресурсы" at bounding box center [137, 376] width 64 height 24
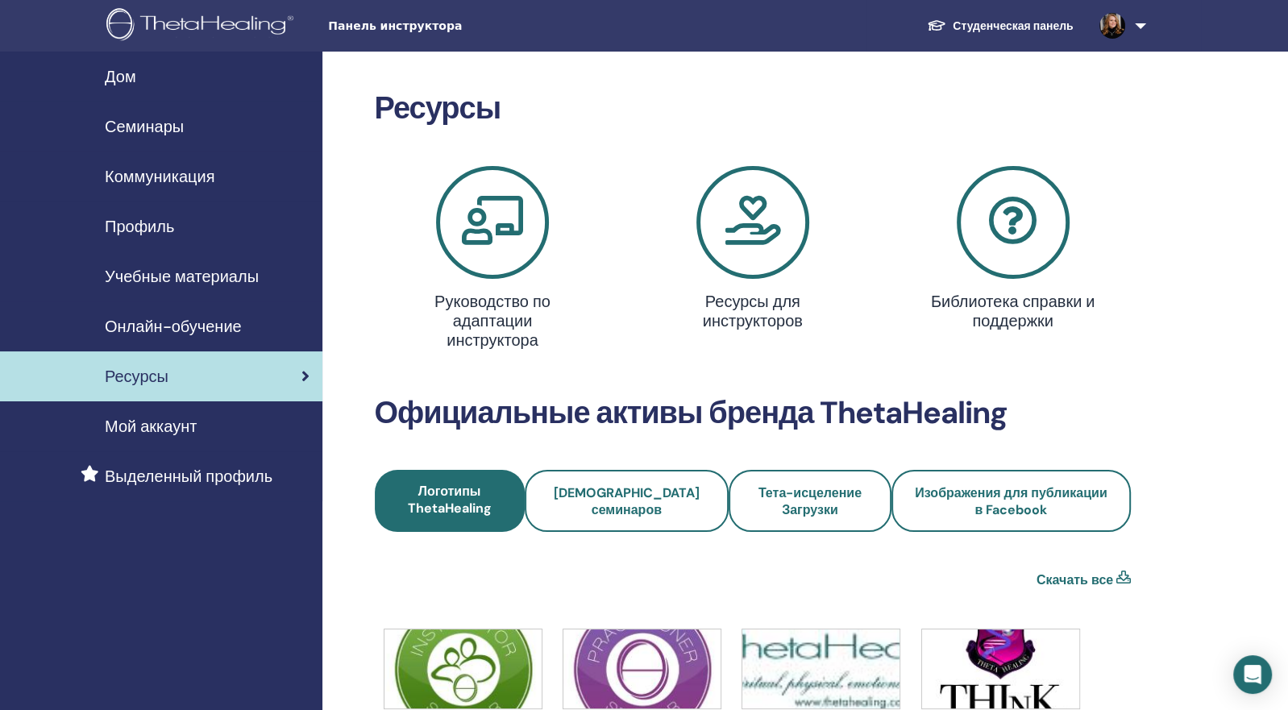
click at [197, 426] on span "Мой аккаунт" at bounding box center [151, 426] width 92 height 24
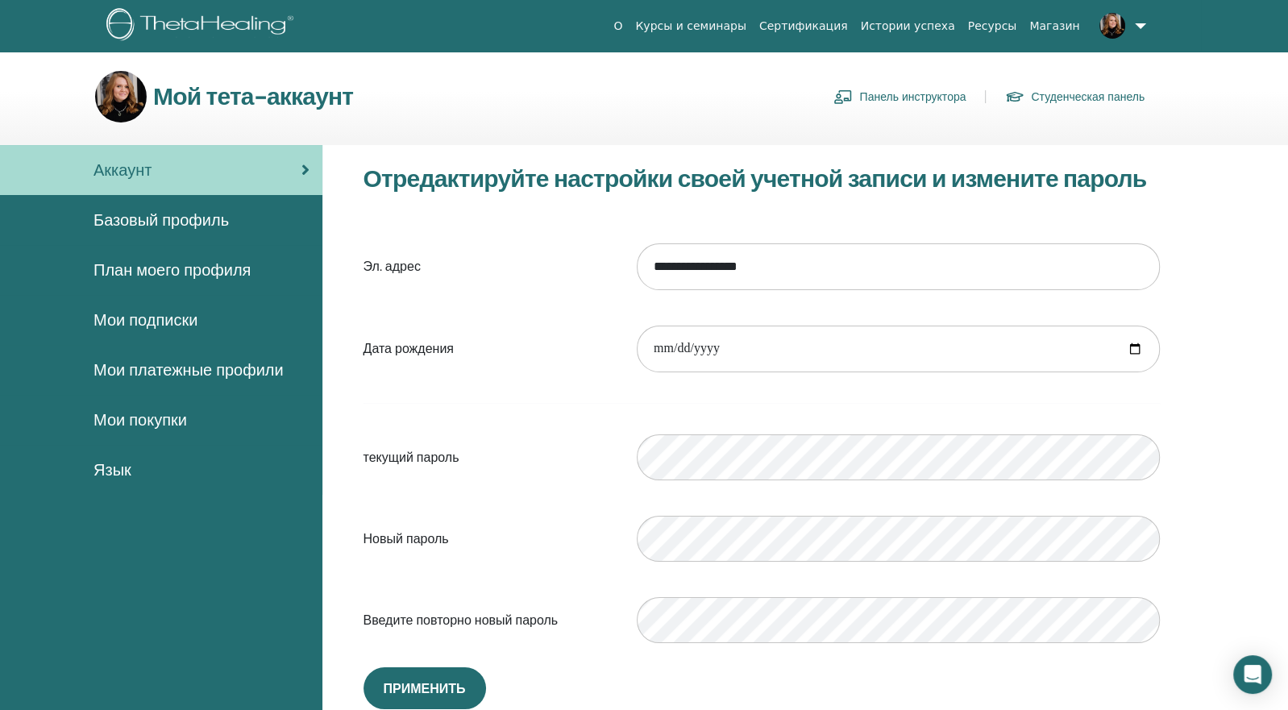
click at [143, 217] on span "Базовый профиль" at bounding box center [160, 220] width 135 height 24
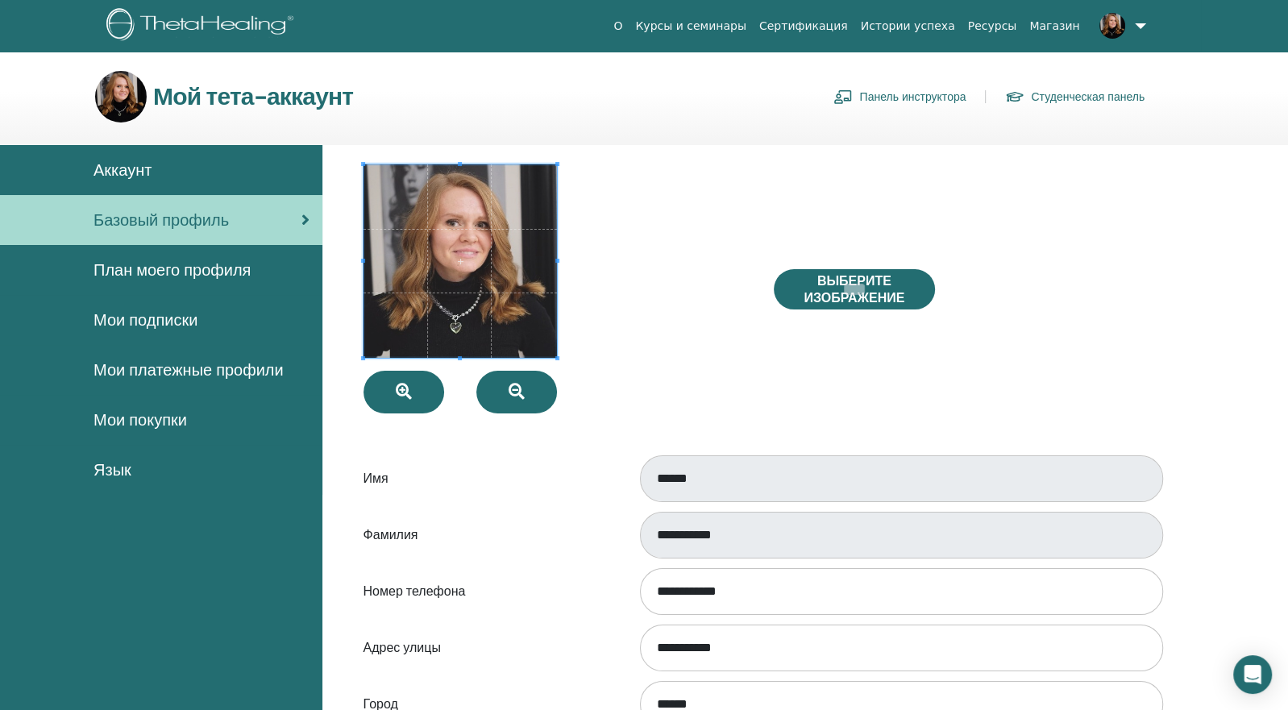
click at [168, 259] on span "План моего профиля" at bounding box center [171, 270] width 157 height 24
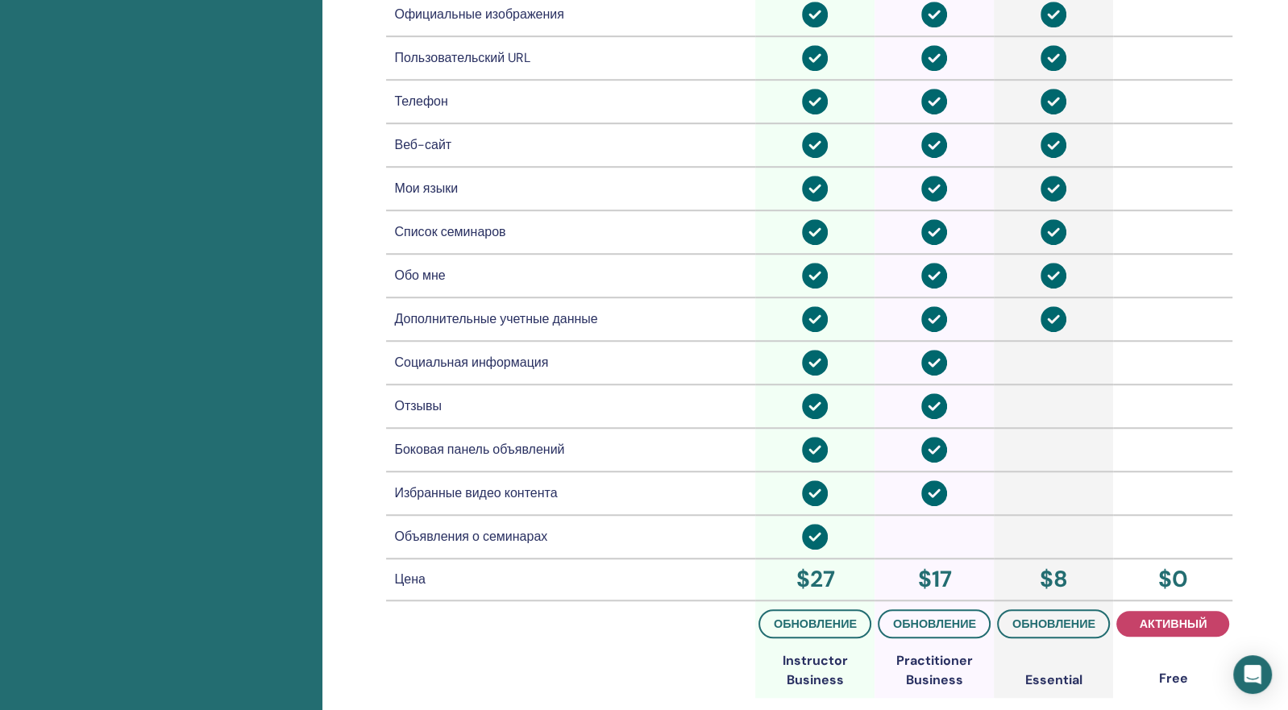
scroll to position [1112, 0]
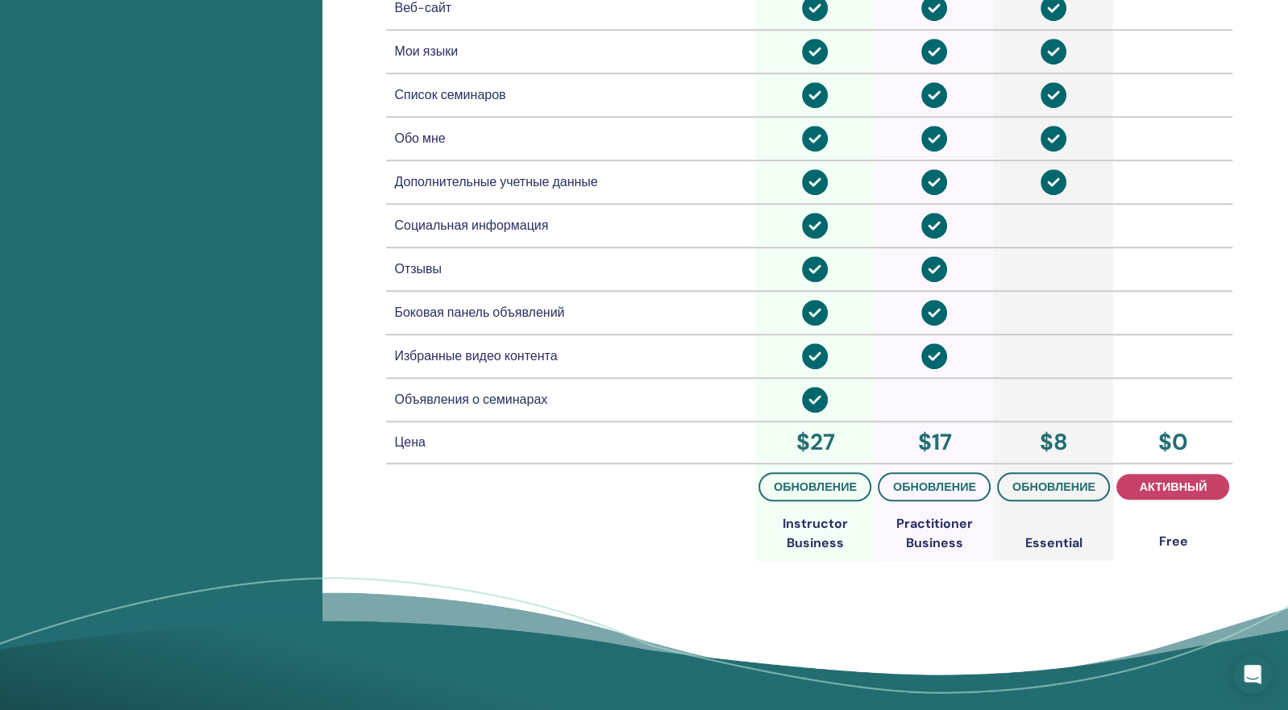
click at [1047, 439] on div "$ 8" at bounding box center [1053, 443] width 113 height 34
drag, startPoint x: 792, startPoint y: 440, endPoint x: 829, endPoint y: 438, distance: 37.1
click at [829, 438] on div "$ 27" at bounding box center [814, 443] width 113 height 34
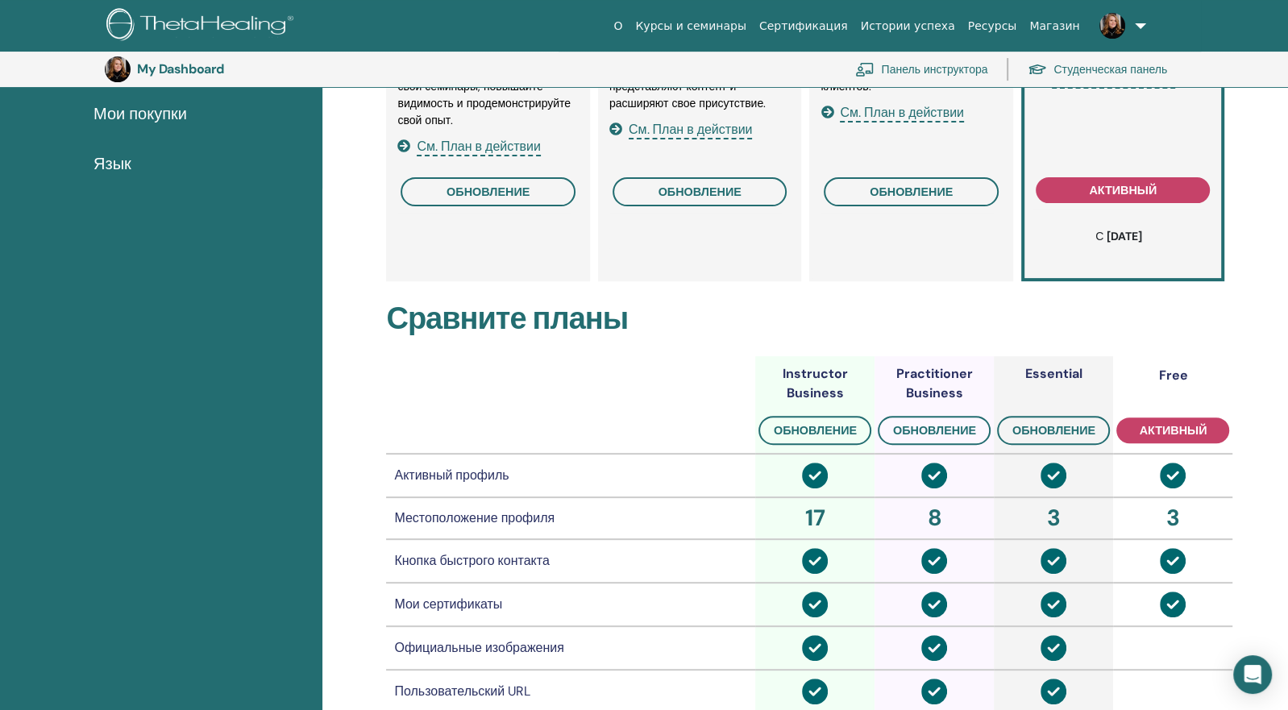
scroll to position [0, 0]
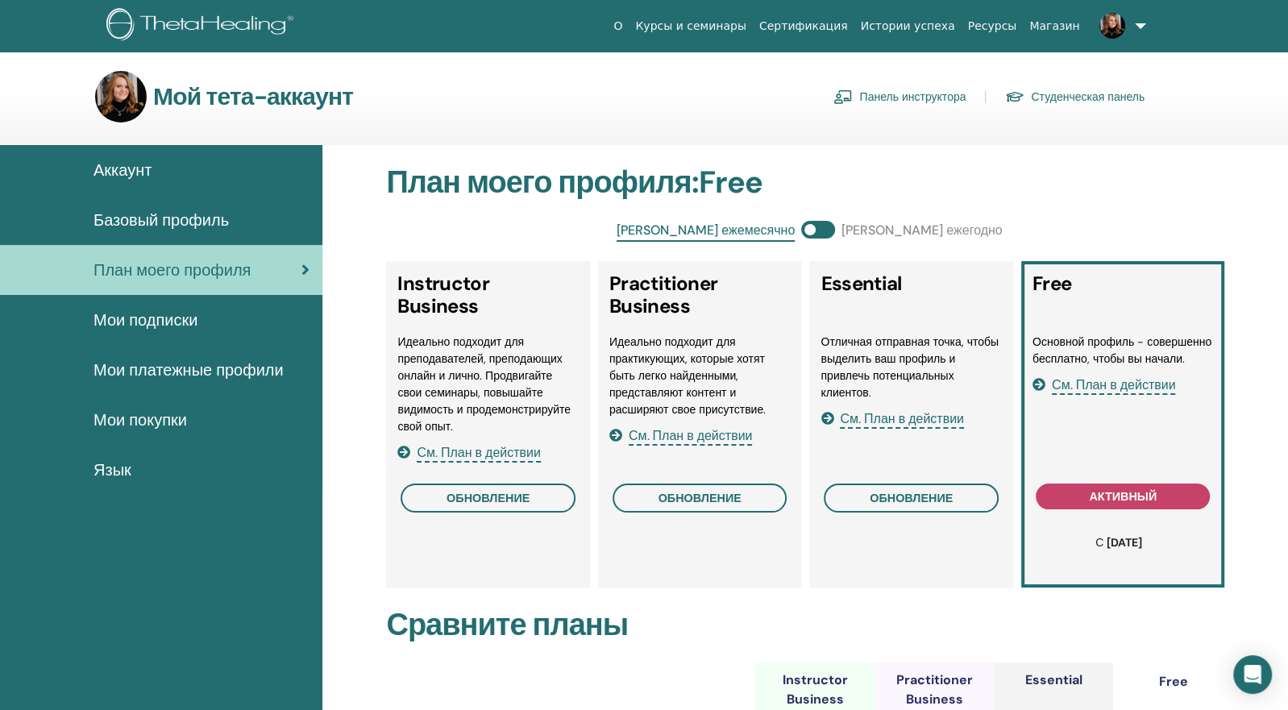
click at [820, 232] on span at bounding box center [818, 230] width 34 height 18
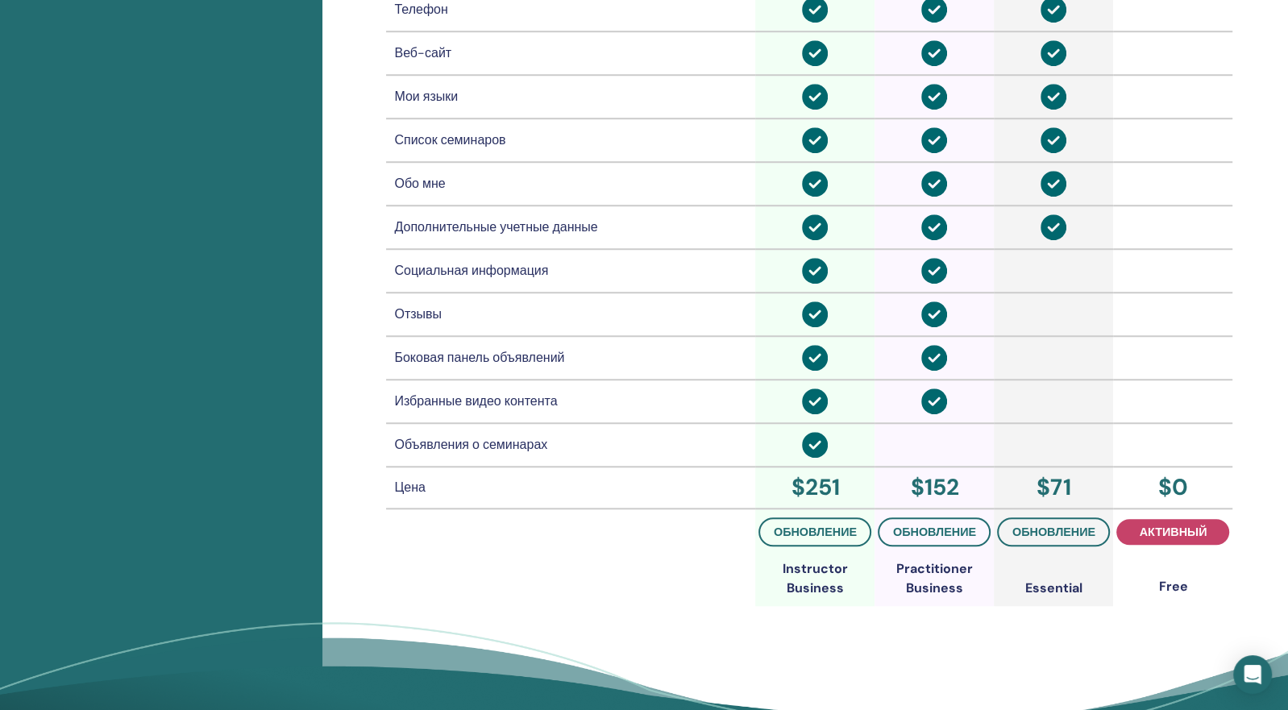
scroll to position [1072, 0]
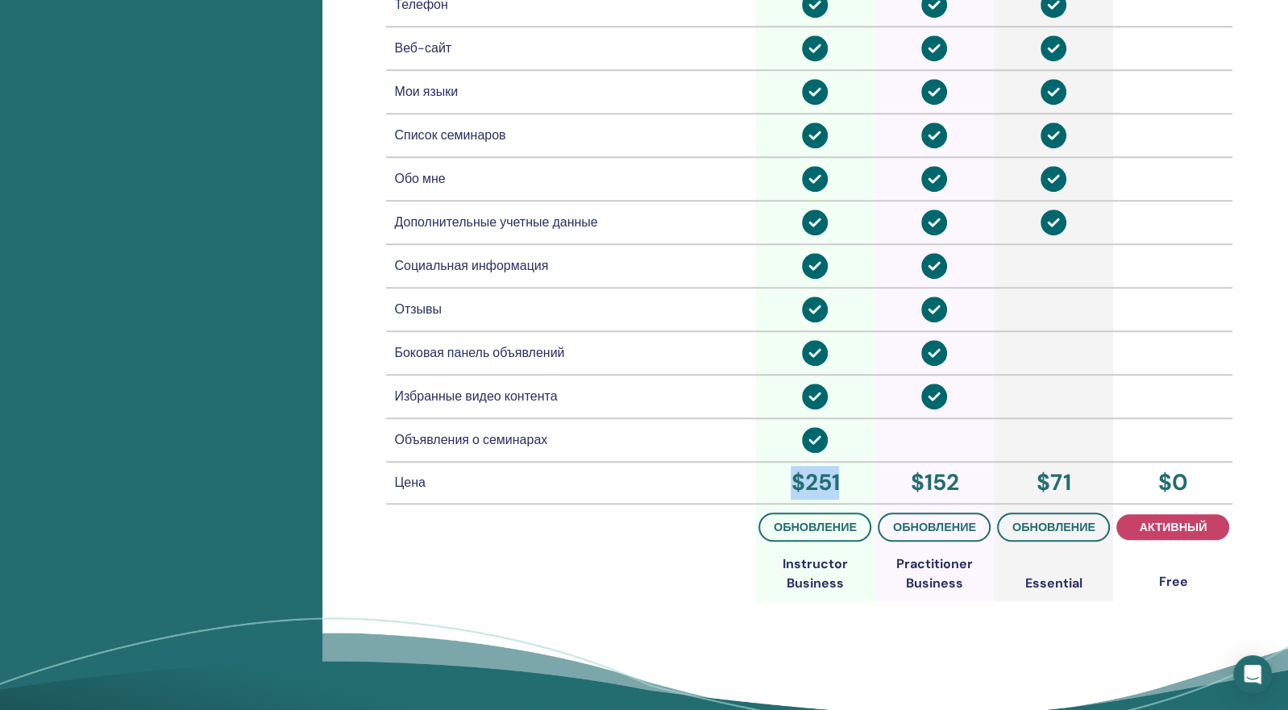
drag, startPoint x: 788, startPoint y: 475, endPoint x: 849, endPoint y: 477, distance: 61.3
click at [849, 477] on div "$ 251" at bounding box center [814, 483] width 113 height 34
click at [679, 505] on th at bounding box center [570, 553] width 369 height 98
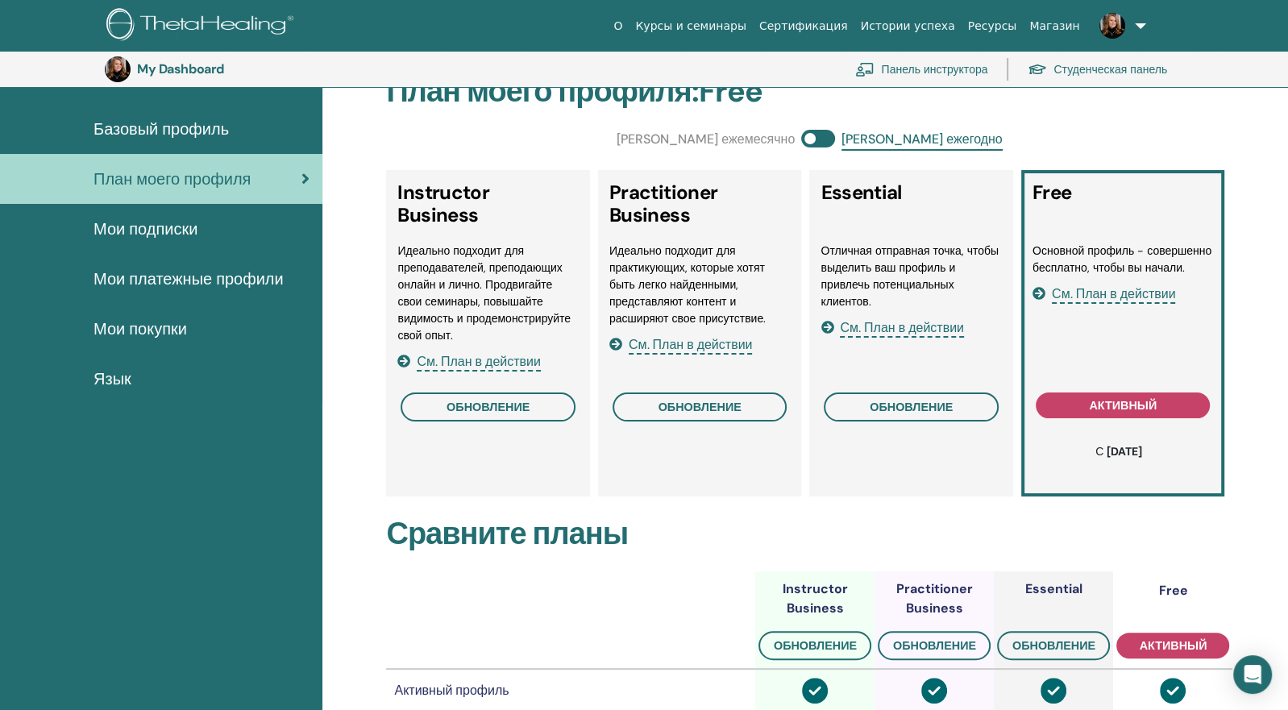
scroll to position [0, 0]
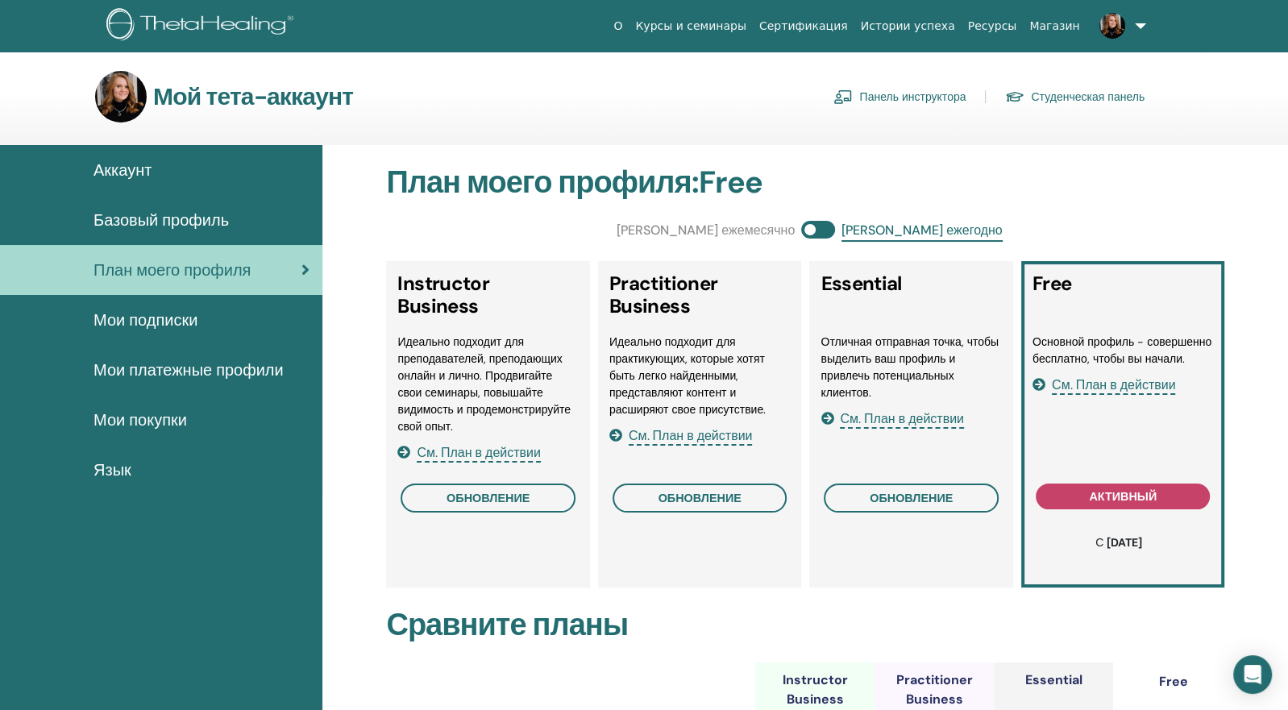
click at [224, 24] on img at bounding box center [202, 26] width 193 height 36
